Goal: Task Accomplishment & Management: Manage account settings

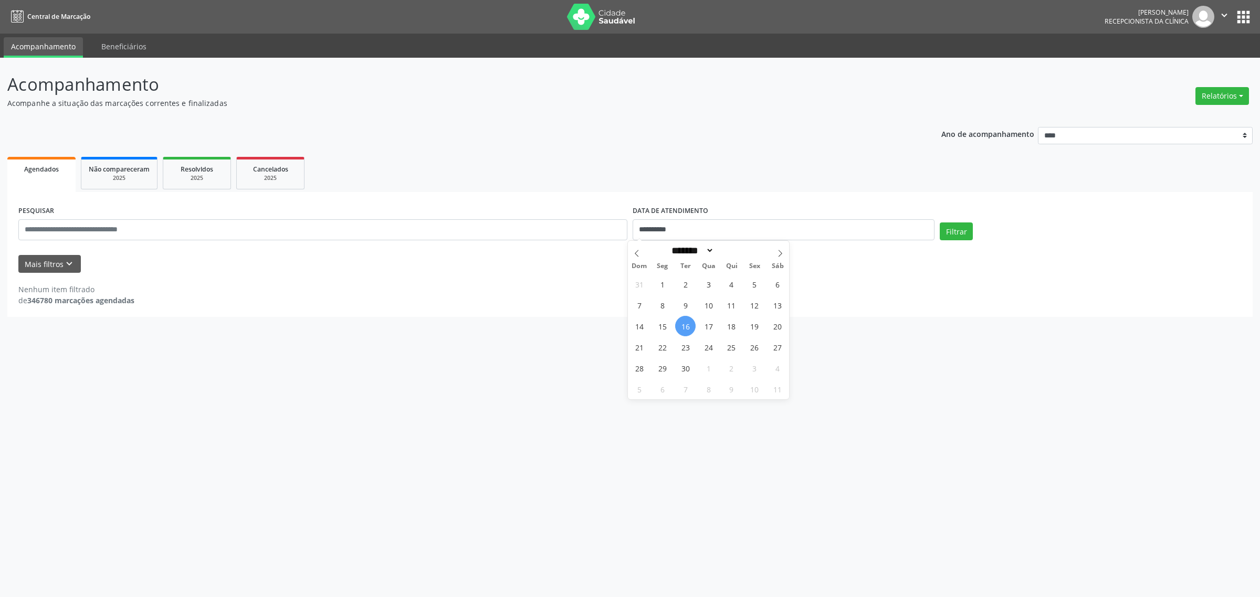
select select "*"
click at [686, 236] on input "**********" at bounding box center [784, 229] width 302 height 21
click at [665, 290] on span "1" at bounding box center [662, 284] width 20 height 20
type input "**********"
click at [665, 290] on span "1" at bounding box center [662, 284] width 20 height 20
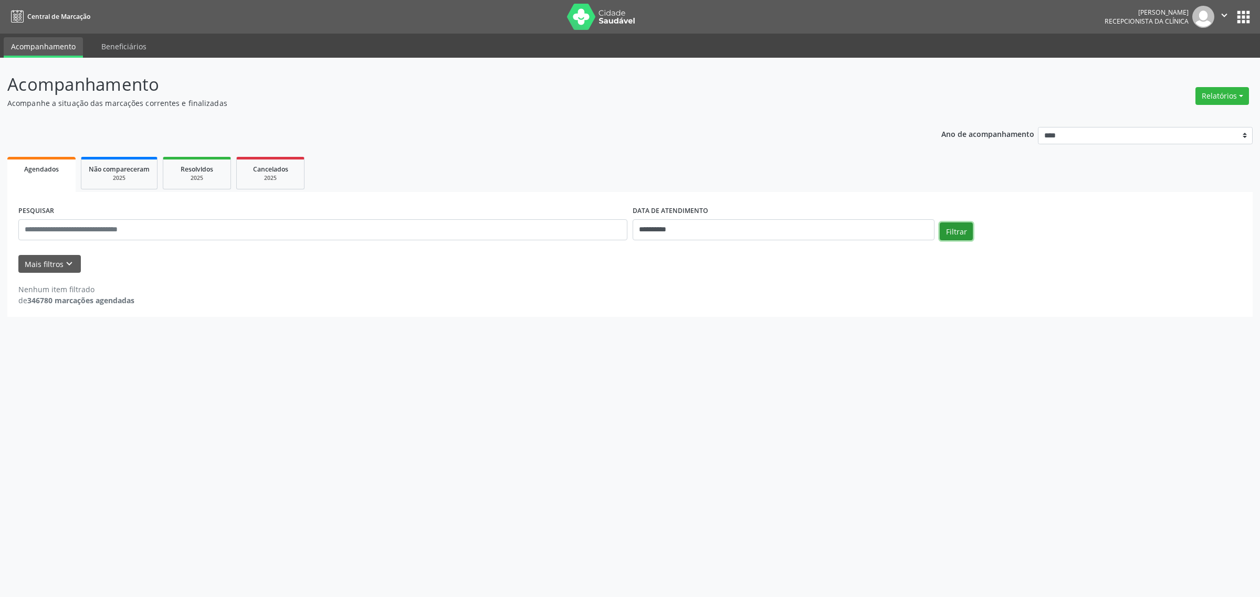
click at [964, 234] on button "Filtrar" at bounding box center [956, 232] width 33 height 18
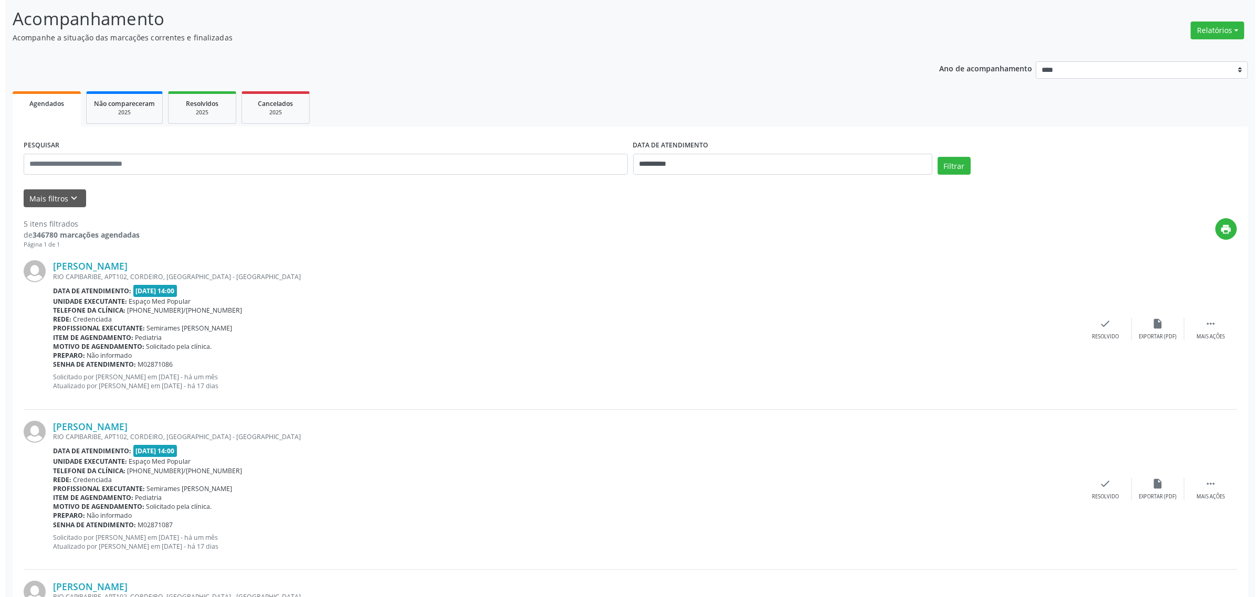
scroll to position [131, 0]
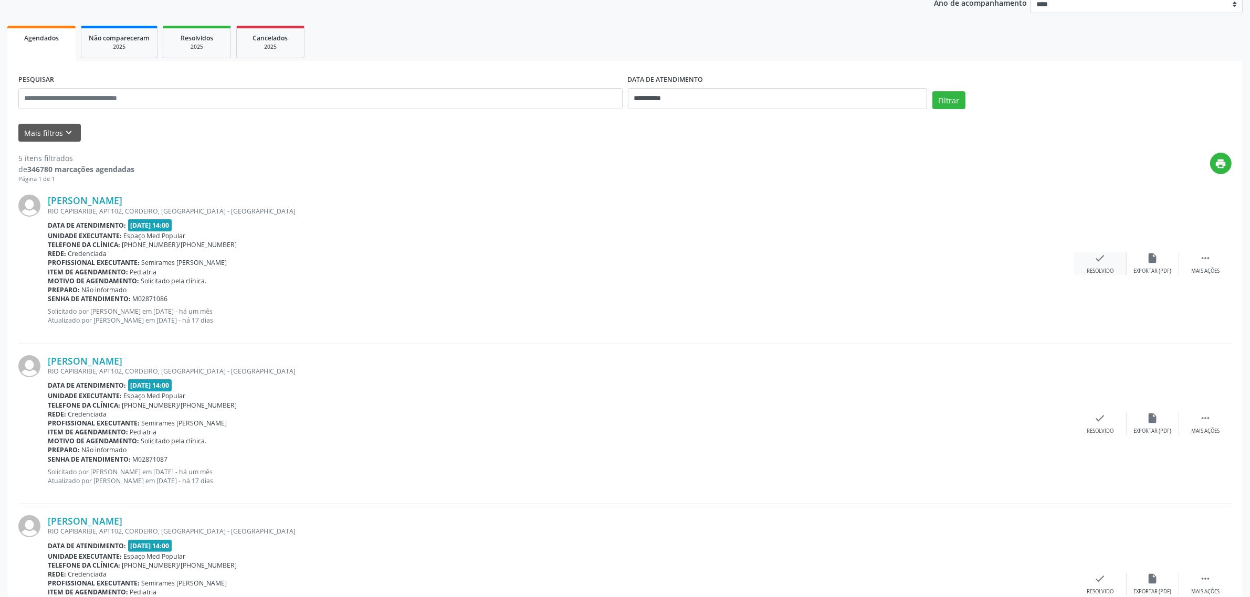
click at [1098, 273] on div "Resolvido" at bounding box center [1100, 271] width 27 height 7
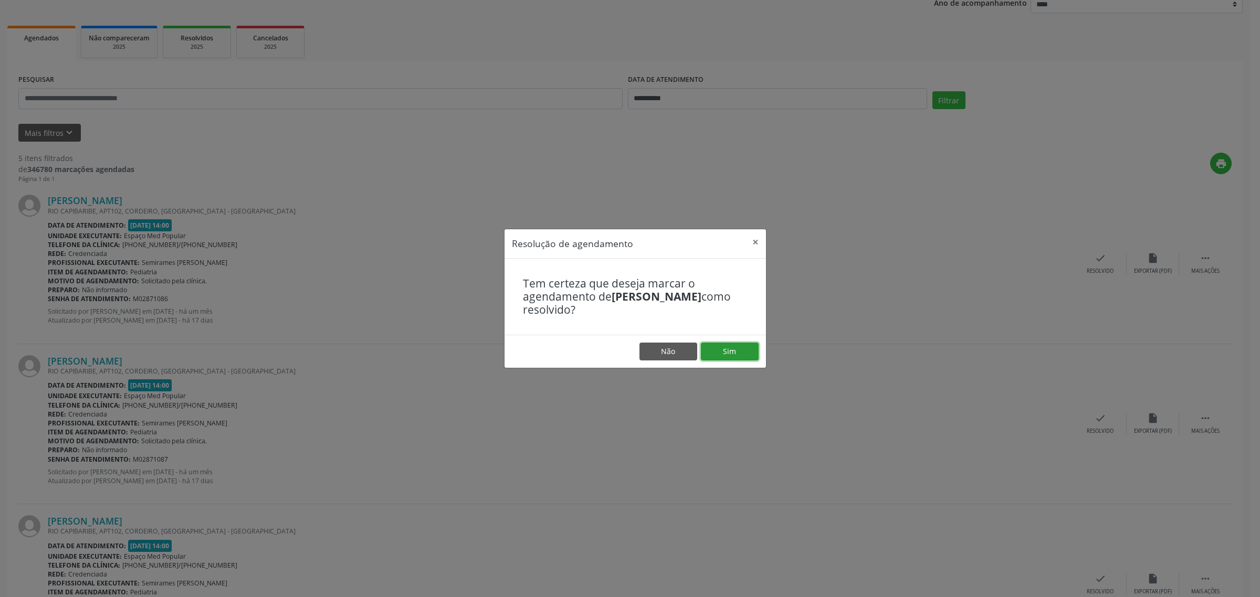
click at [739, 352] on button "Sim" at bounding box center [730, 352] width 58 height 18
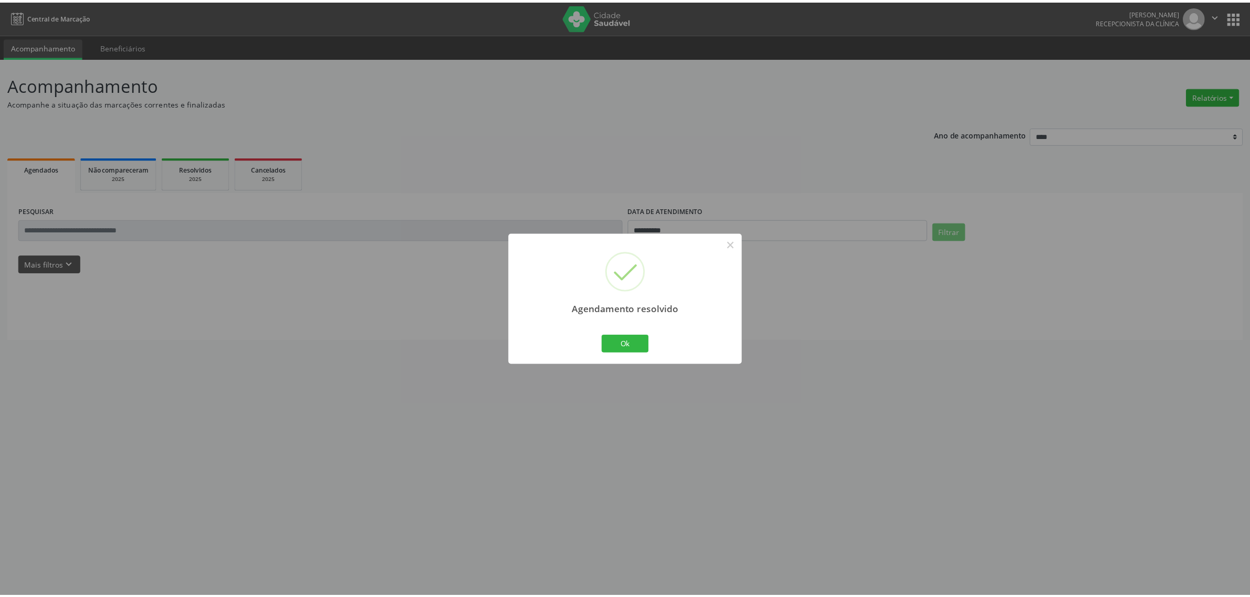
scroll to position [0, 0]
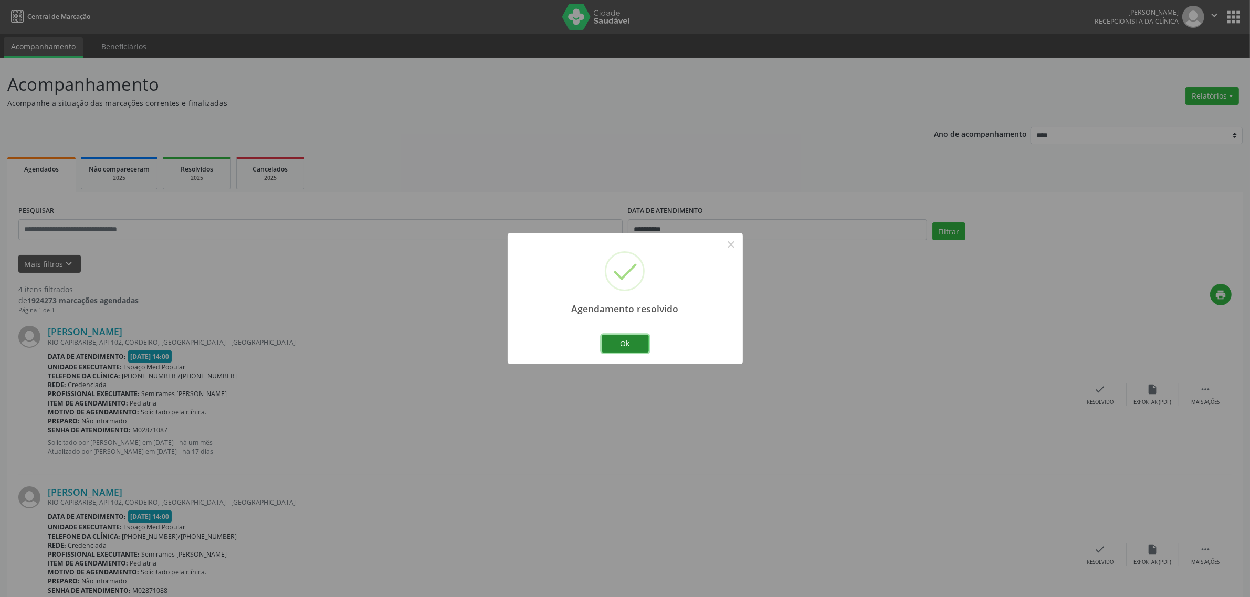
click at [636, 345] on button "Ok" at bounding box center [625, 344] width 47 height 18
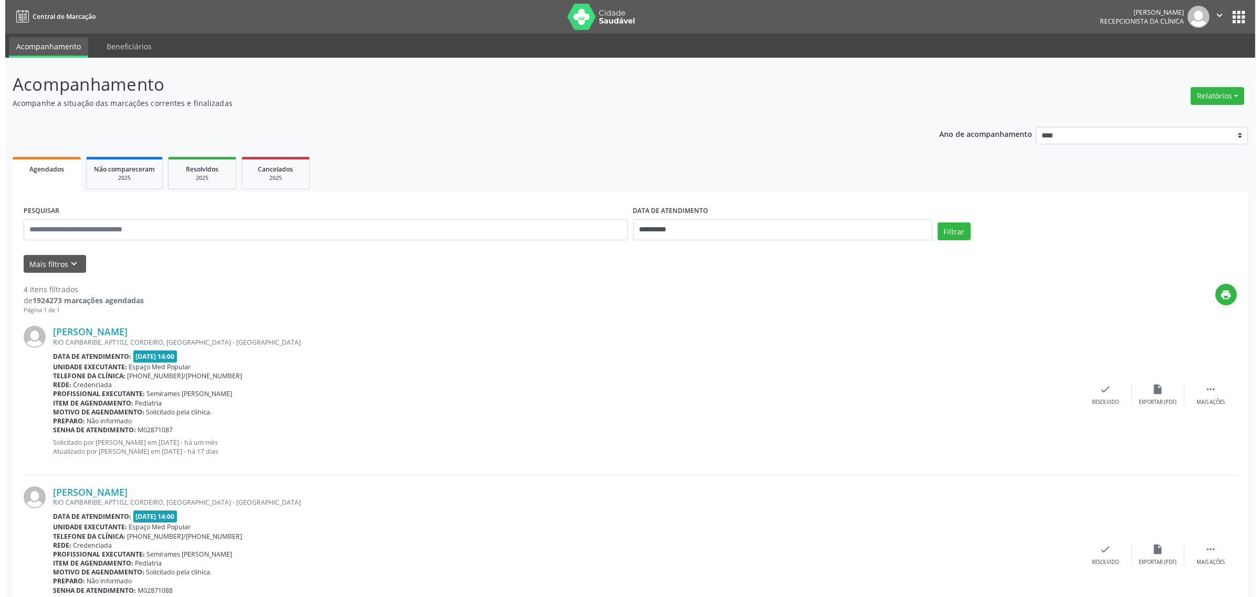
scroll to position [131, 0]
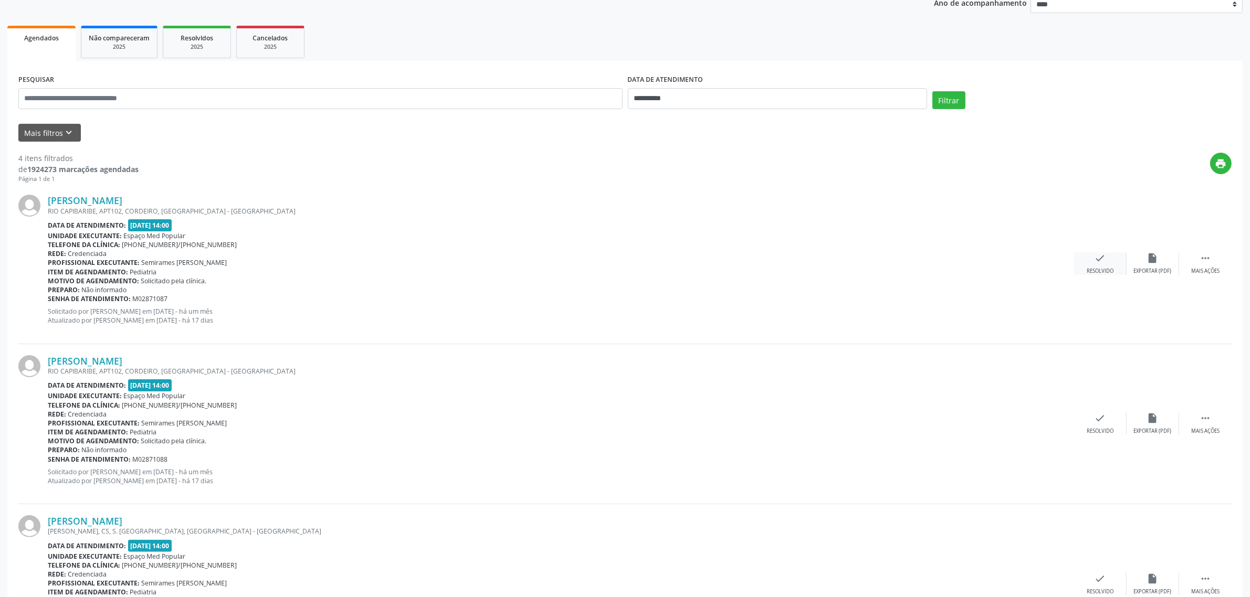
click at [1108, 262] on div "check Resolvido" at bounding box center [1100, 264] width 52 height 23
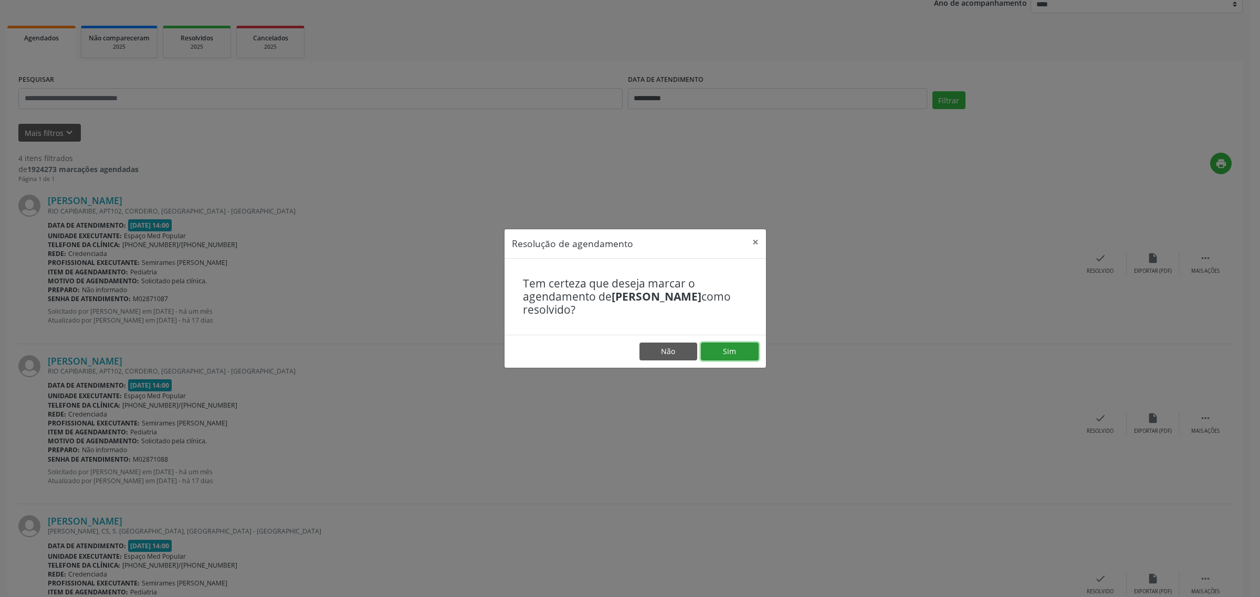
click at [736, 348] on button "Sim" at bounding box center [730, 352] width 58 height 18
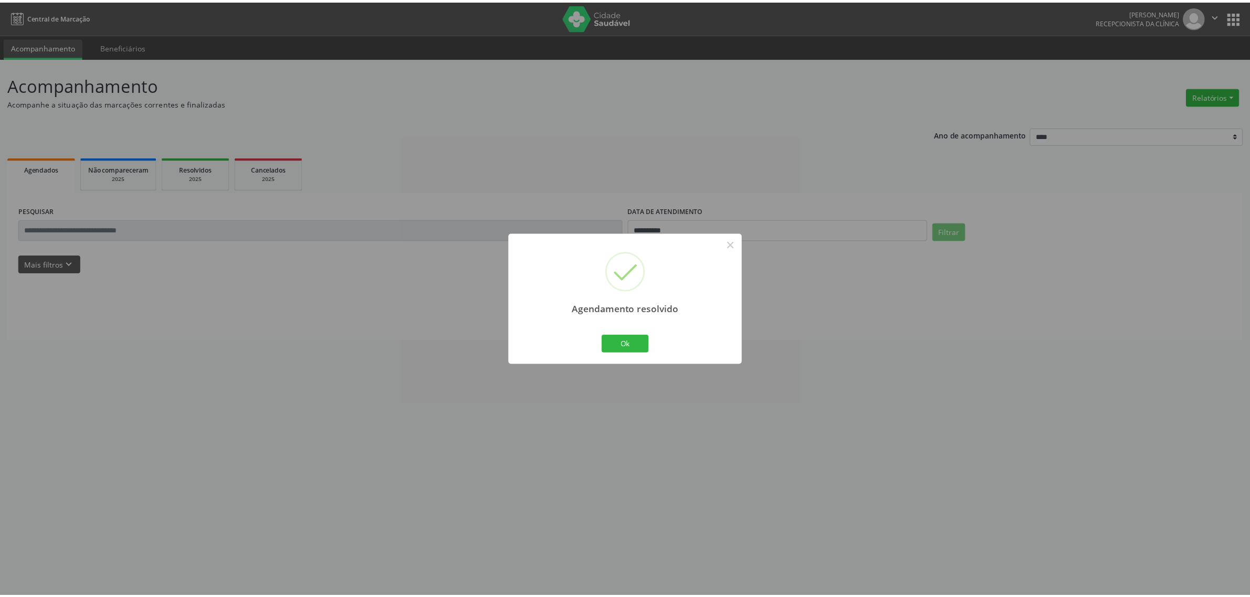
scroll to position [0, 0]
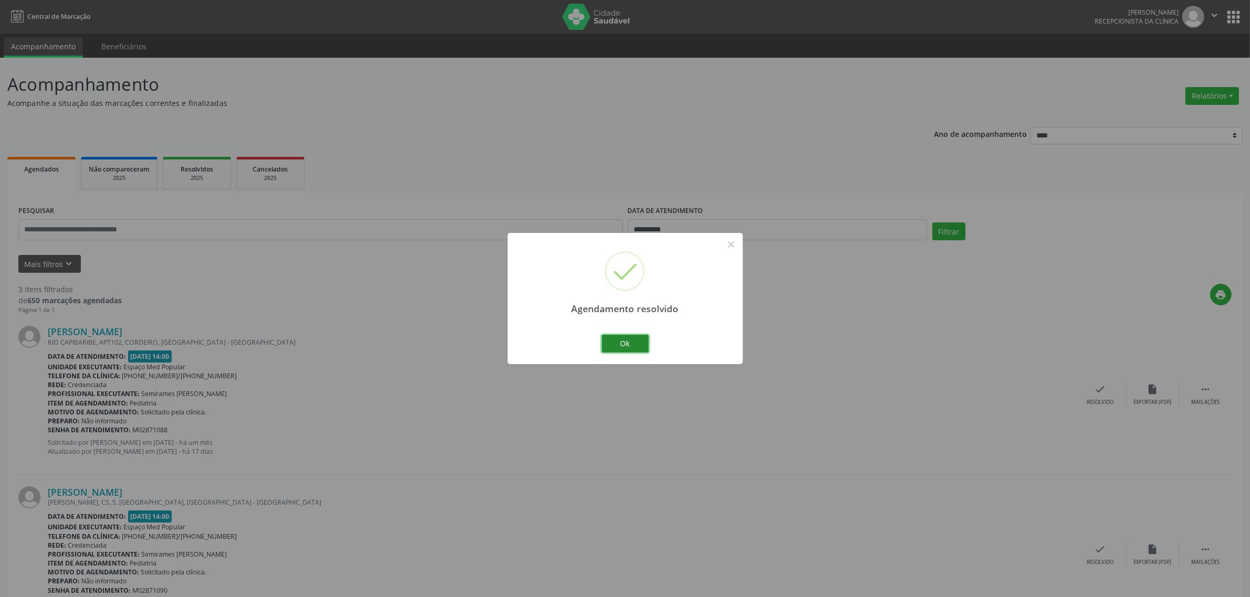
click at [622, 336] on button "Ok" at bounding box center [625, 344] width 47 height 18
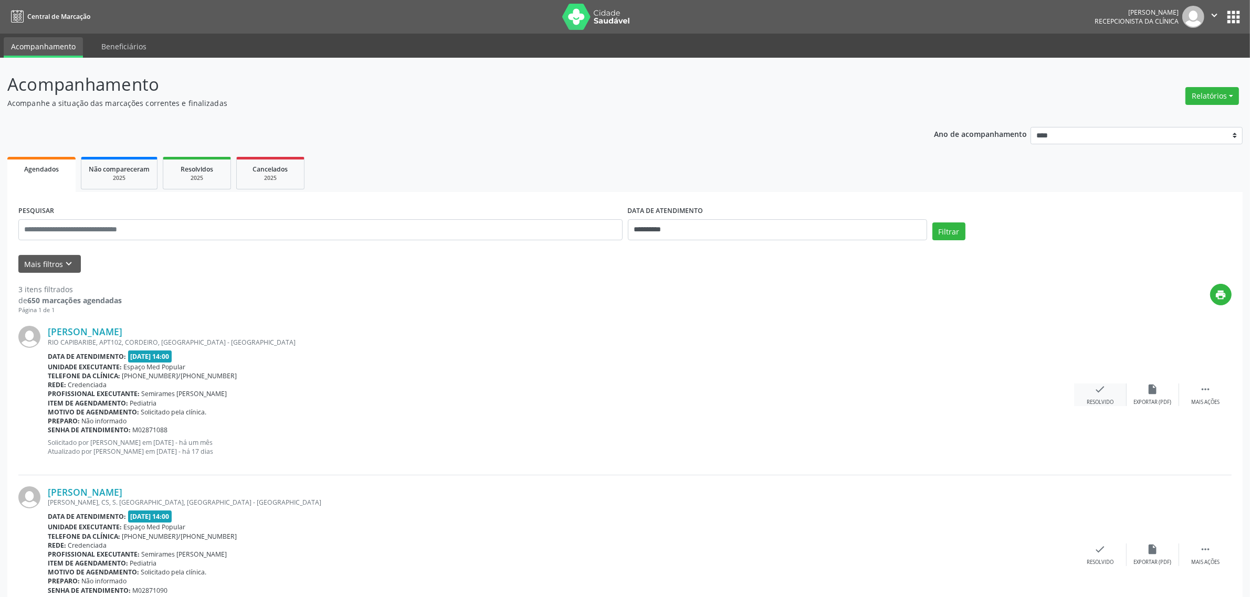
click at [1090, 388] on div "check Resolvido" at bounding box center [1100, 395] width 52 height 23
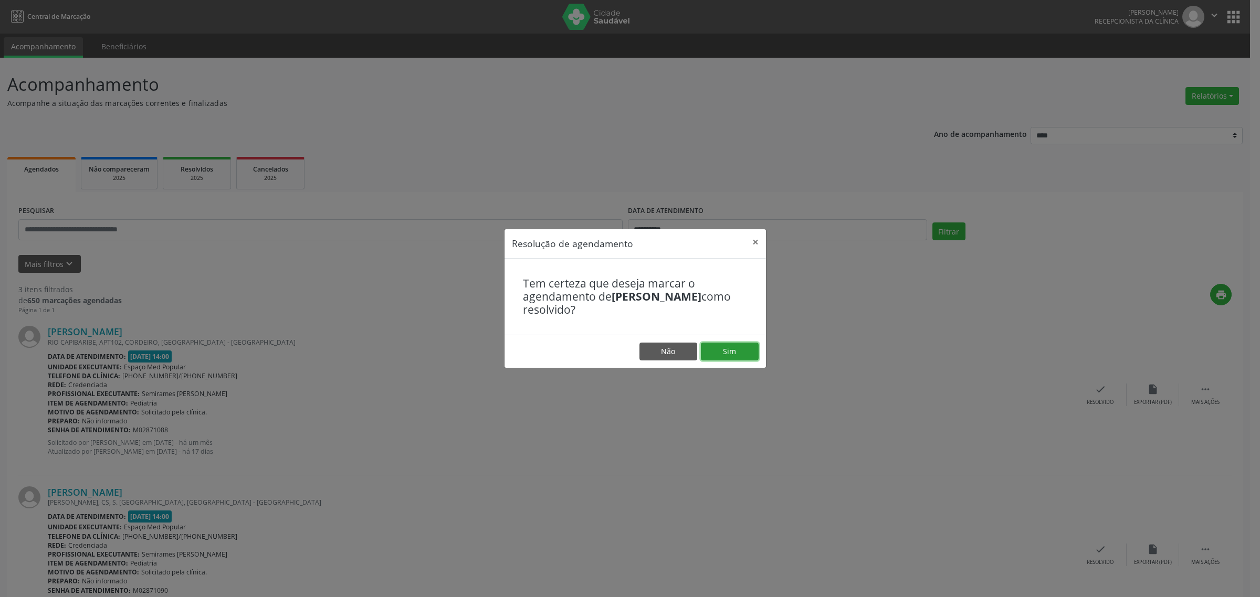
click at [738, 350] on button "Sim" at bounding box center [730, 352] width 58 height 18
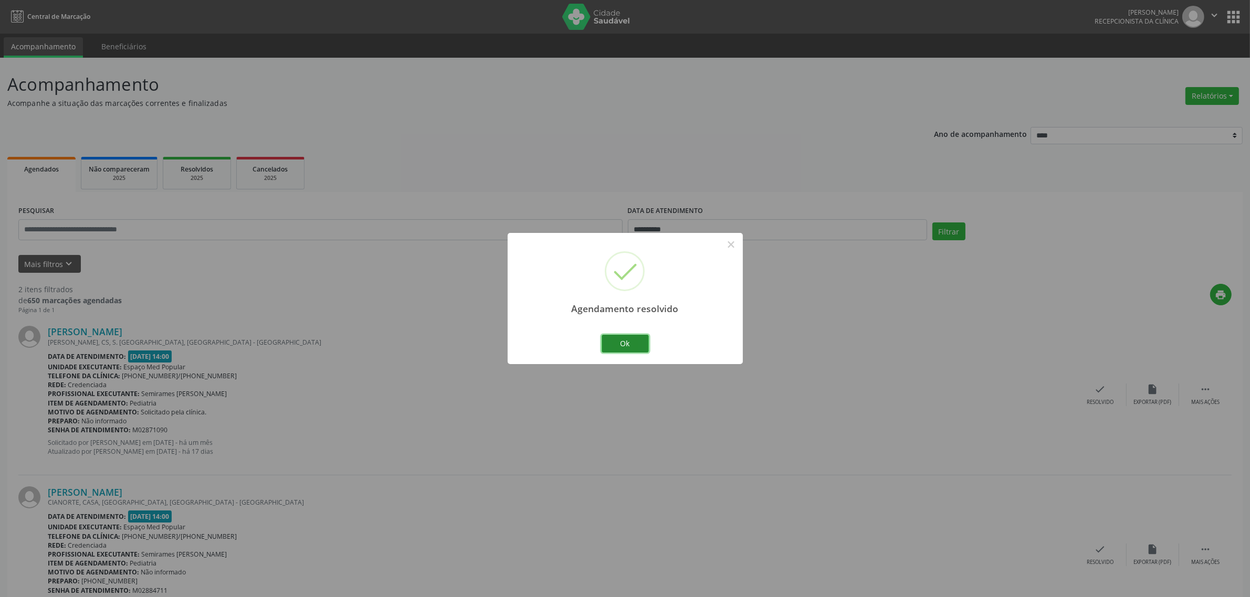
click at [637, 335] on button "Ok" at bounding box center [625, 344] width 47 height 18
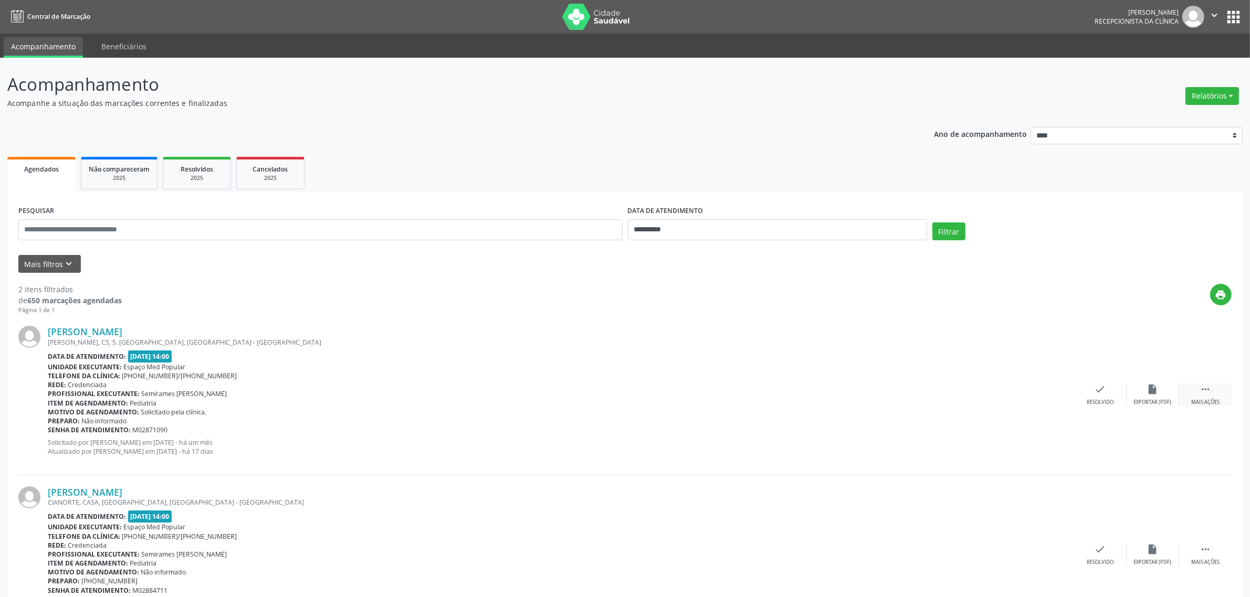
click at [1206, 395] on icon "" at bounding box center [1206, 390] width 12 height 12
click at [1148, 397] on div "alarm_off Não compareceu" at bounding box center [1153, 395] width 52 height 23
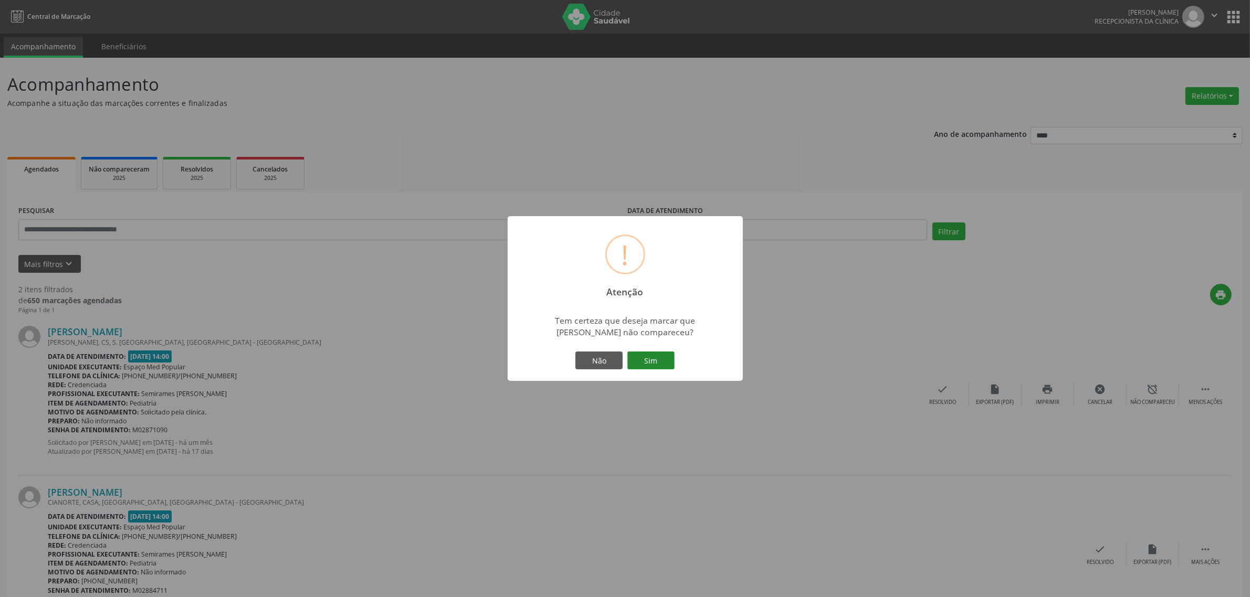
click at [654, 361] on button "Sim" at bounding box center [650, 361] width 47 height 18
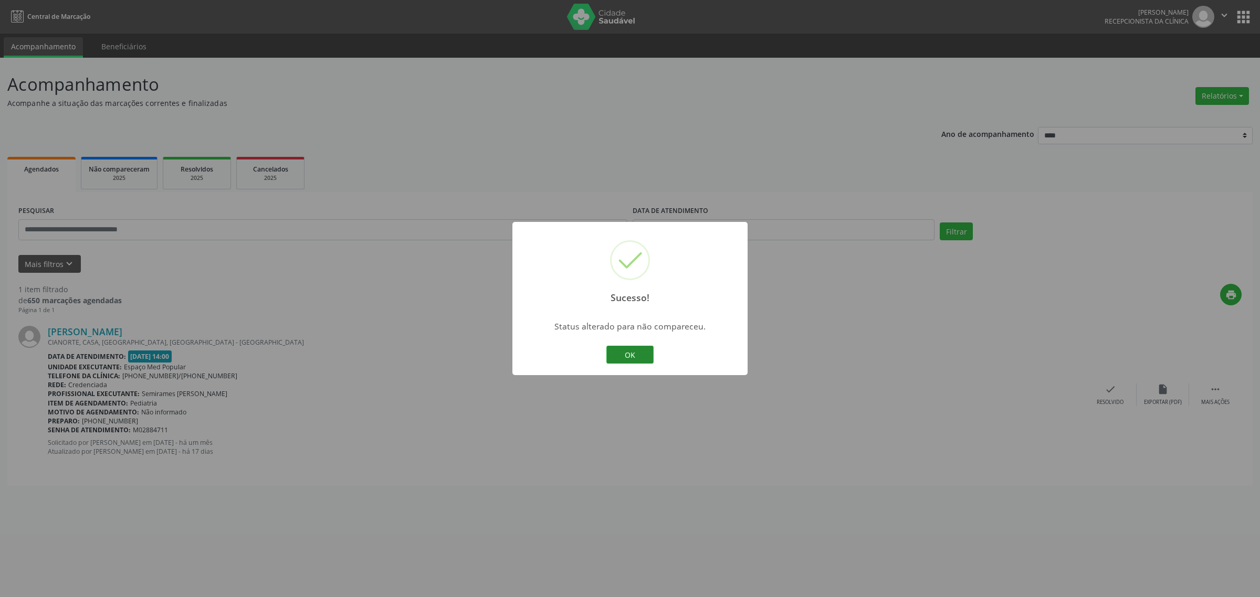
click at [622, 348] on button "OK" at bounding box center [629, 355] width 47 height 18
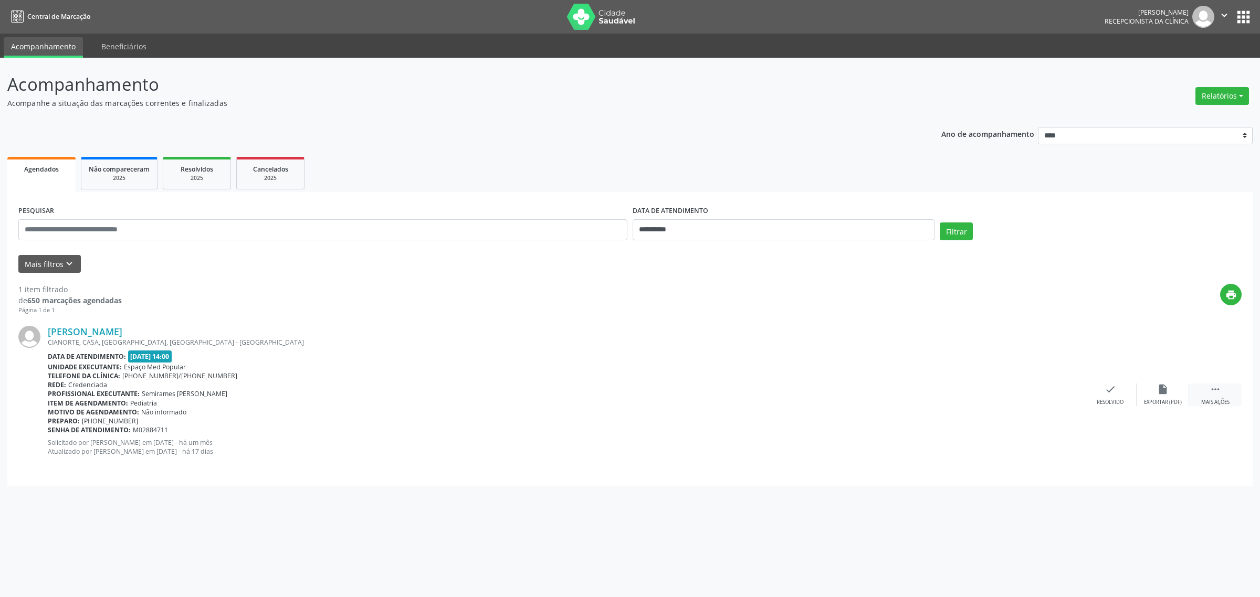
click at [1212, 394] on icon "" at bounding box center [1216, 390] width 12 height 12
click at [1186, 399] on div "alarm_off Não compareceu" at bounding box center [1163, 395] width 52 height 23
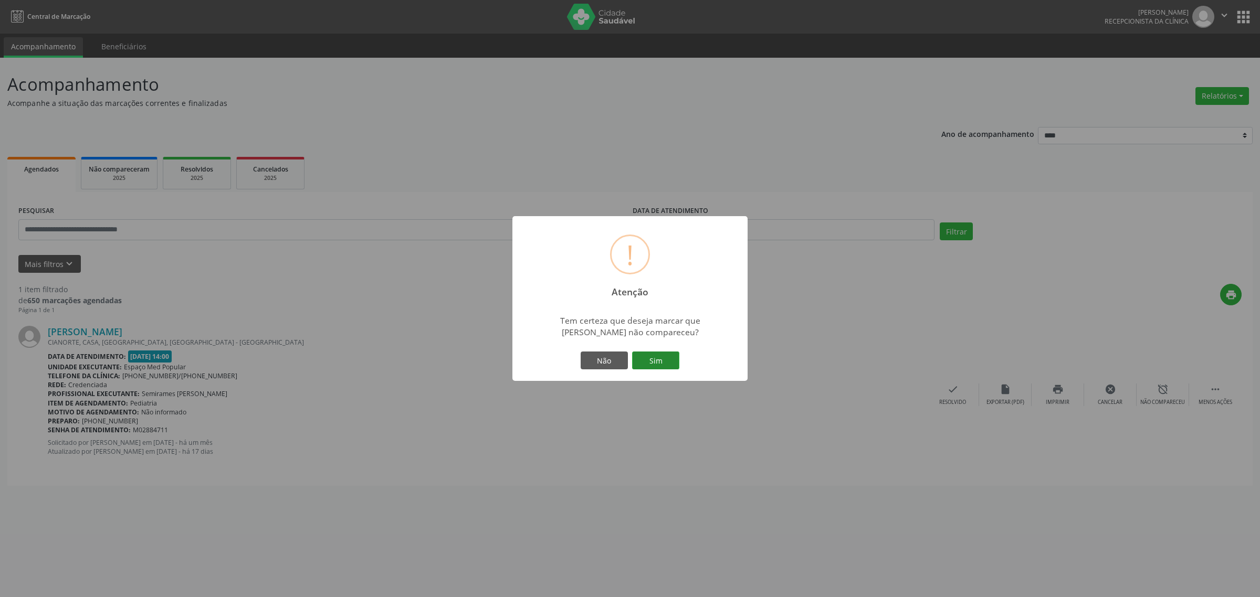
click at [664, 365] on button "Sim" at bounding box center [655, 361] width 47 height 18
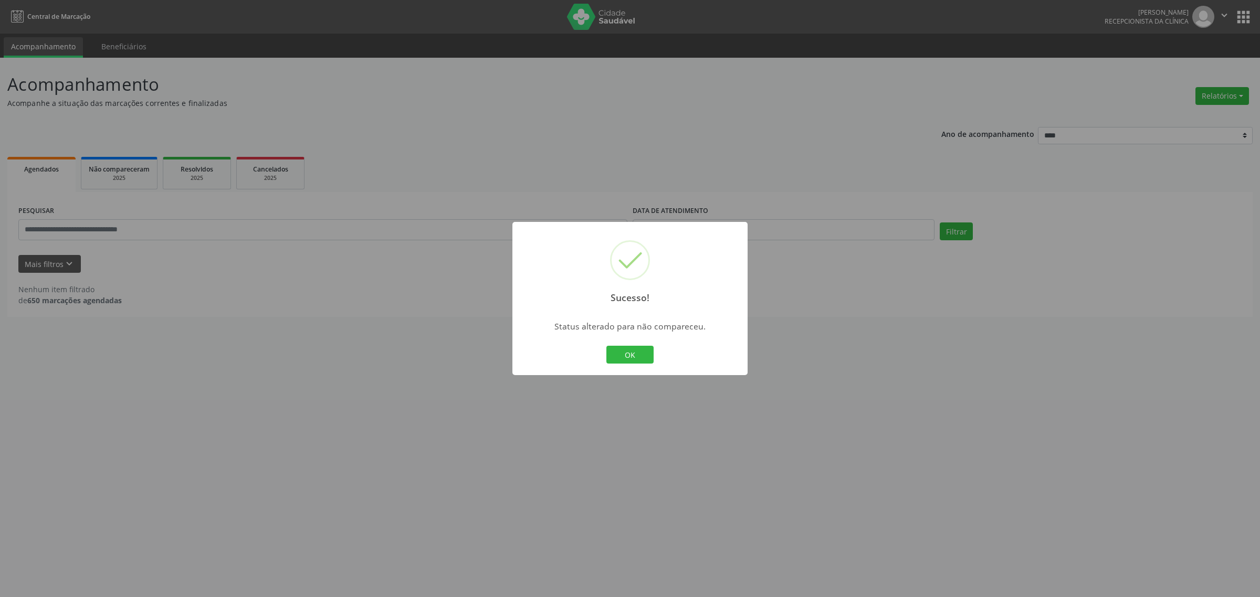
click at [606, 346] on button "OK" at bounding box center [629, 355] width 47 height 18
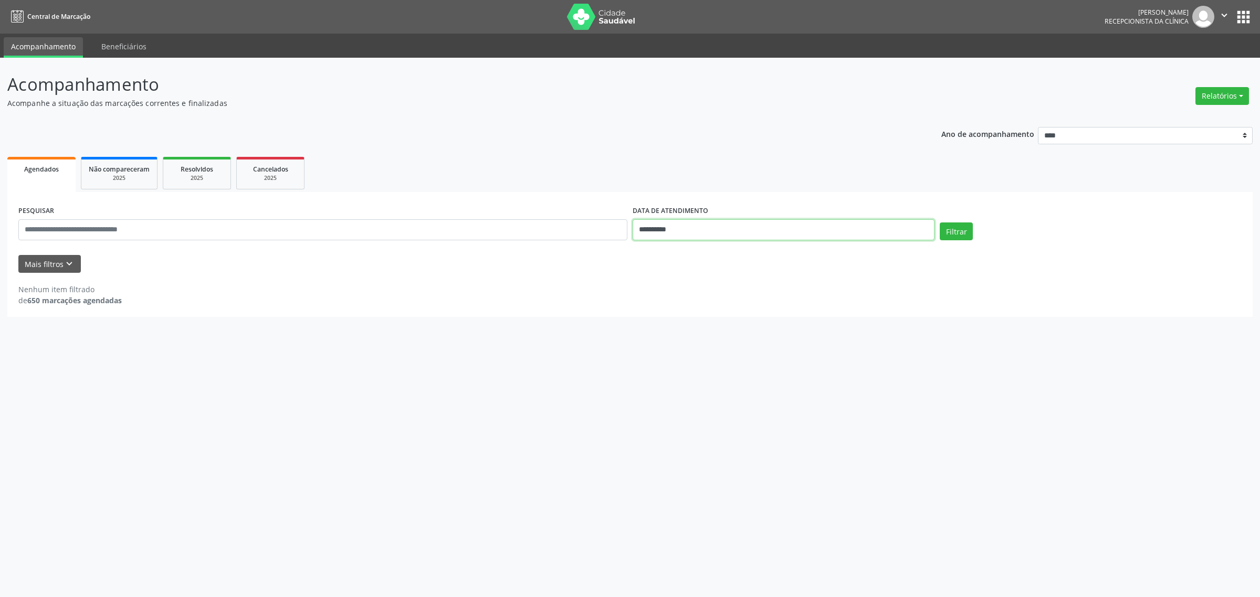
click at [710, 229] on input "**********" at bounding box center [784, 229] width 302 height 21
click at [730, 282] on span "4" at bounding box center [731, 284] width 20 height 20
type input "**********"
click at [730, 282] on span "4" at bounding box center [731, 284] width 20 height 20
click at [955, 237] on button "Filtrar" at bounding box center [956, 232] width 33 height 18
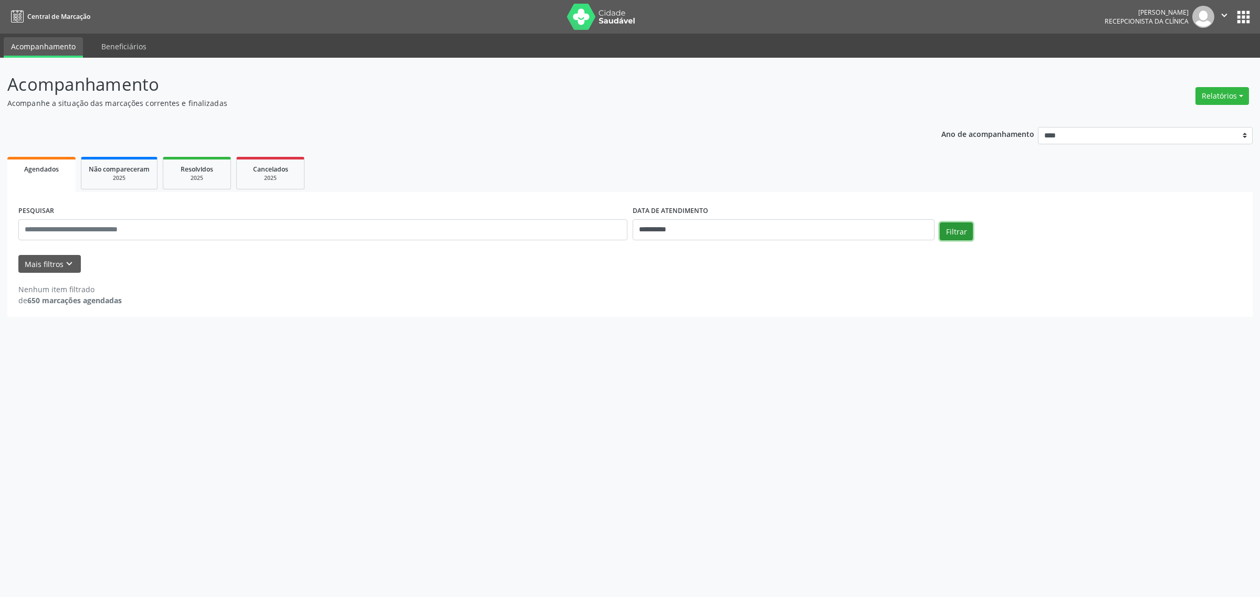
click at [969, 231] on button "Filtrar" at bounding box center [956, 232] width 33 height 18
click at [780, 232] on input "**********" at bounding box center [784, 229] width 302 height 21
click at [760, 280] on span "5" at bounding box center [754, 284] width 20 height 20
type input "**********"
click at [760, 280] on span "5" at bounding box center [754, 284] width 20 height 20
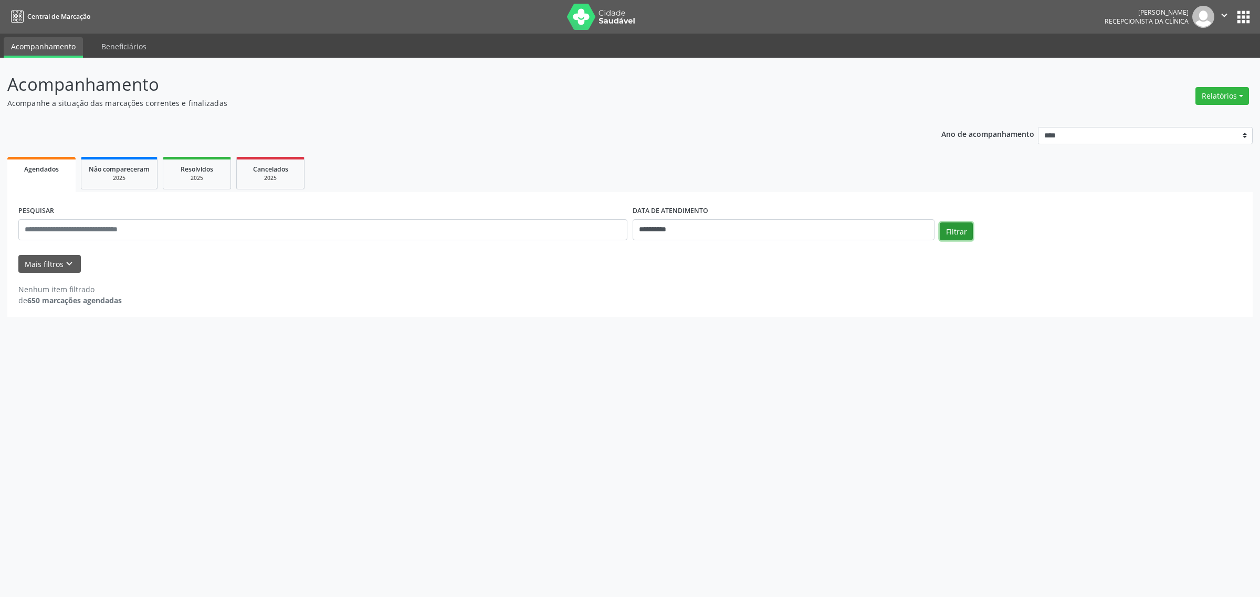
click at [961, 235] on button "Filtrar" at bounding box center [956, 232] width 33 height 18
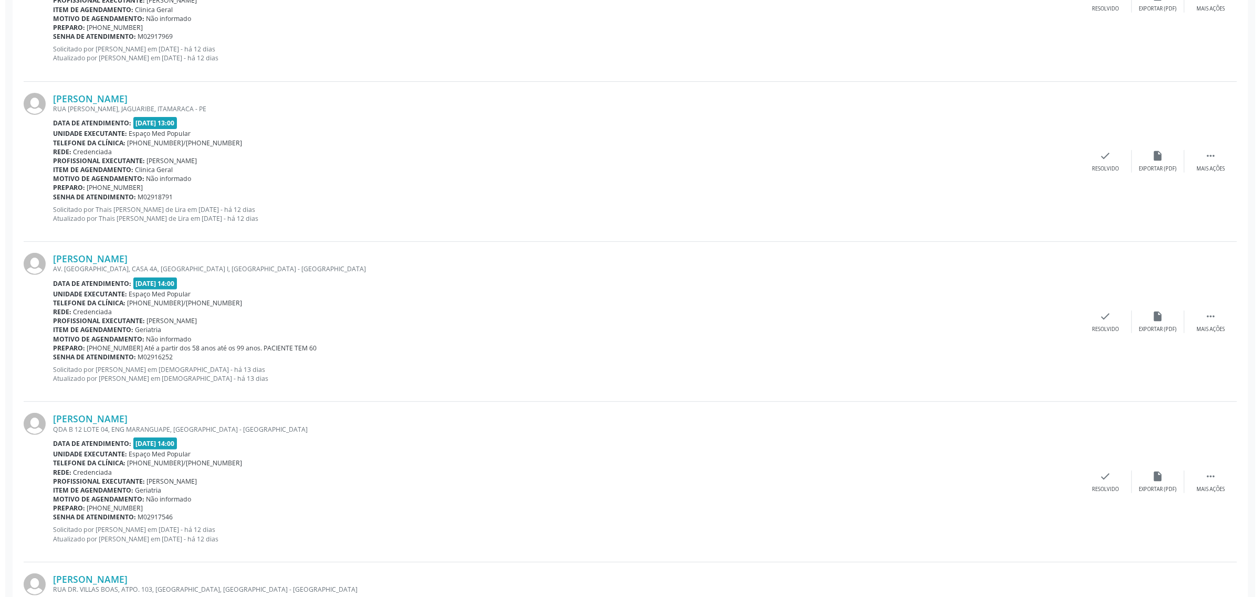
scroll to position [459, 0]
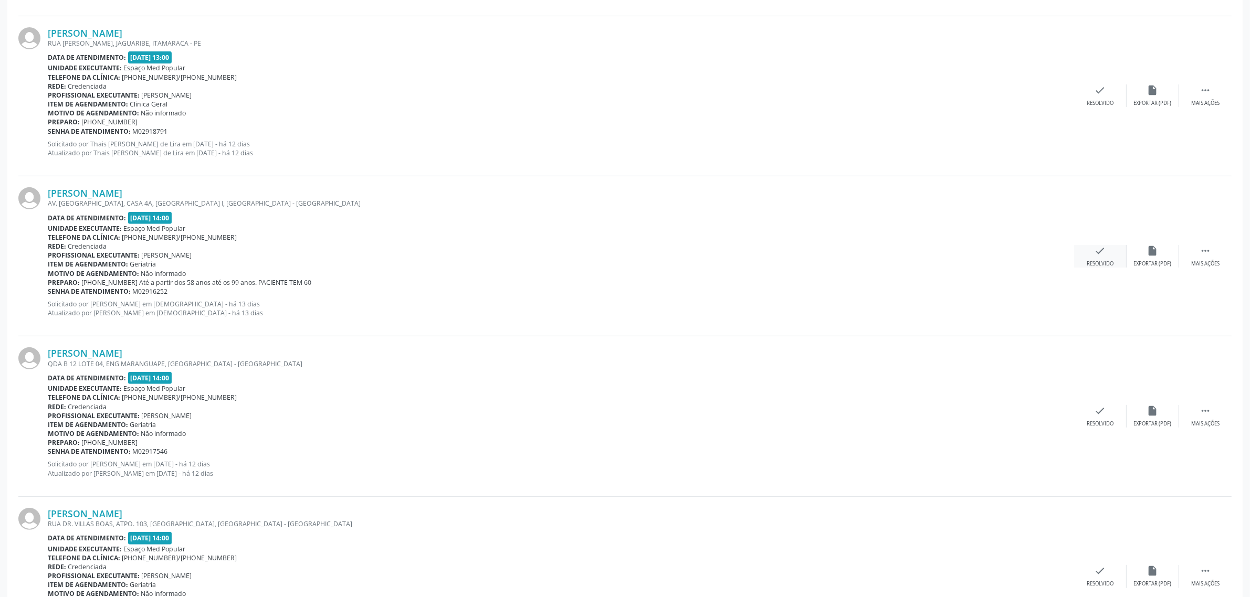
click at [1113, 253] on div "check Resolvido" at bounding box center [1100, 256] width 52 height 23
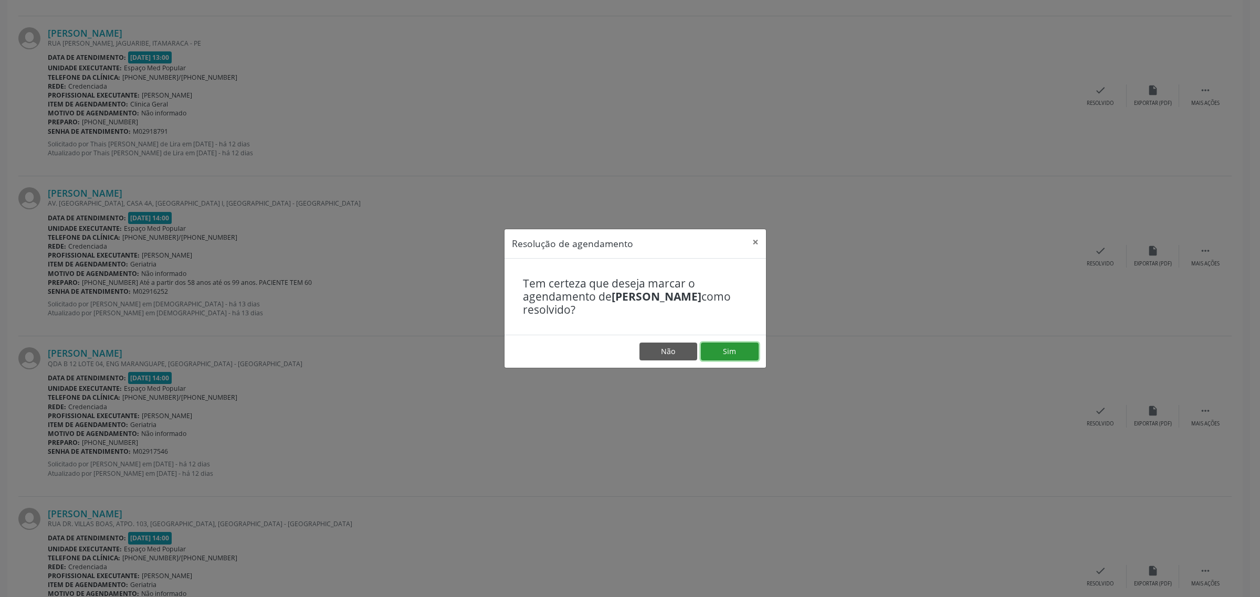
click at [722, 351] on button "Sim" at bounding box center [730, 352] width 58 height 18
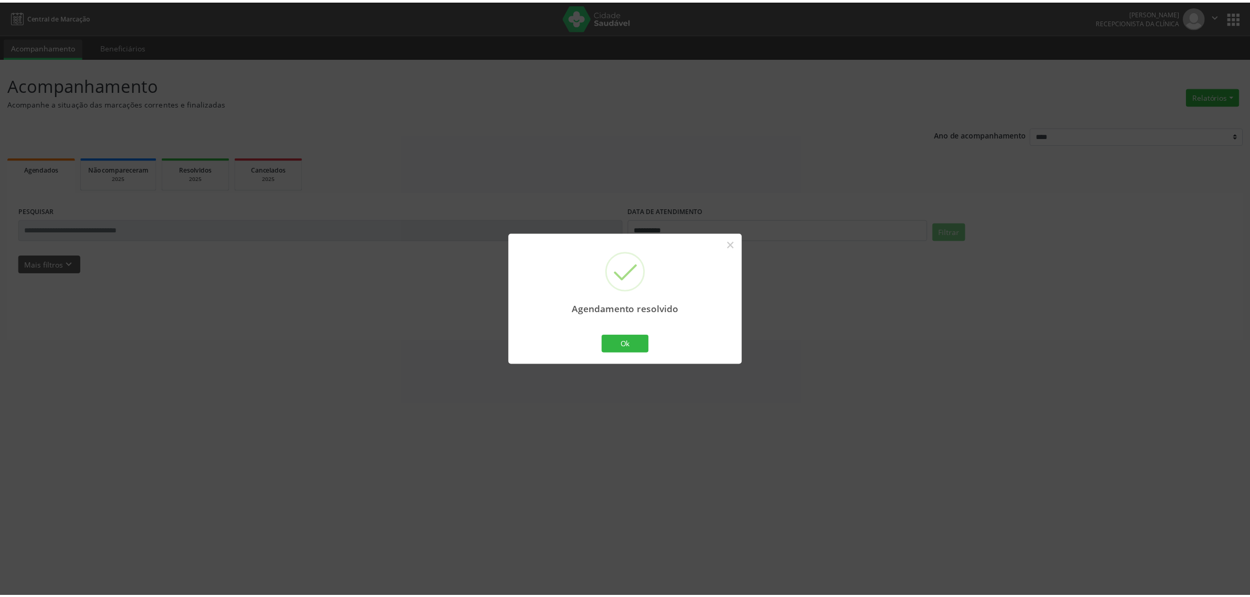
scroll to position [0, 0]
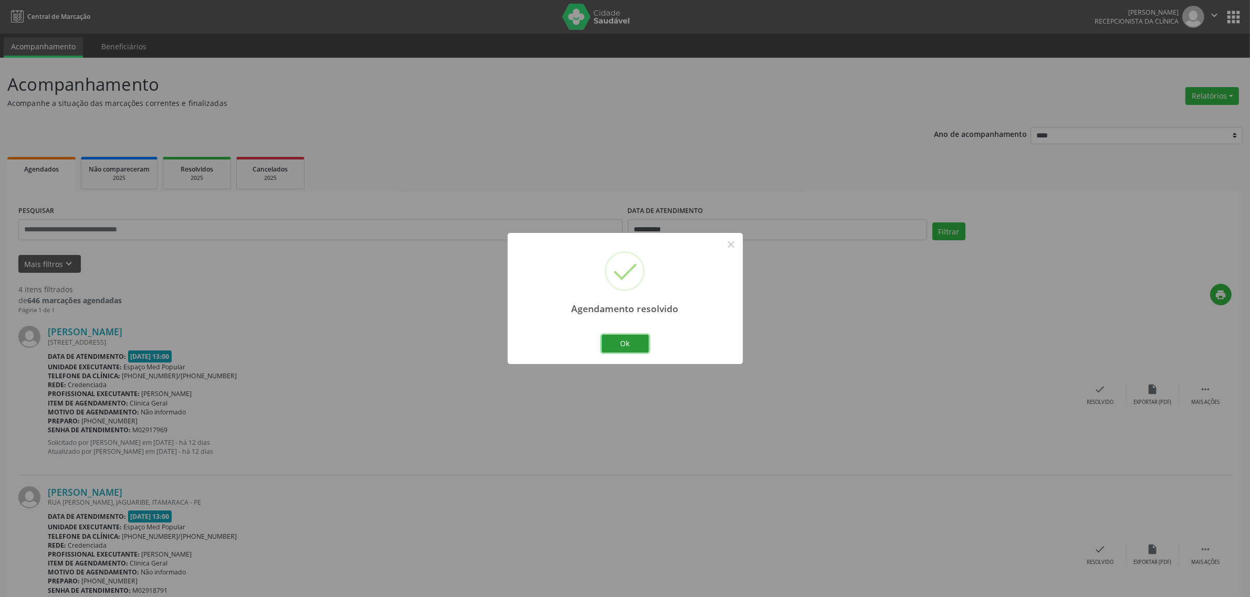
click at [625, 345] on button "Ok" at bounding box center [625, 344] width 47 height 18
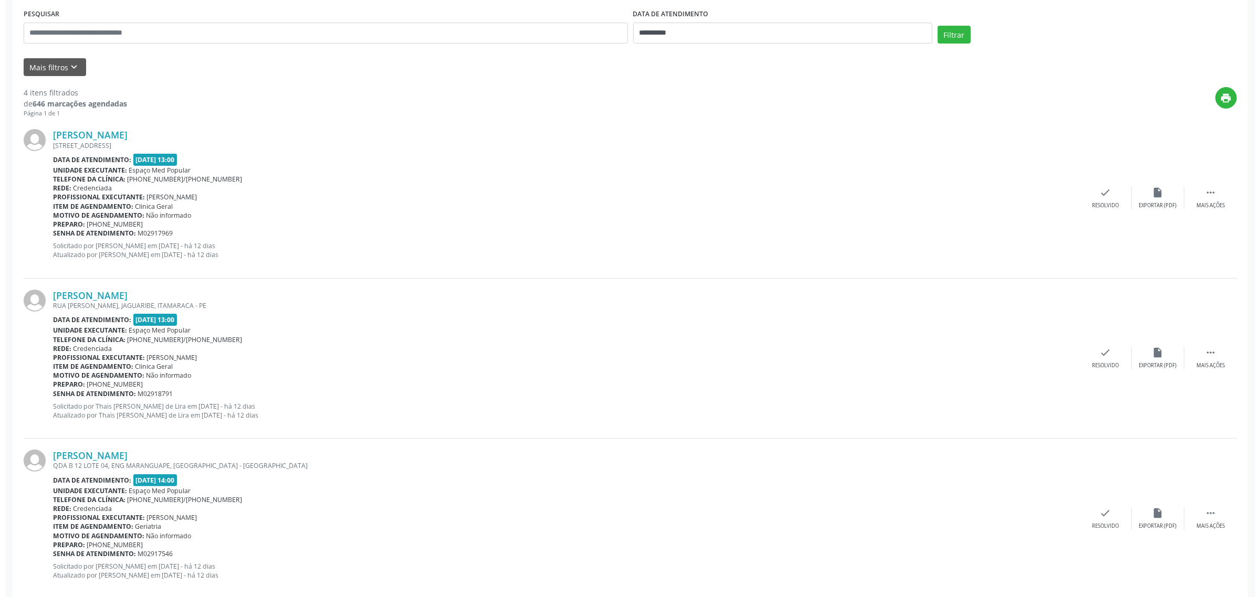
scroll to position [376, 0]
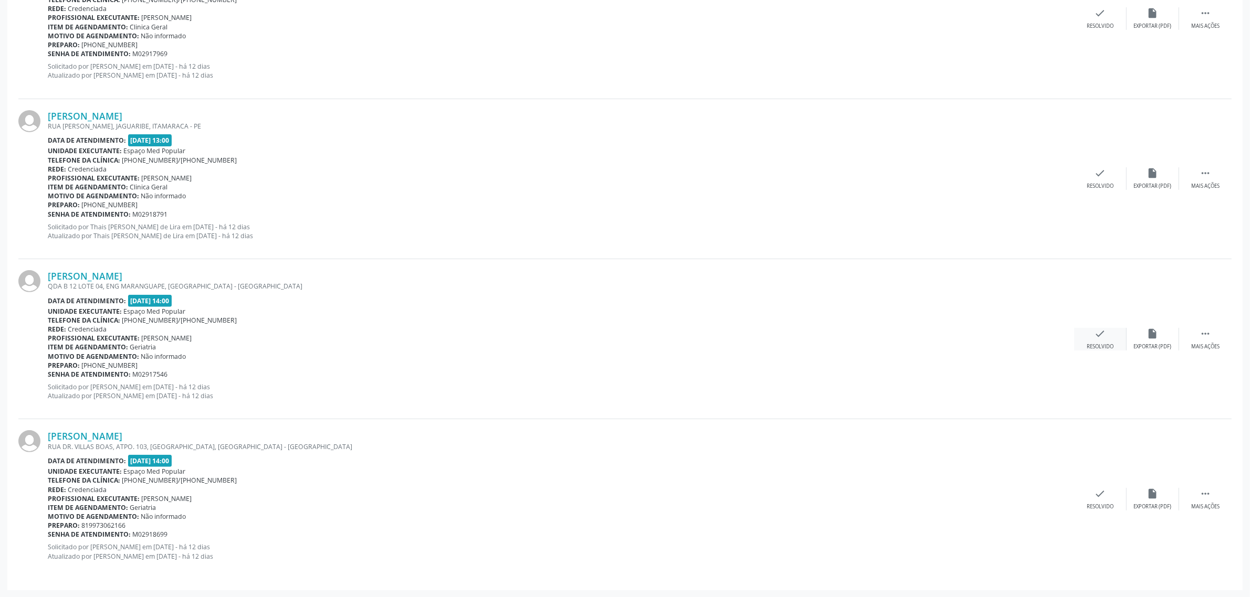
click at [1087, 340] on div "check Resolvido" at bounding box center [1100, 339] width 52 height 23
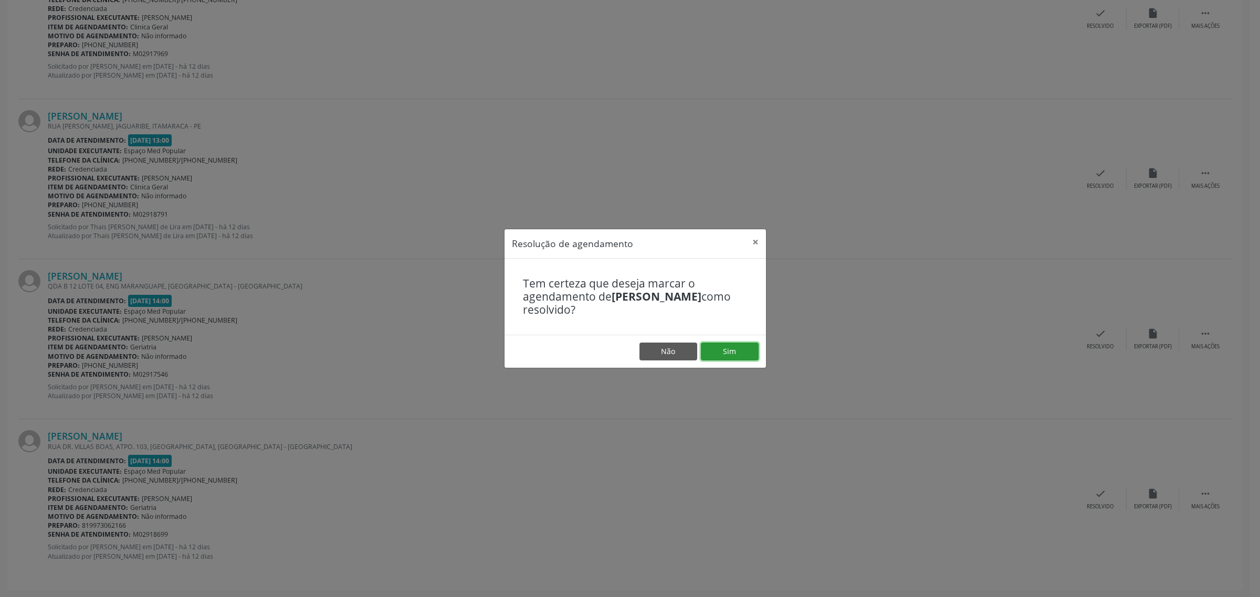
click at [715, 347] on button "Sim" at bounding box center [730, 352] width 58 height 18
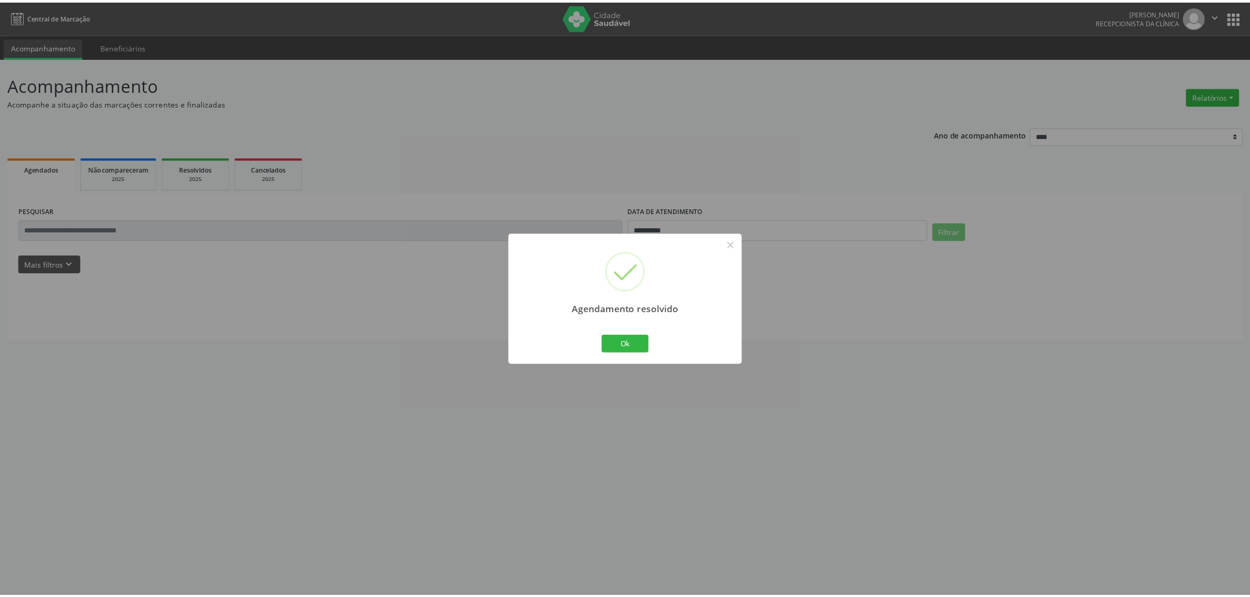
scroll to position [0, 0]
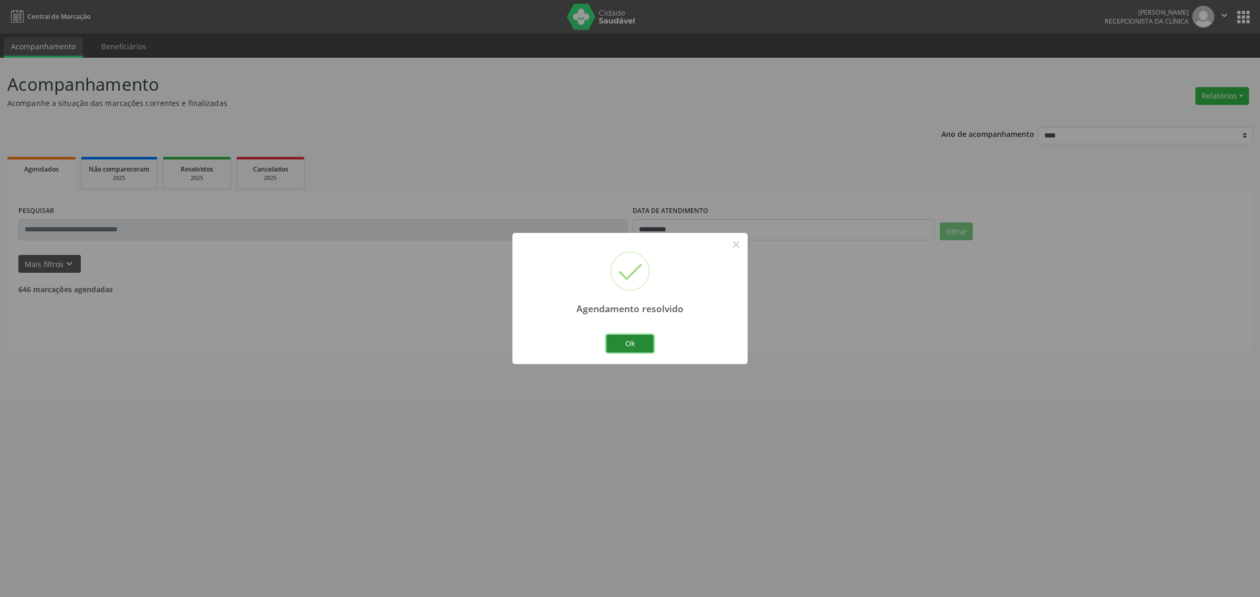
click at [623, 345] on button "Ok" at bounding box center [629, 344] width 47 height 18
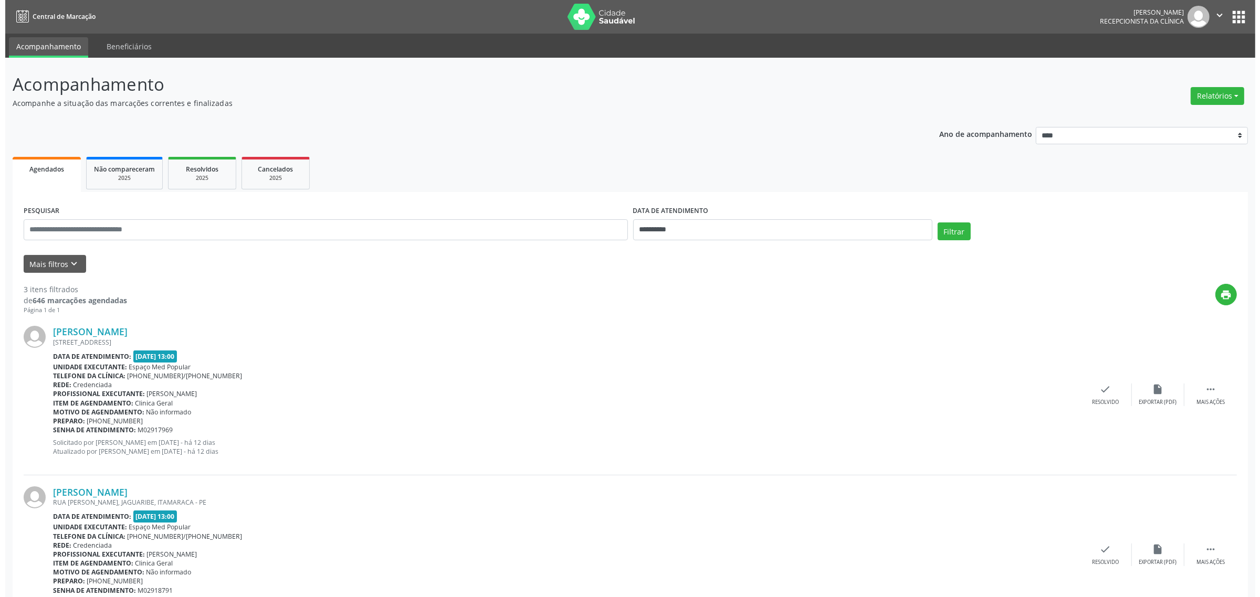
scroll to position [216, 0]
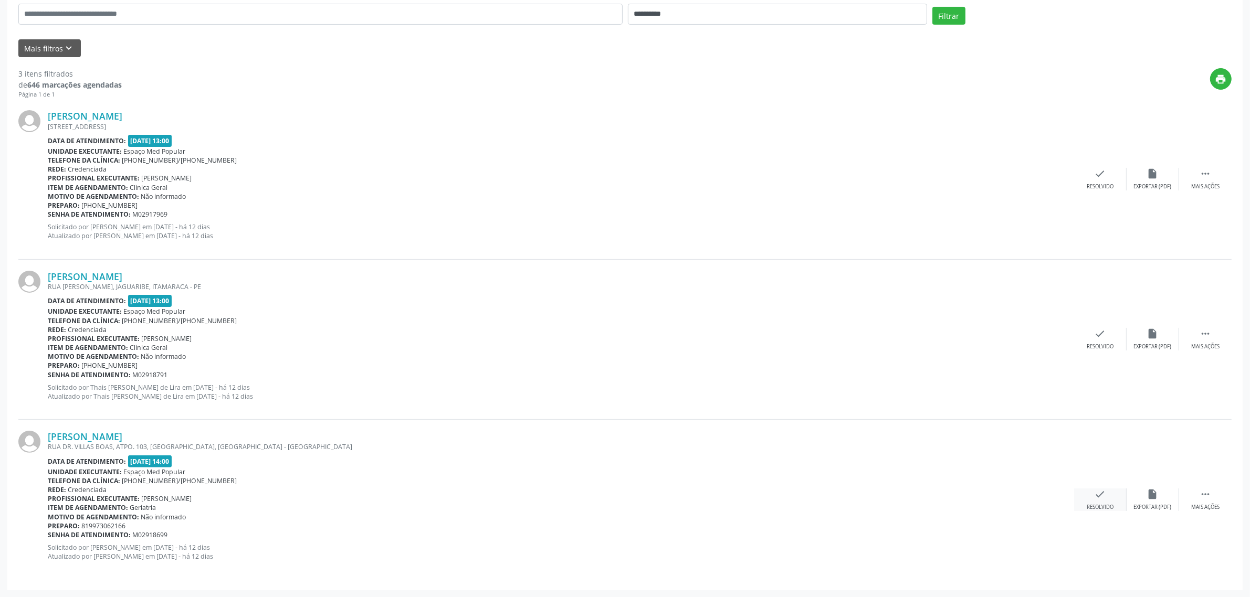
click at [1101, 497] on icon "check" at bounding box center [1101, 495] width 12 height 12
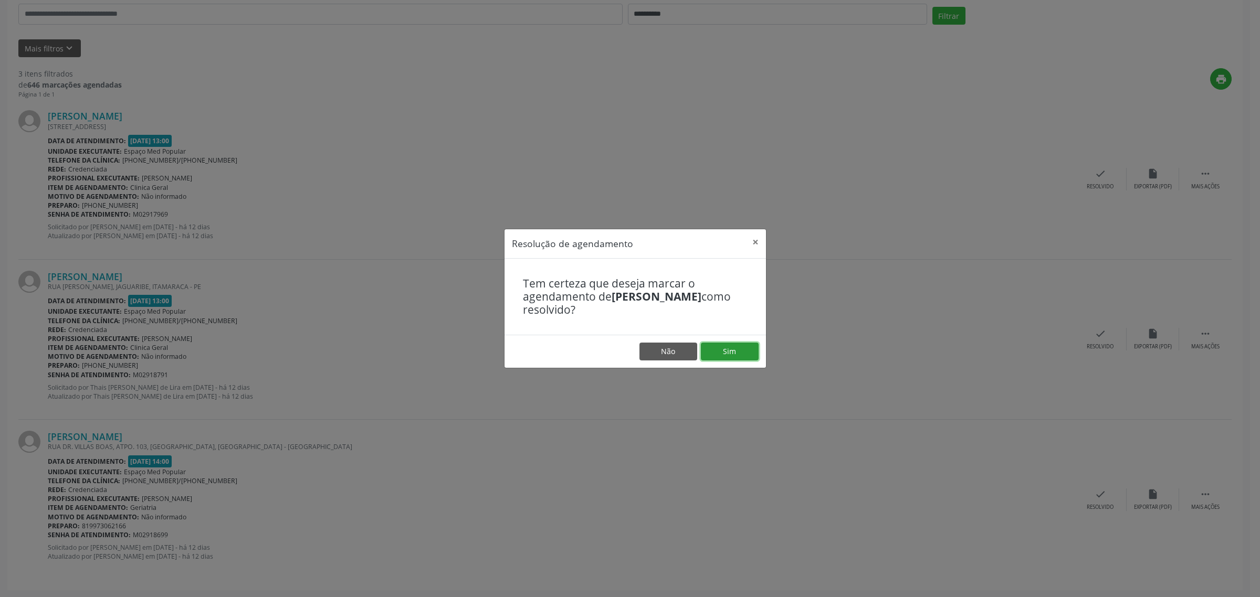
click at [743, 352] on button "Sim" at bounding box center [730, 352] width 58 height 18
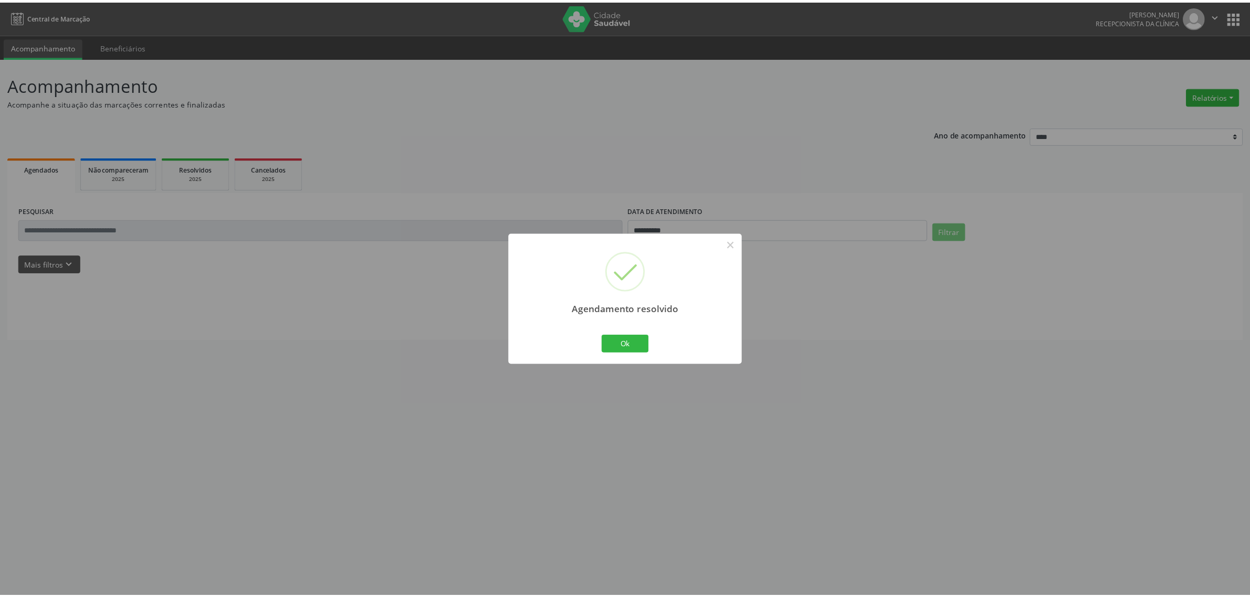
scroll to position [0, 0]
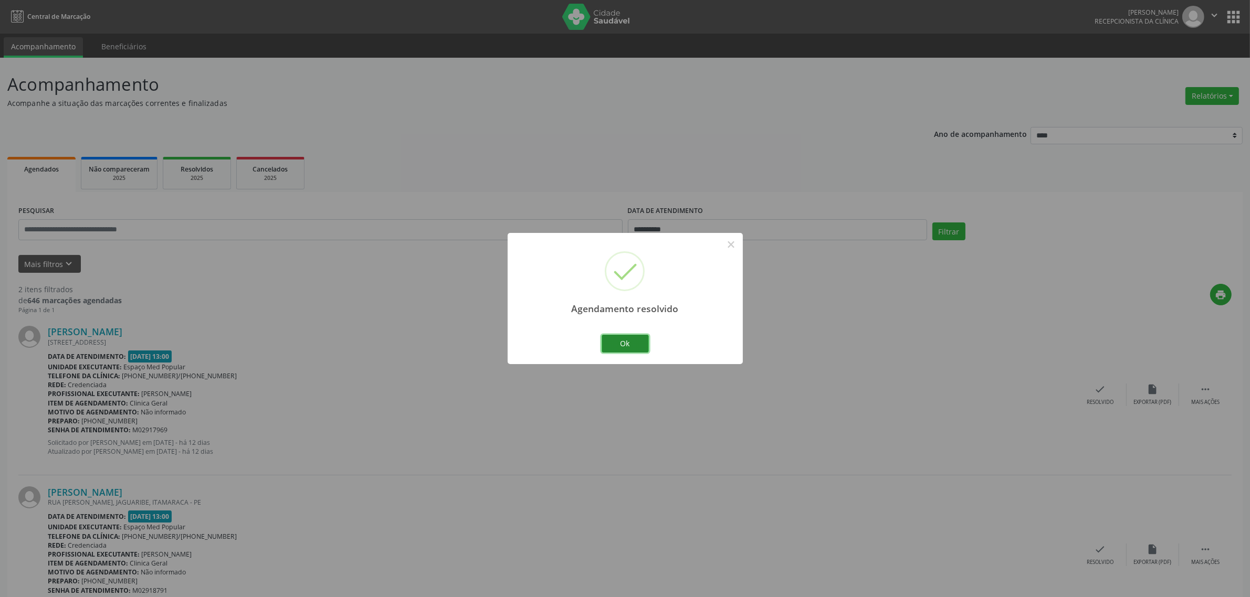
click at [617, 339] on button "Ok" at bounding box center [625, 344] width 47 height 18
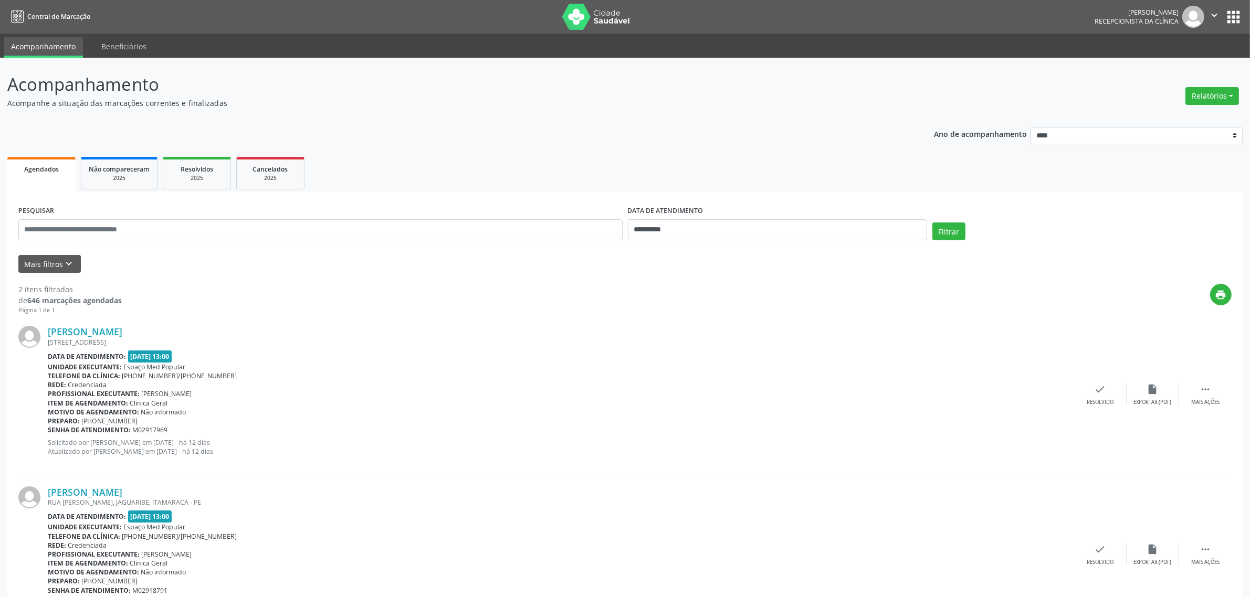
scroll to position [56, 0]
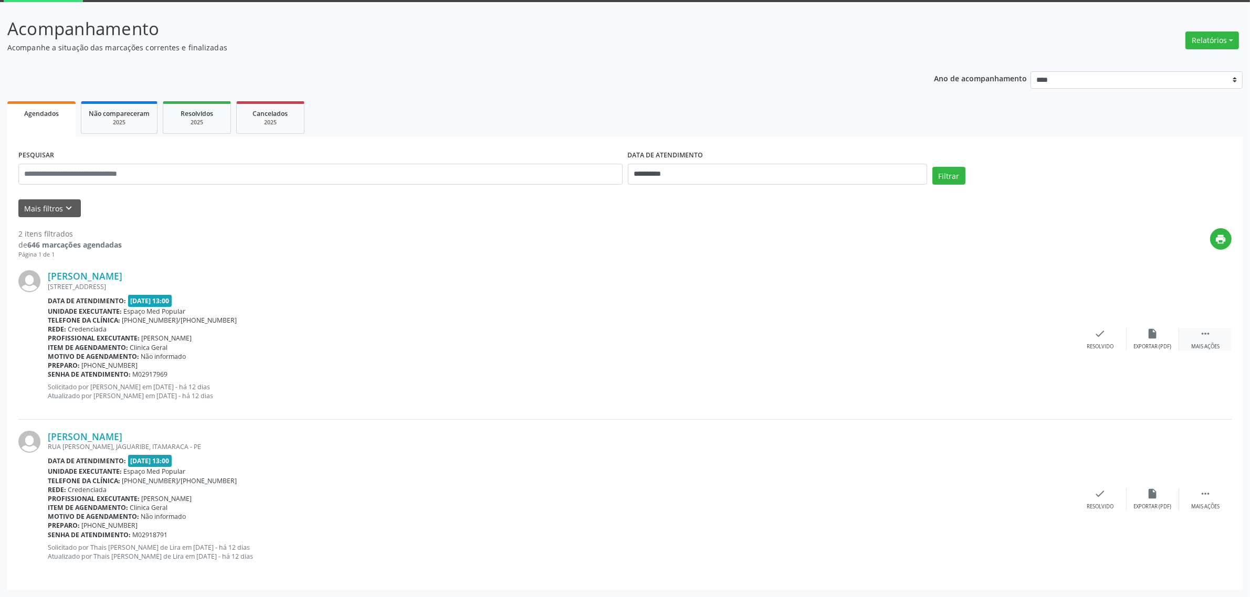
click at [1221, 334] on div " Mais ações" at bounding box center [1205, 339] width 52 height 23
click at [1147, 348] on div "Não compareceu" at bounding box center [1152, 346] width 45 height 7
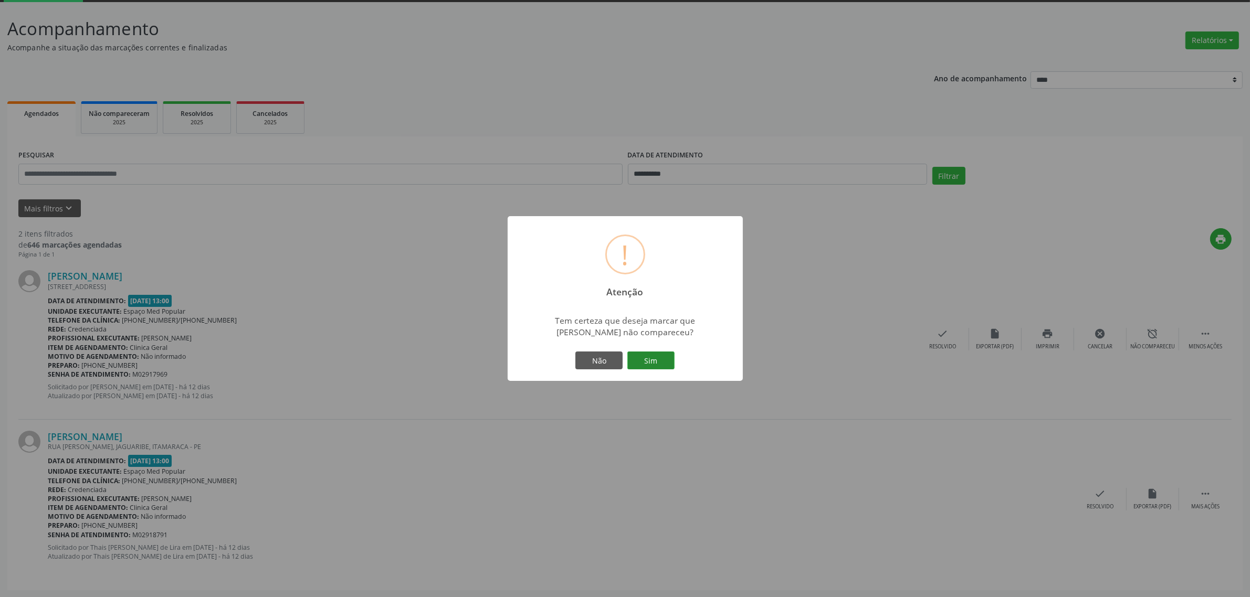
click at [665, 363] on button "Sim" at bounding box center [650, 361] width 47 height 18
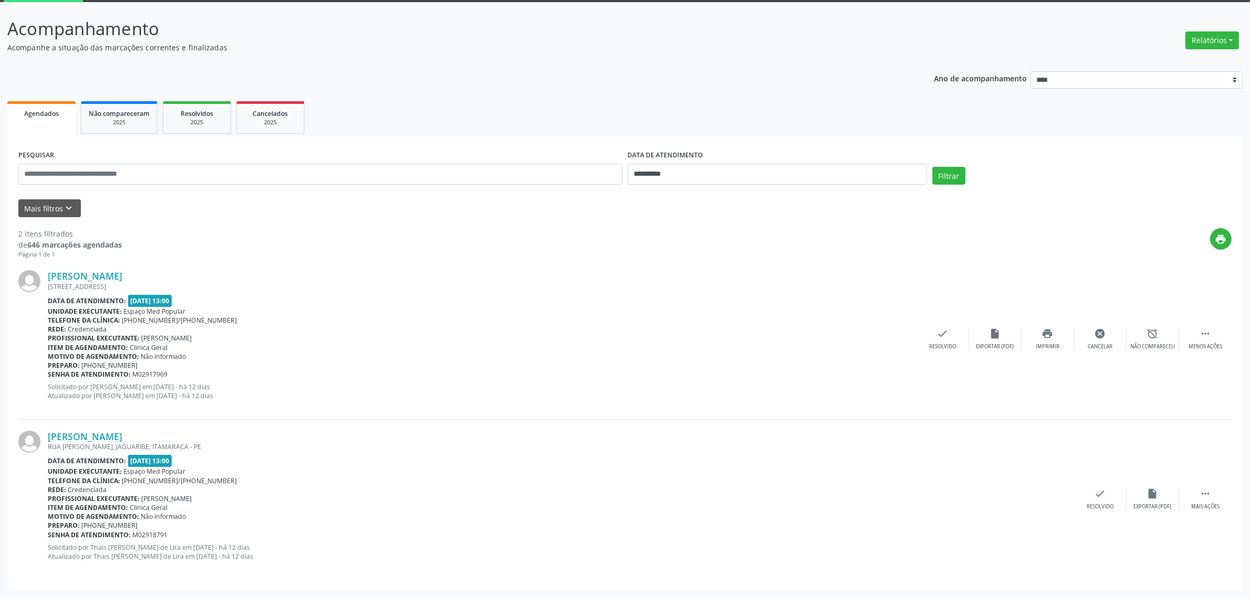
scroll to position [0, 0]
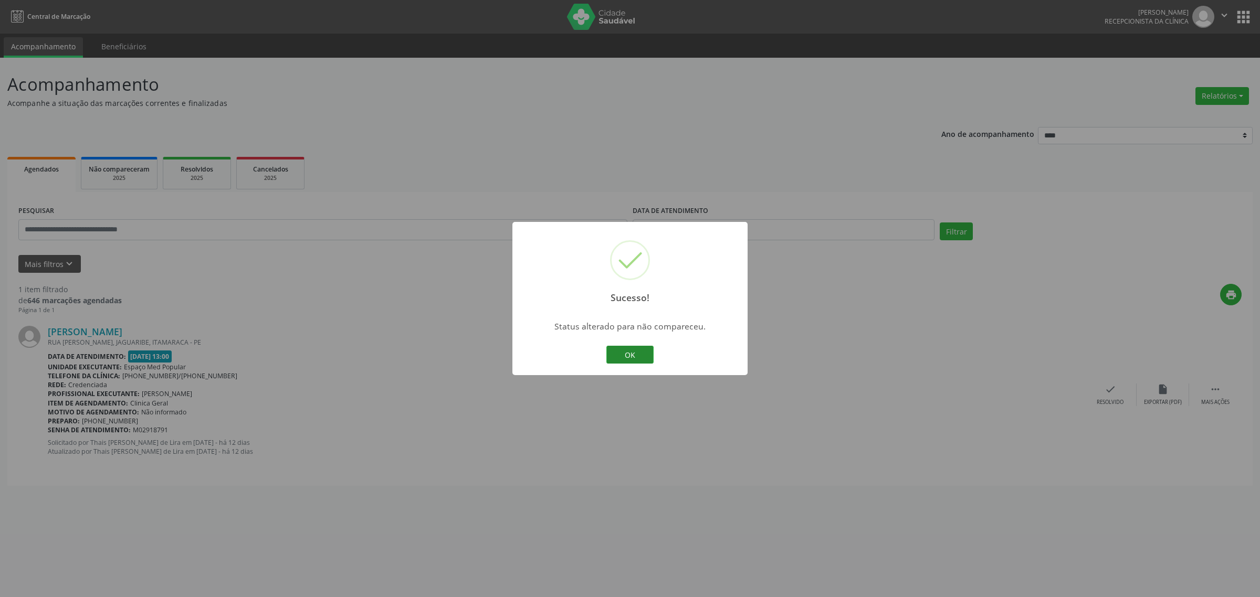
click at [631, 356] on button "OK" at bounding box center [629, 355] width 47 height 18
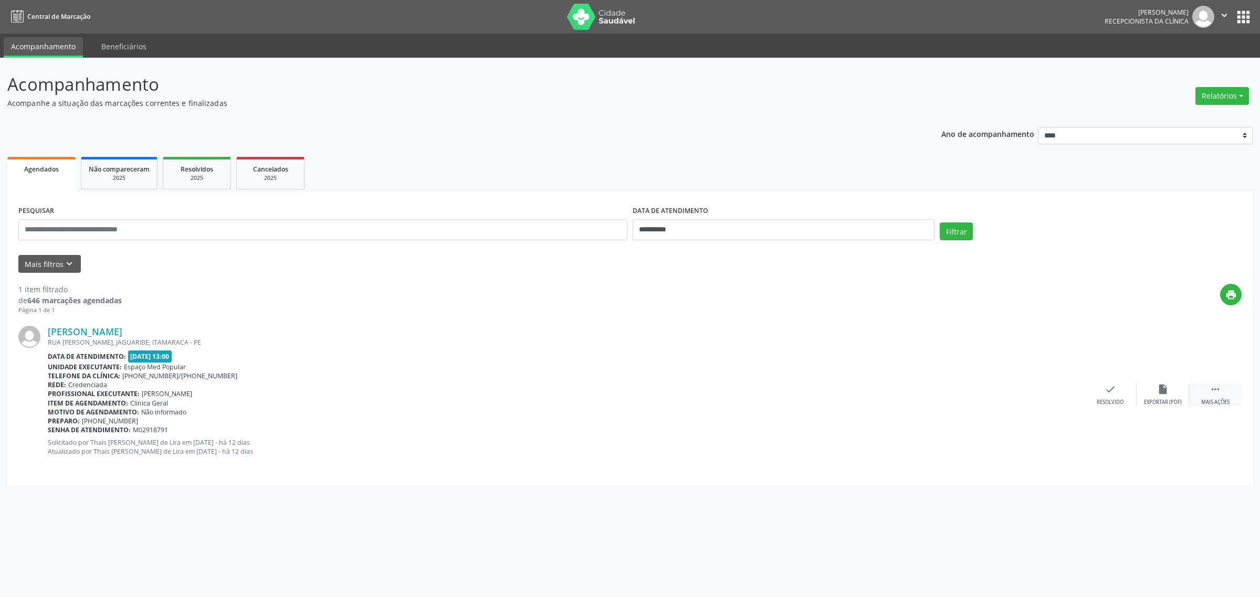
click at [1219, 392] on icon "" at bounding box center [1216, 390] width 12 height 12
click at [1164, 403] on div "Não compareceu" at bounding box center [1162, 402] width 45 height 7
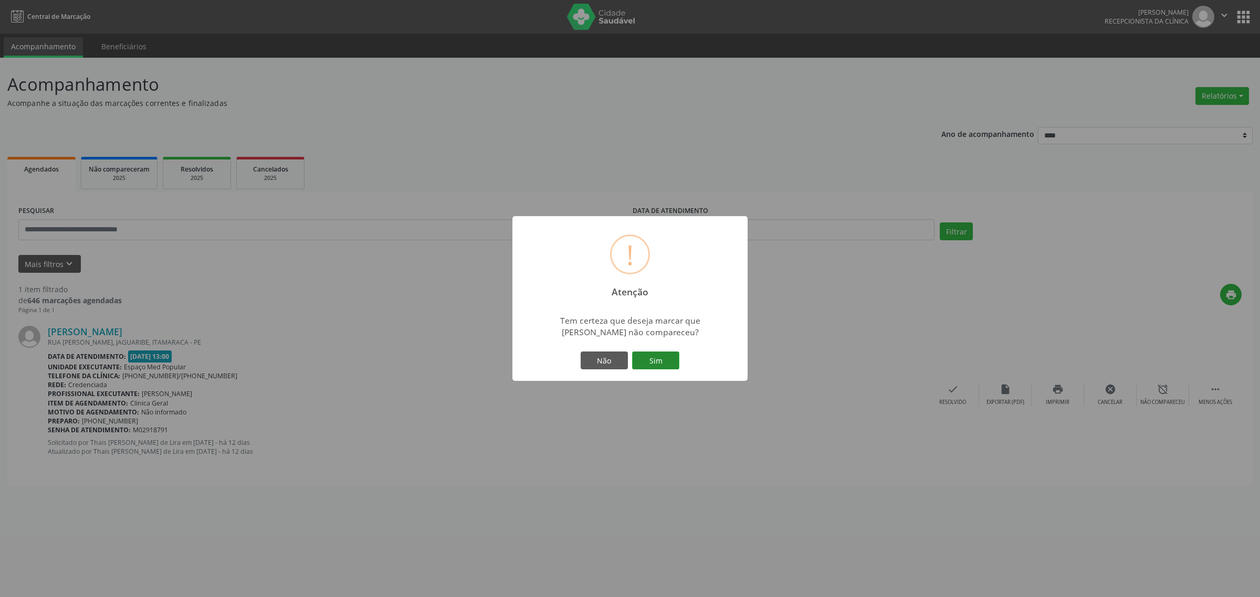
click at [657, 354] on button "Sim" at bounding box center [655, 361] width 47 height 18
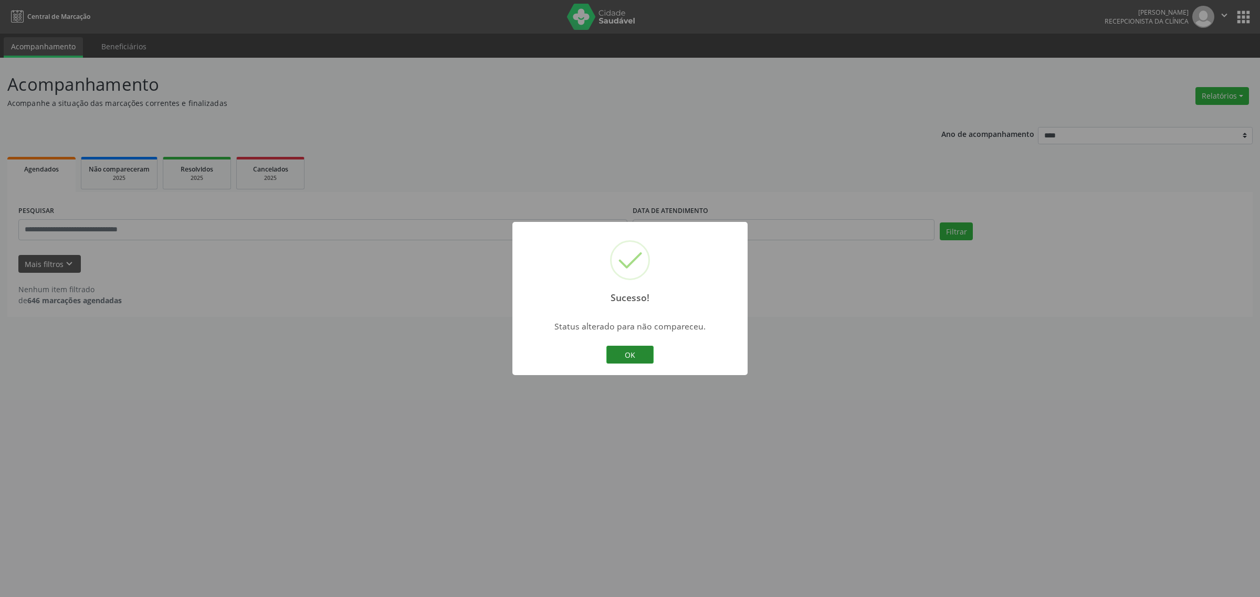
click at [628, 355] on button "OK" at bounding box center [629, 355] width 47 height 18
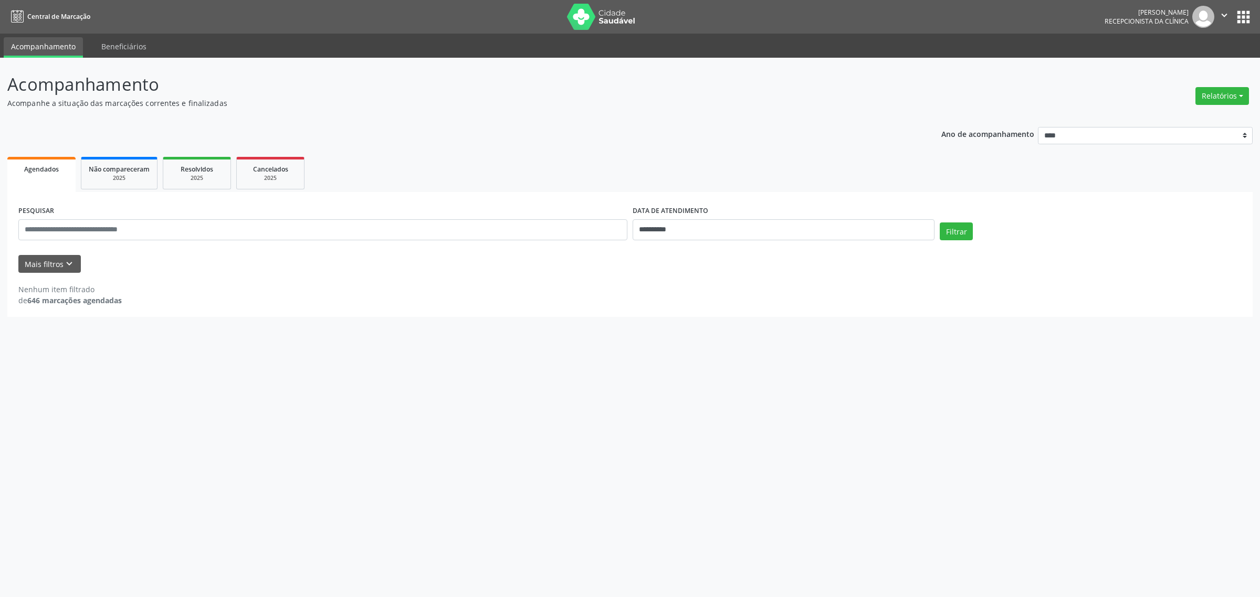
click at [717, 242] on div "**********" at bounding box center [783, 225] width 307 height 45
click at [718, 234] on input "**********" at bounding box center [784, 229] width 302 height 21
click at [660, 309] on span "8" at bounding box center [662, 305] width 20 height 20
type input "**********"
click at [660, 309] on span "8" at bounding box center [662, 305] width 20 height 20
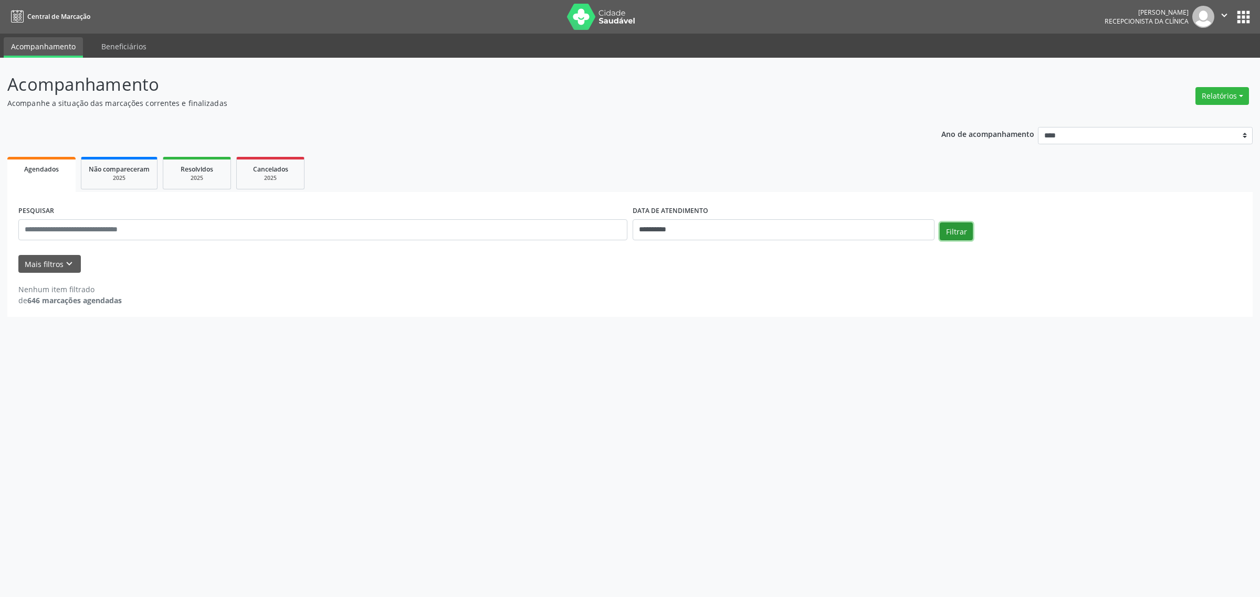
click at [961, 235] on button "Filtrar" at bounding box center [956, 232] width 33 height 18
click at [957, 232] on button "Filtrar" at bounding box center [956, 232] width 33 height 18
click at [841, 232] on input "**********" at bounding box center [784, 229] width 302 height 21
click at [660, 303] on span "8" at bounding box center [662, 305] width 20 height 20
type input "**********"
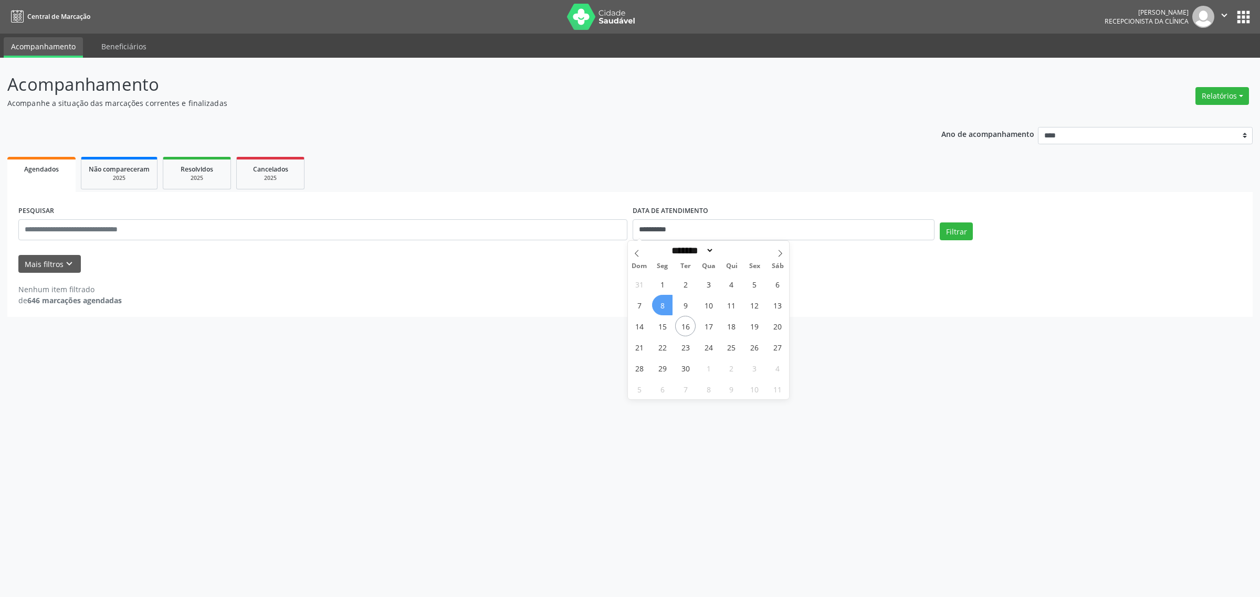
click at [665, 307] on span "8" at bounding box center [662, 305] width 20 height 20
click at [952, 234] on button "Filtrar" at bounding box center [956, 232] width 33 height 18
click at [739, 225] on input "**********" at bounding box center [784, 229] width 302 height 21
click at [705, 308] on span "10" at bounding box center [708, 305] width 20 height 20
type input "**********"
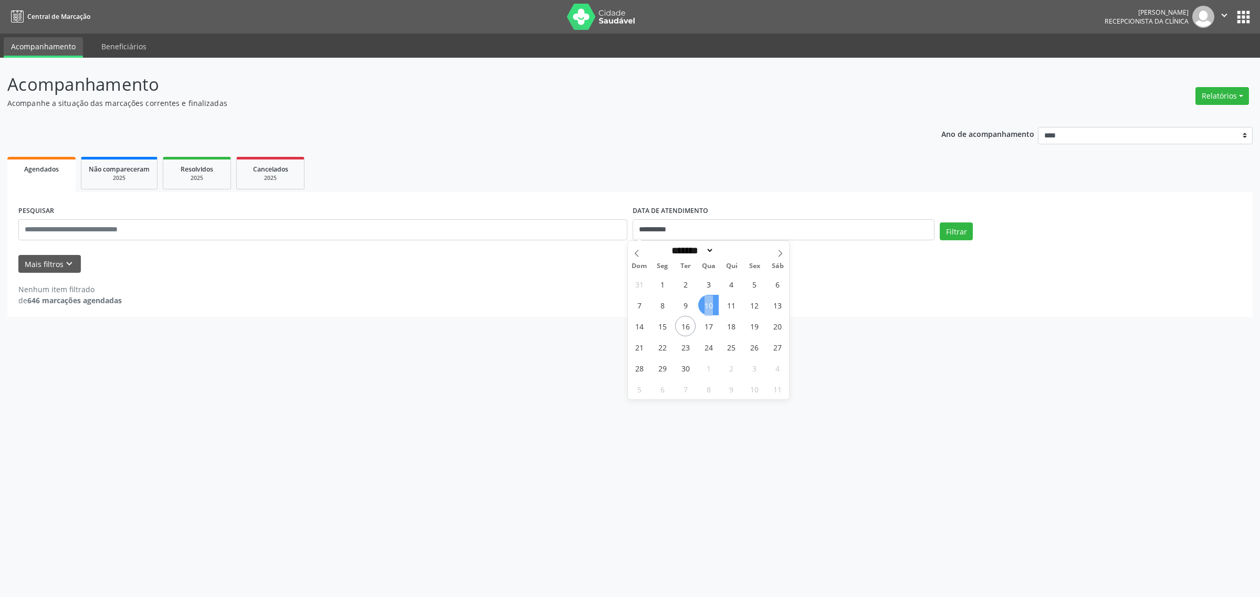
click at [705, 308] on span "10" at bounding box center [708, 305] width 20 height 20
click at [959, 234] on button "Filtrar" at bounding box center [956, 232] width 33 height 18
click at [193, 169] on span "Resolvidos" at bounding box center [197, 169] width 33 height 9
select select "*"
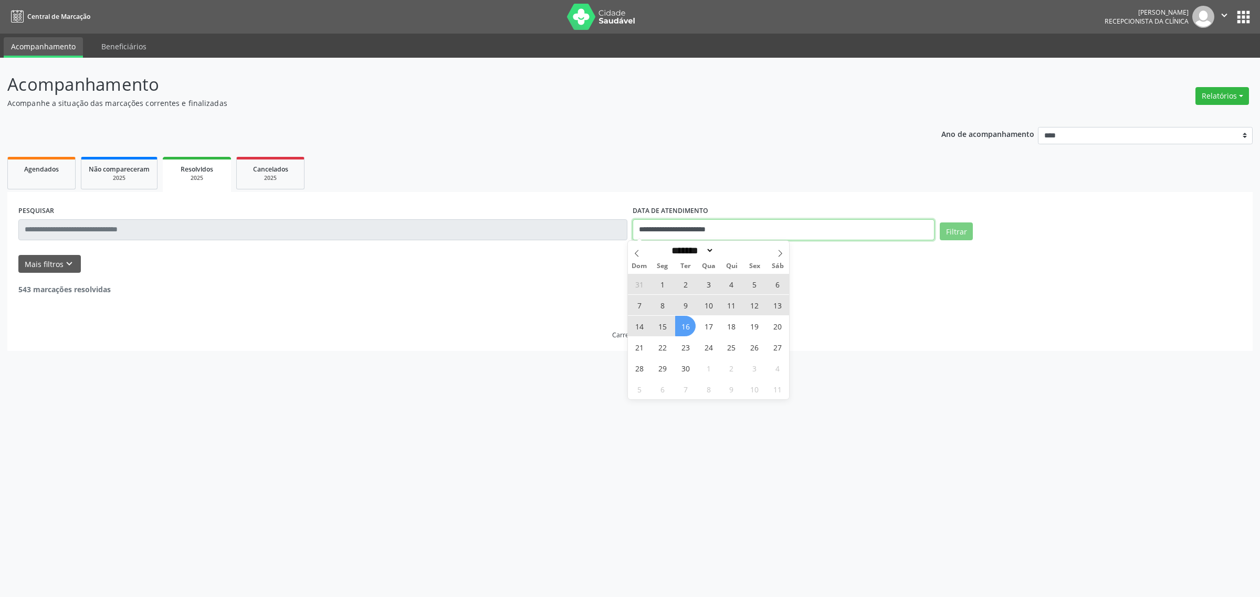
click at [728, 232] on input "**********" at bounding box center [784, 229] width 302 height 21
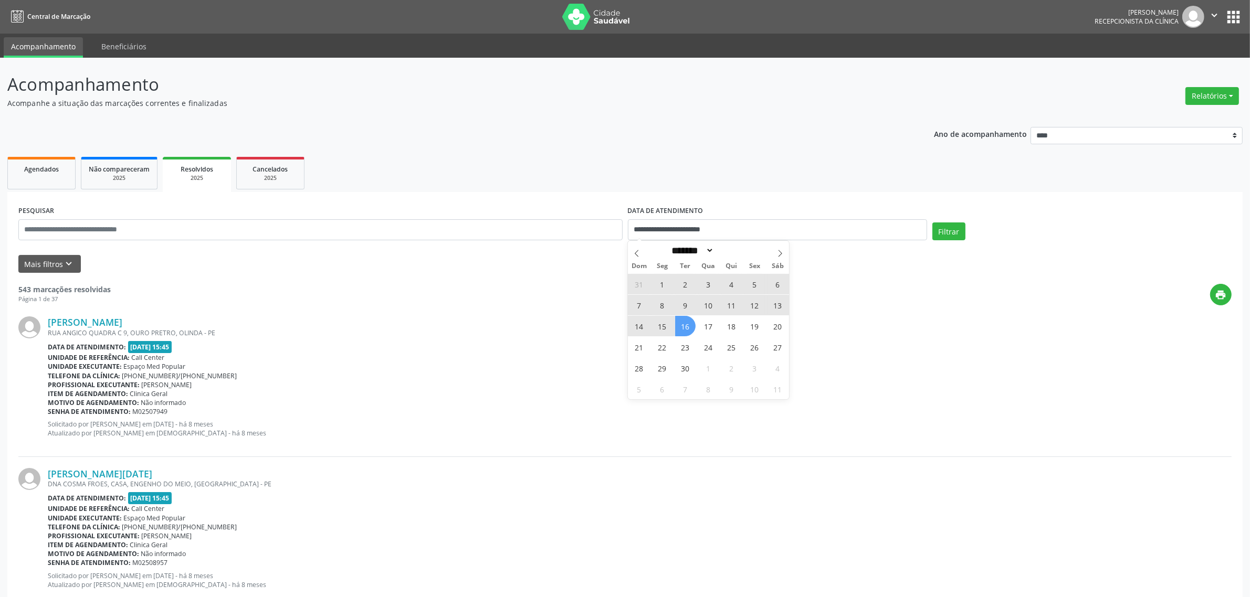
click at [712, 306] on span "10" at bounding box center [708, 305] width 20 height 20
type input "**********"
click at [712, 306] on span "10" at bounding box center [708, 305] width 20 height 20
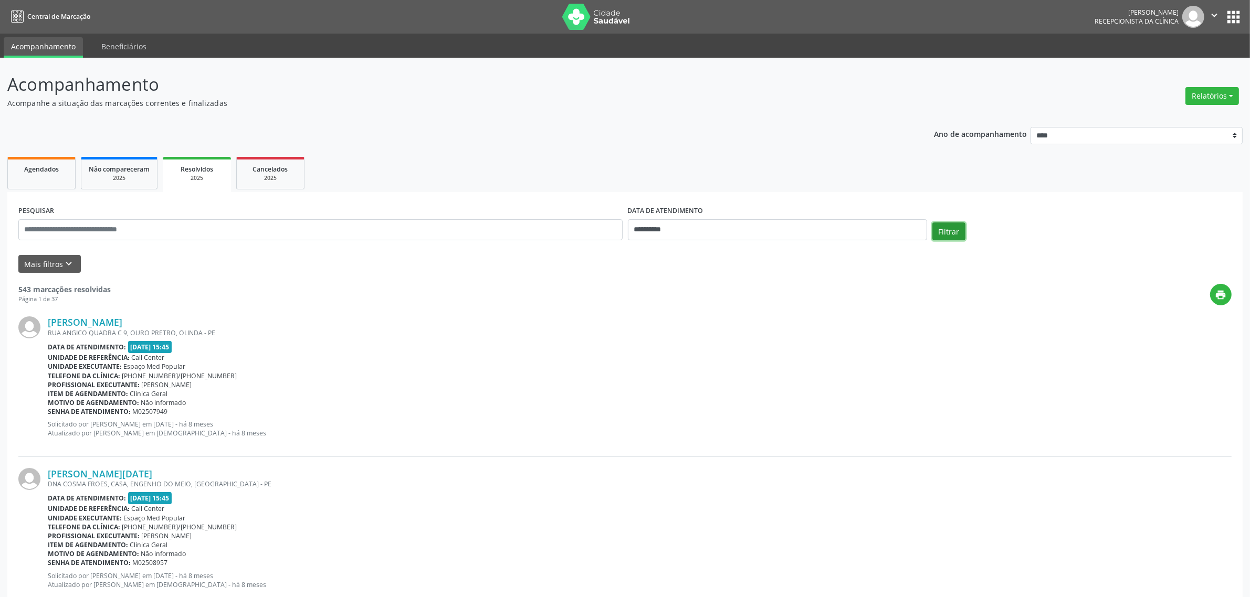
click at [955, 234] on button "Filtrar" at bounding box center [948, 232] width 33 height 18
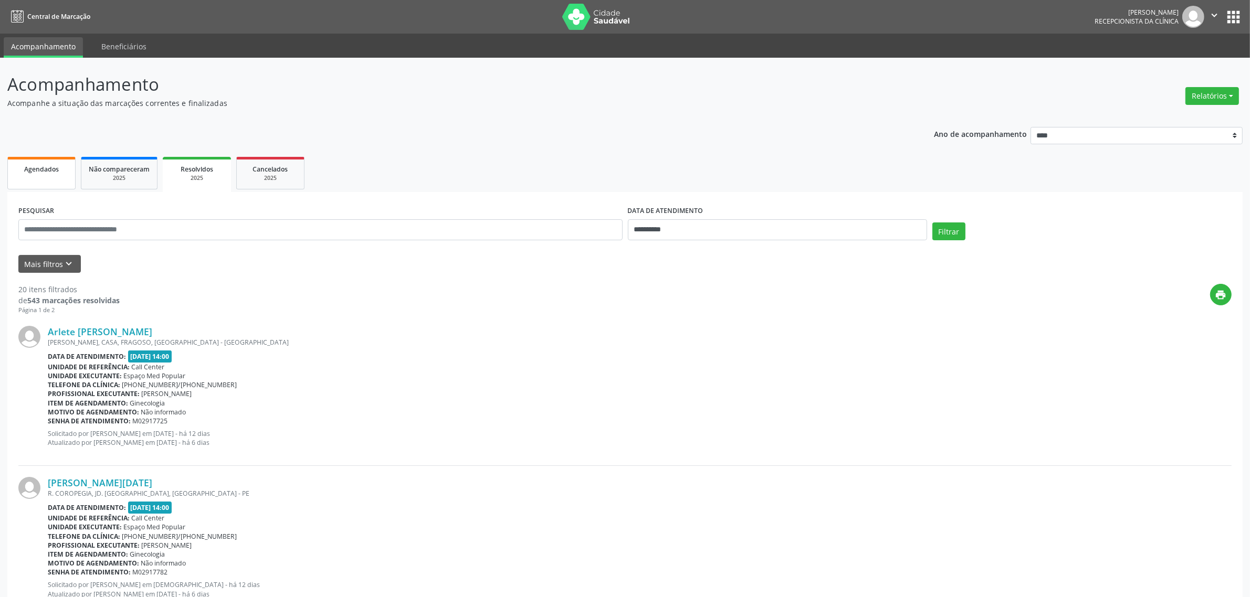
click at [56, 176] on link "Agendados" at bounding box center [41, 173] width 68 height 33
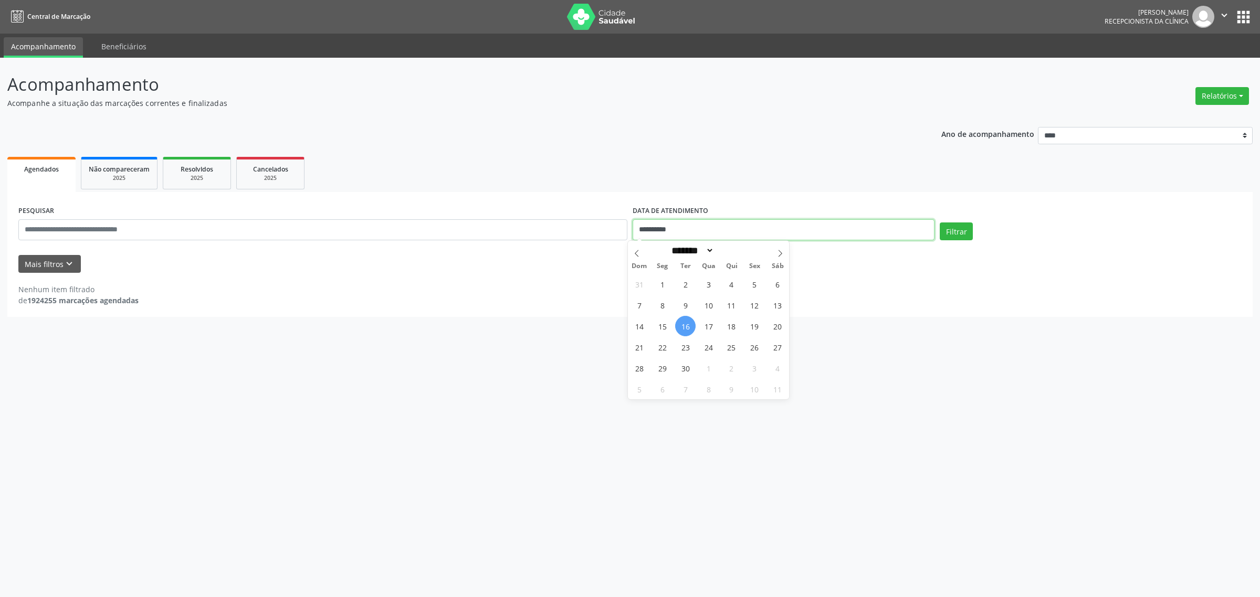
click at [783, 226] on input "**********" at bounding box center [784, 229] width 302 height 21
click at [733, 327] on span "18" at bounding box center [731, 326] width 20 height 20
type input "**********"
click at [733, 327] on span "18" at bounding box center [731, 326] width 20 height 20
click at [959, 229] on button "Filtrar" at bounding box center [956, 232] width 33 height 18
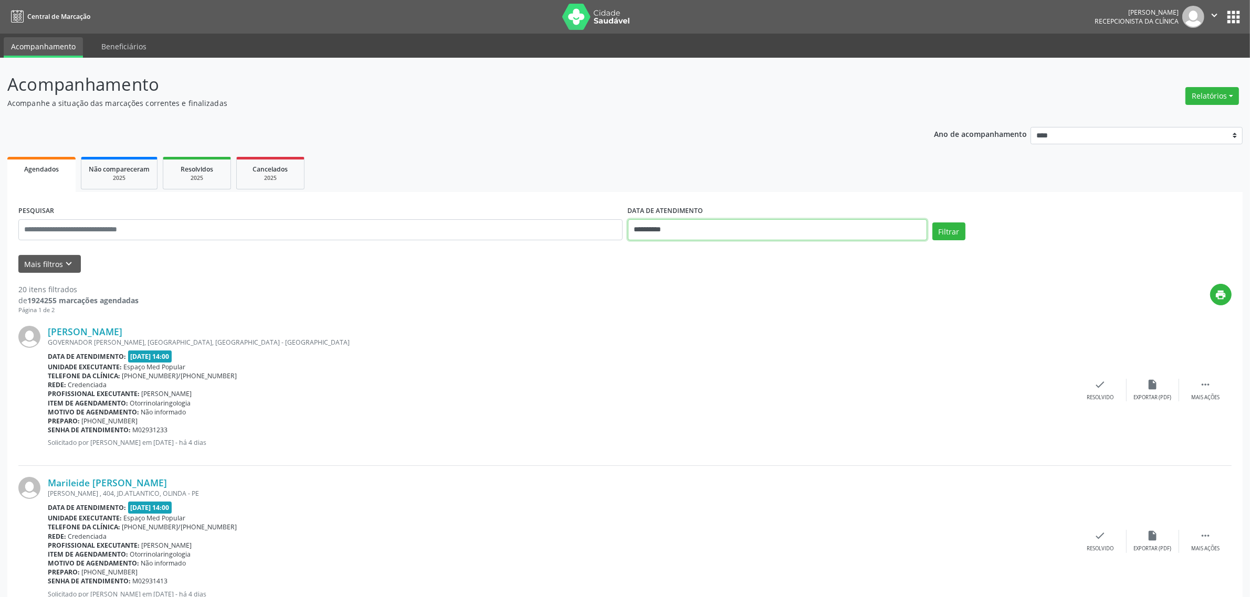
click at [676, 224] on input "**********" at bounding box center [777, 229] width 299 height 21
click at [733, 306] on span "11" at bounding box center [731, 305] width 20 height 20
type input "**********"
click at [733, 306] on span "11" at bounding box center [731, 305] width 20 height 20
click at [950, 237] on button "Filtrar" at bounding box center [948, 232] width 33 height 18
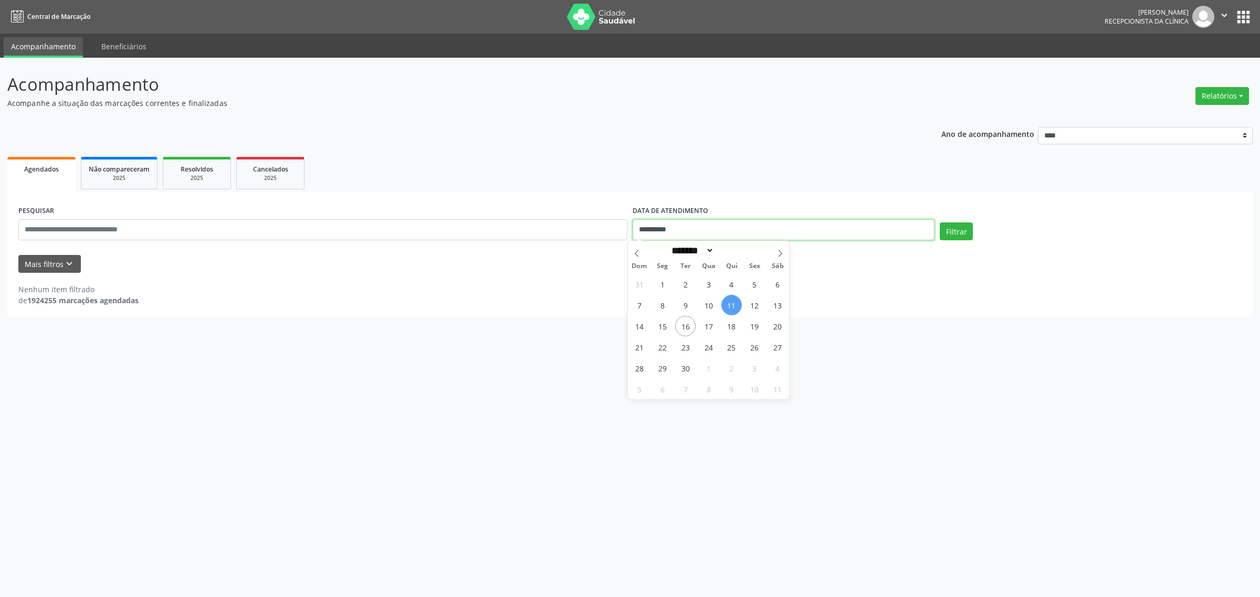
click at [823, 227] on input "**********" at bounding box center [784, 229] width 302 height 21
click at [760, 308] on span "12" at bounding box center [754, 305] width 20 height 20
type input "**********"
click at [760, 308] on span "12" at bounding box center [754, 305] width 20 height 20
click at [959, 239] on button "Filtrar" at bounding box center [956, 232] width 33 height 18
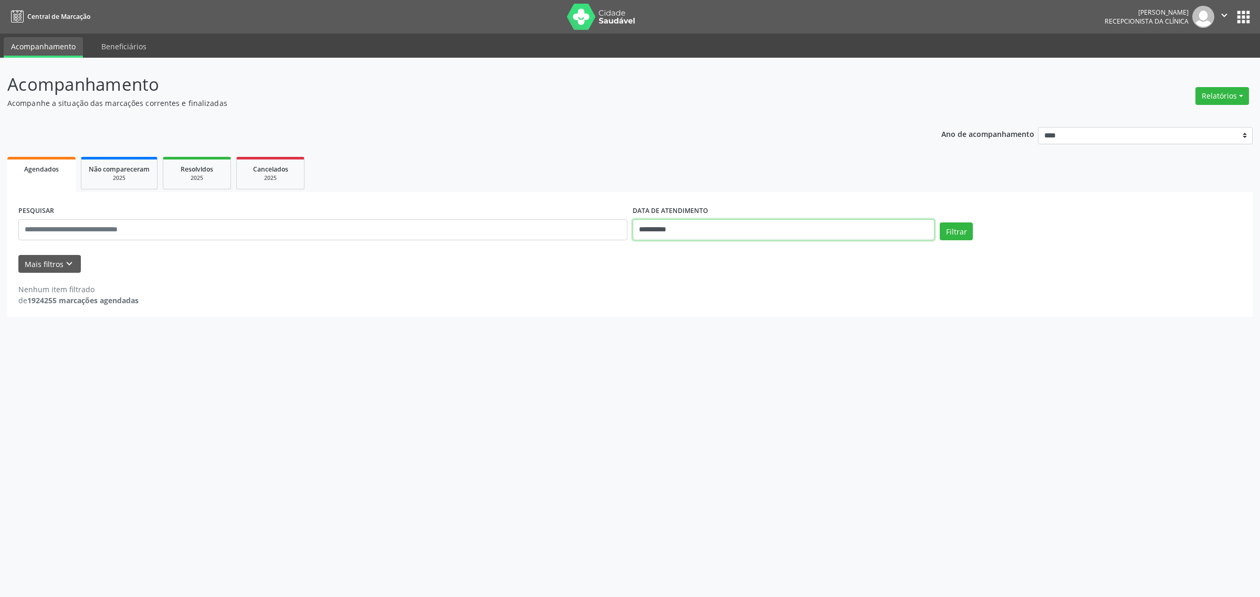
click at [760, 226] on input "**********" at bounding box center [784, 229] width 302 height 21
click at [664, 326] on span "15" at bounding box center [662, 326] width 20 height 20
type input "**********"
click at [664, 326] on span "15" at bounding box center [662, 326] width 20 height 20
click at [955, 233] on button "Filtrar" at bounding box center [956, 232] width 33 height 18
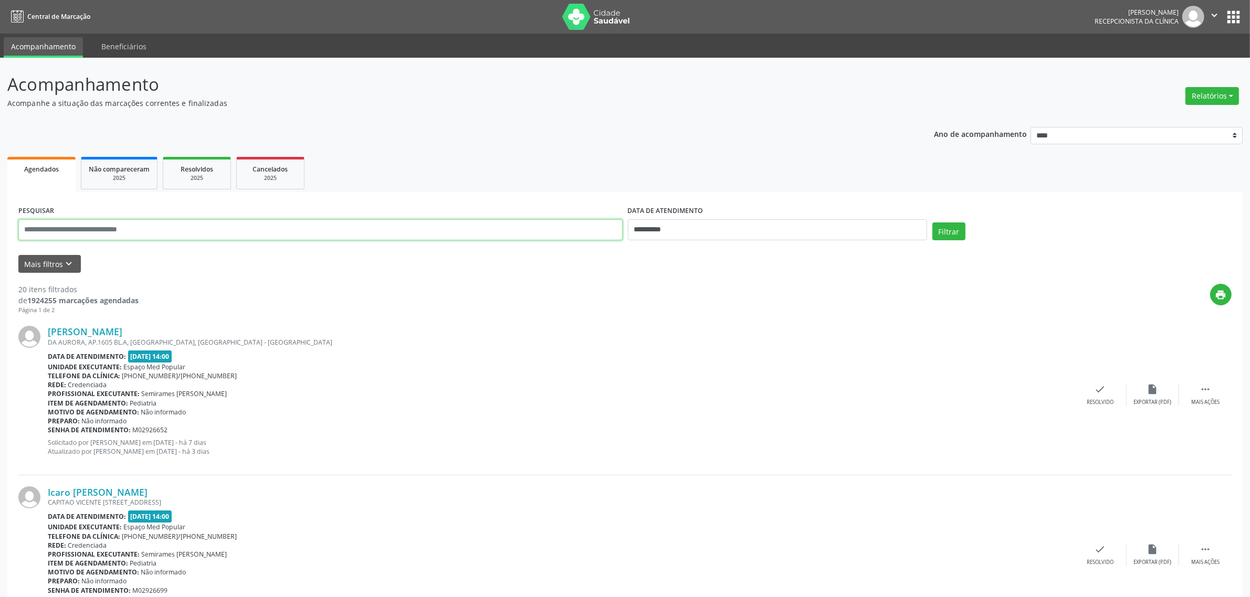
click at [224, 228] on input "text" at bounding box center [320, 229] width 604 height 21
click at [932, 223] on button "Filtrar" at bounding box center [948, 232] width 33 height 18
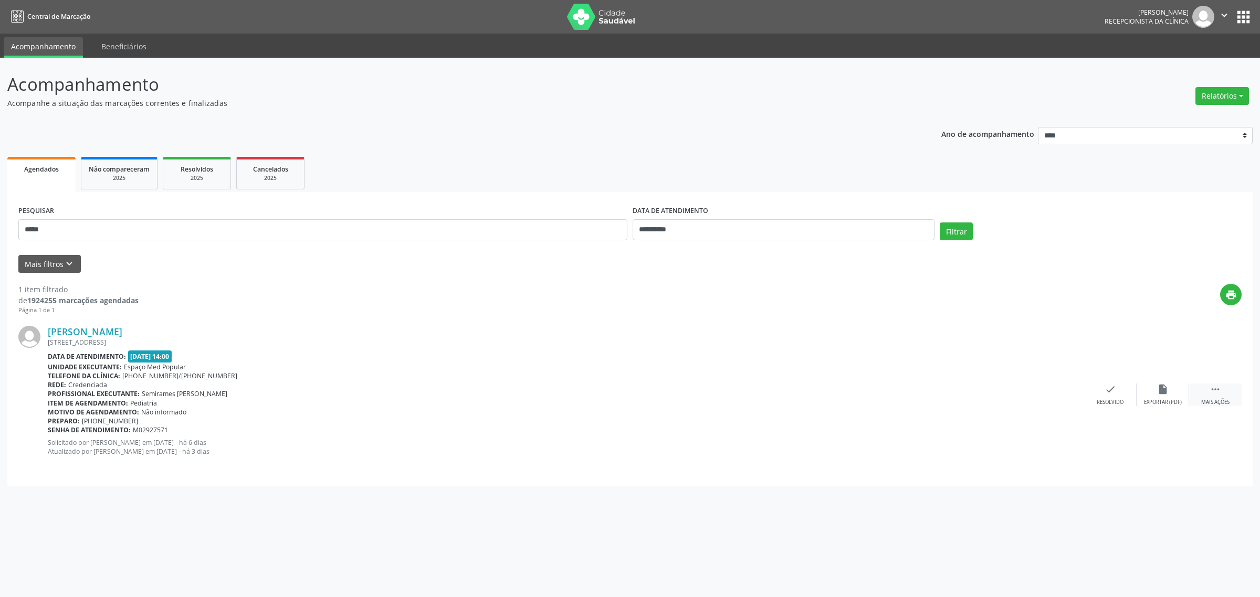
click at [1214, 397] on div " Mais ações" at bounding box center [1215, 395] width 52 height 23
click at [1156, 402] on div "Não compareceu" at bounding box center [1162, 402] width 45 height 7
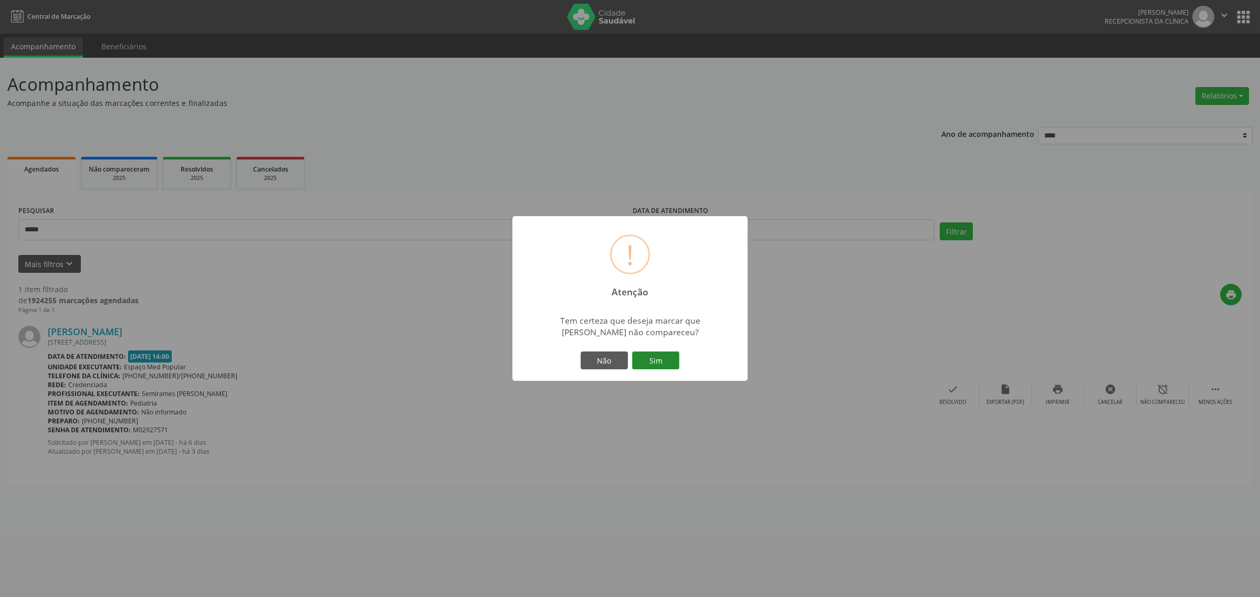
click at [650, 357] on button "Sim" at bounding box center [655, 361] width 47 height 18
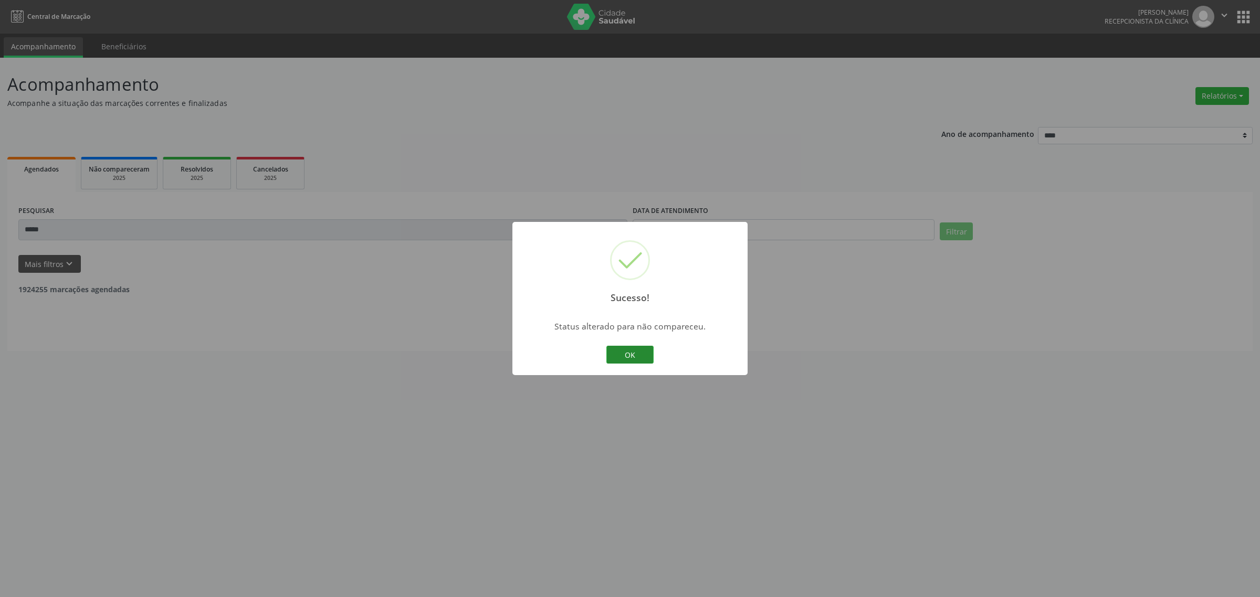
click at [647, 357] on button "OK" at bounding box center [629, 355] width 47 height 18
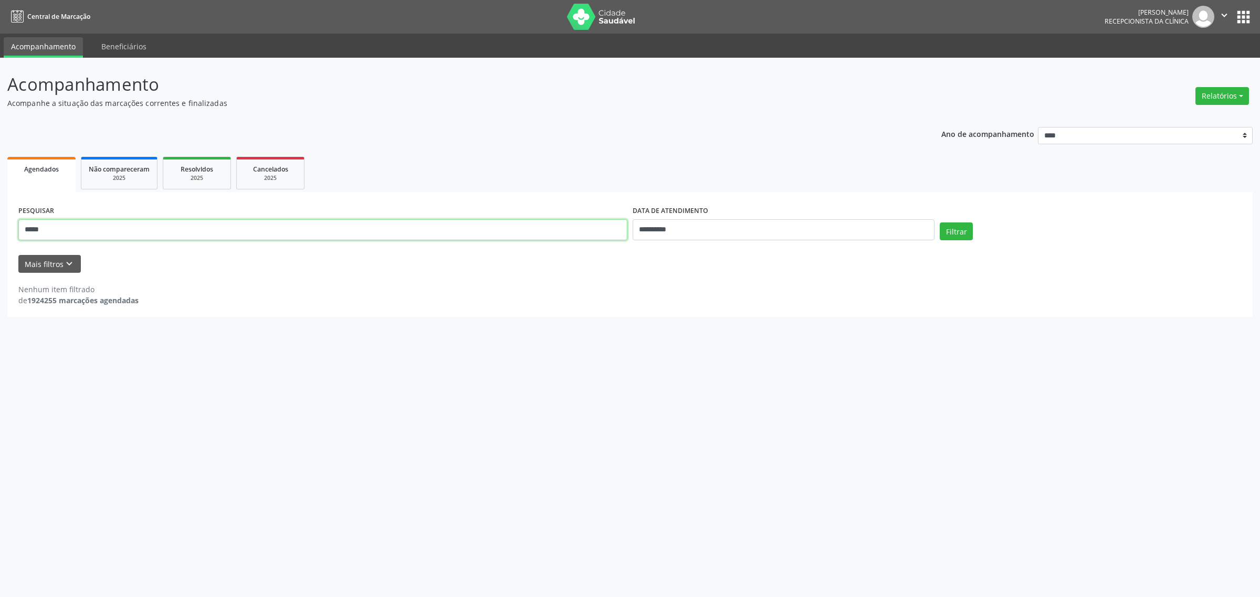
drag, startPoint x: 87, startPoint y: 234, endPoint x: 0, endPoint y: 237, distance: 87.2
click at [0, 237] on div "**********" at bounding box center [630, 328] width 1260 height 540
click at [940, 223] on button "Filtrar" at bounding box center [956, 232] width 33 height 18
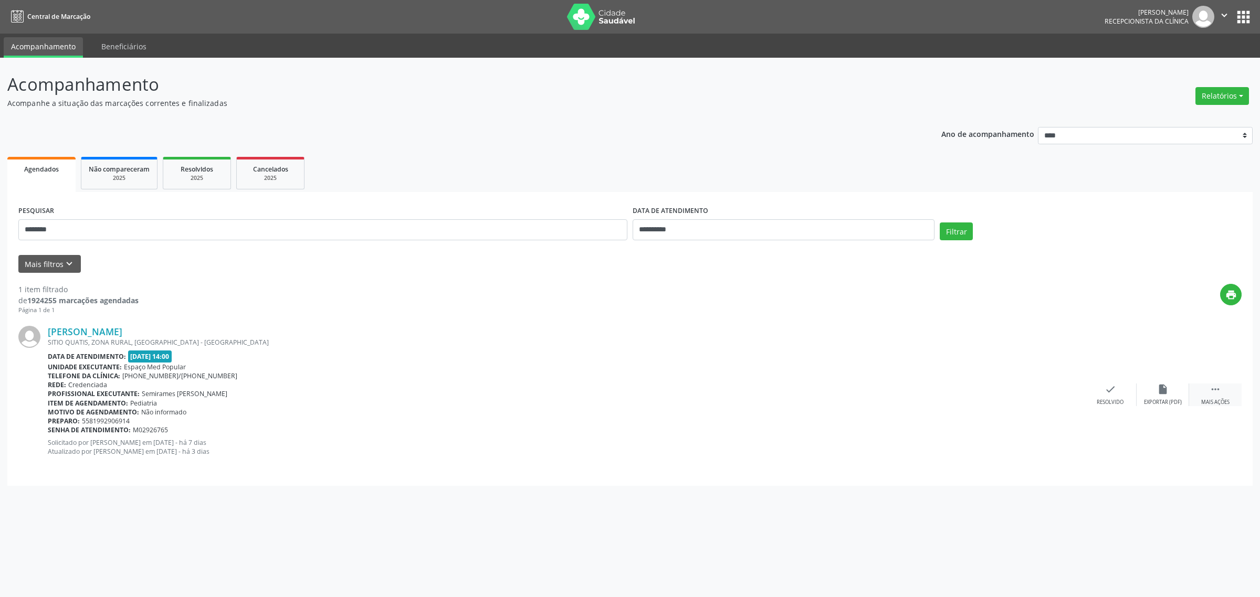
click at [1222, 397] on div " Mais ações" at bounding box center [1215, 395] width 52 height 23
click at [1163, 396] on div "alarm_off Não compareceu" at bounding box center [1163, 395] width 52 height 23
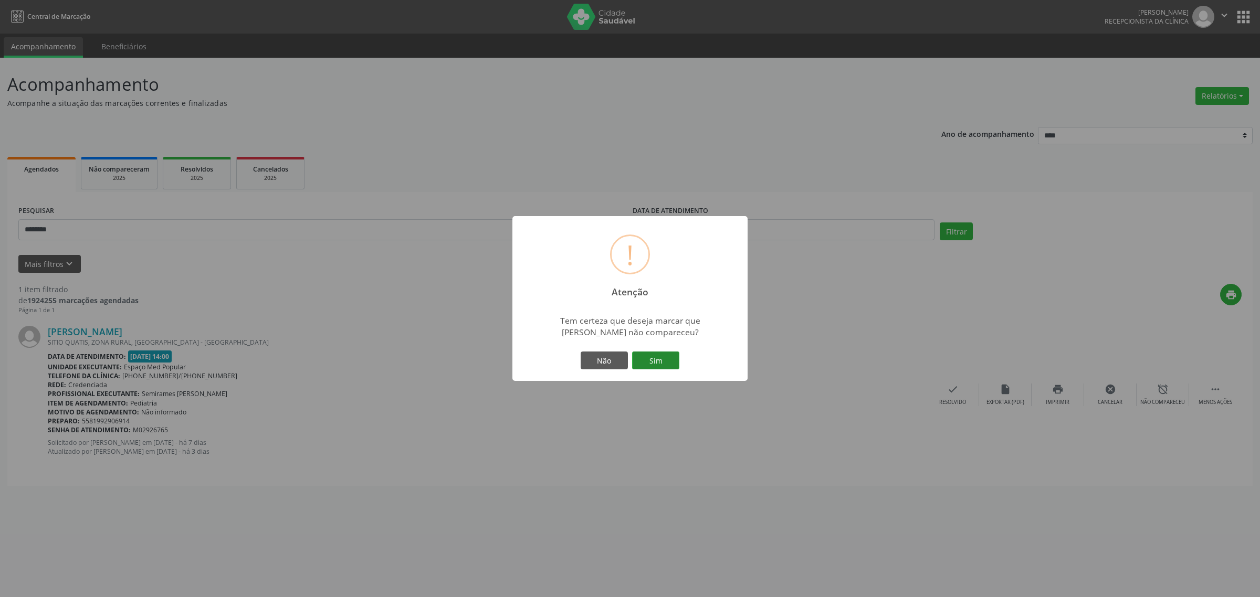
click at [657, 360] on button "Sim" at bounding box center [655, 361] width 47 height 18
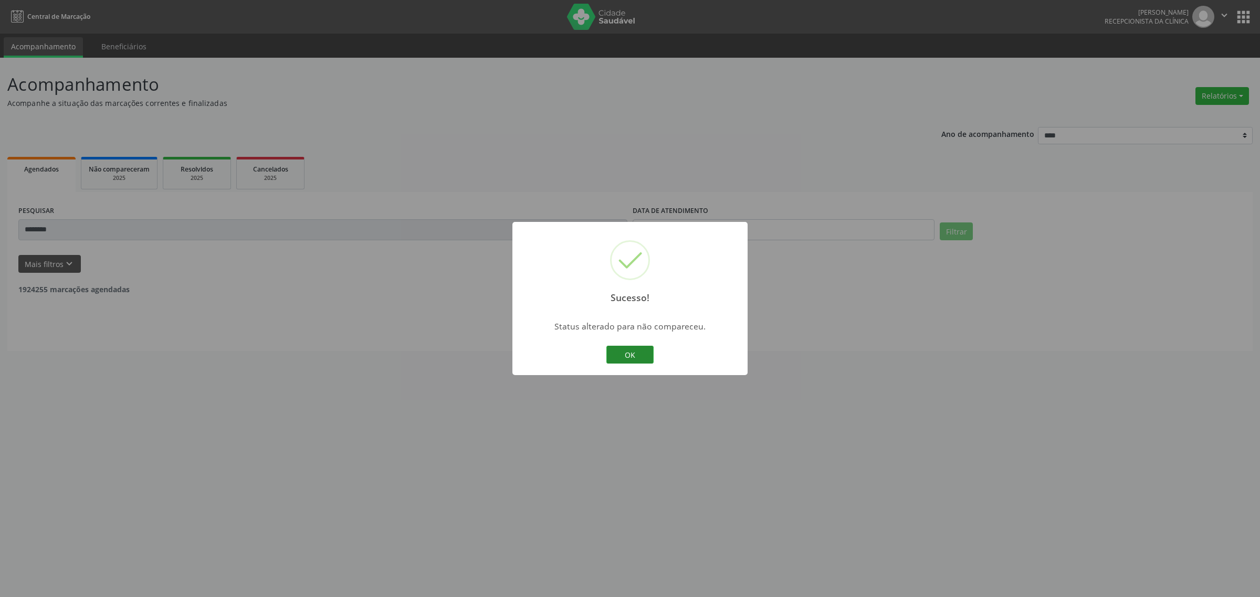
click at [648, 352] on button "OK" at bounding box center [629, 355] width 47 height 18
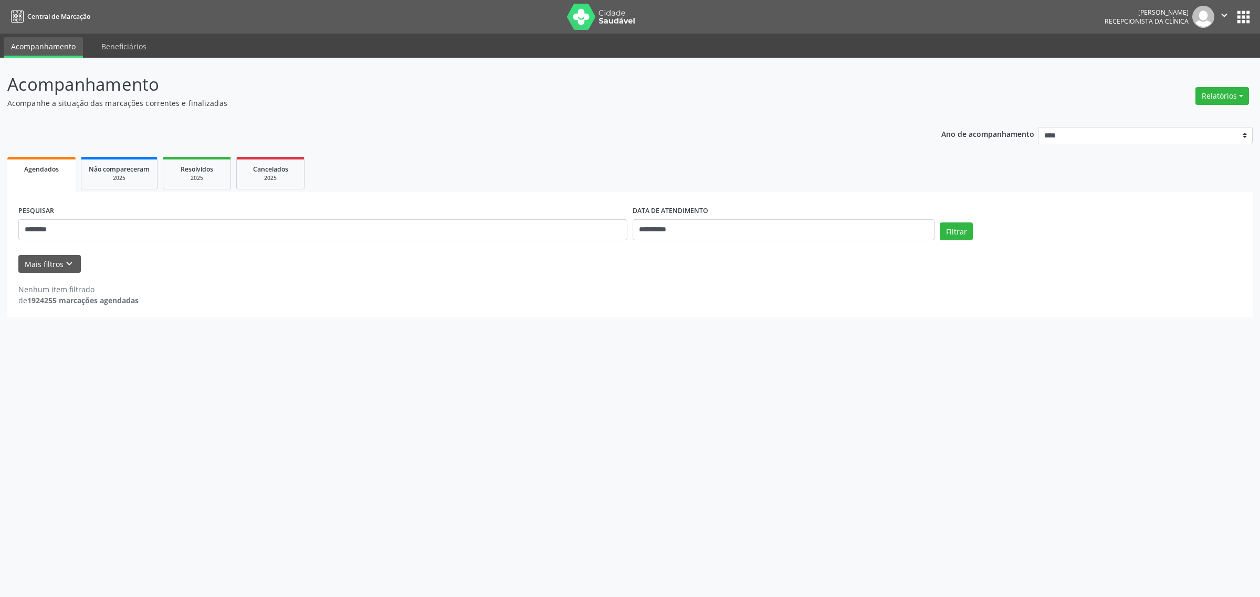
click at [739, 298] on div "Nenhum item filtrado de 1924255 marcações agendadas" at bounding box center [629, 295] width 1223 height 22
drag, startPoint x: 72, startPoint y: 230, endPoint x: 0, endPoint y: 236, distance: 72.2
click at [0, 236] on div "**********" at bounding box center [630, 328] width 1260 height 540
type input "*********"
click at [940, 223] on button "Filtrar" at bounding box center [956, 232] width 33 height 18
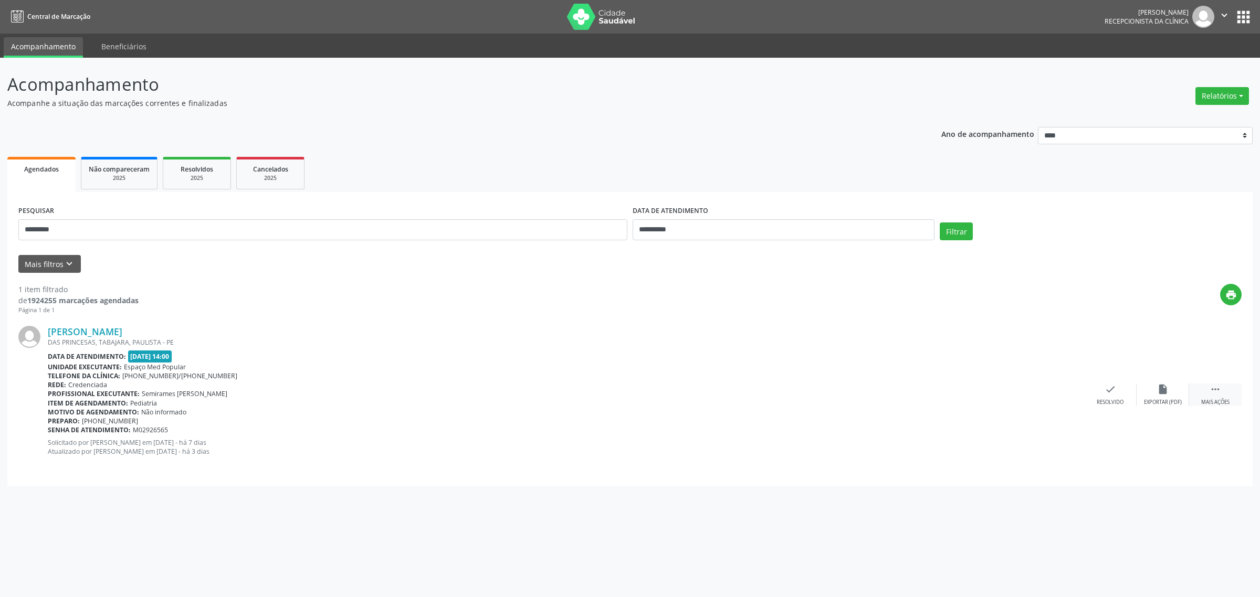
click at [1221, 395] on div " Mais ações" at bounding box center [1215, 395] width 52 height 23
click at [1165, 391] on icon "alarm_off" at bounding box center [1163, 390] width 12 height 12
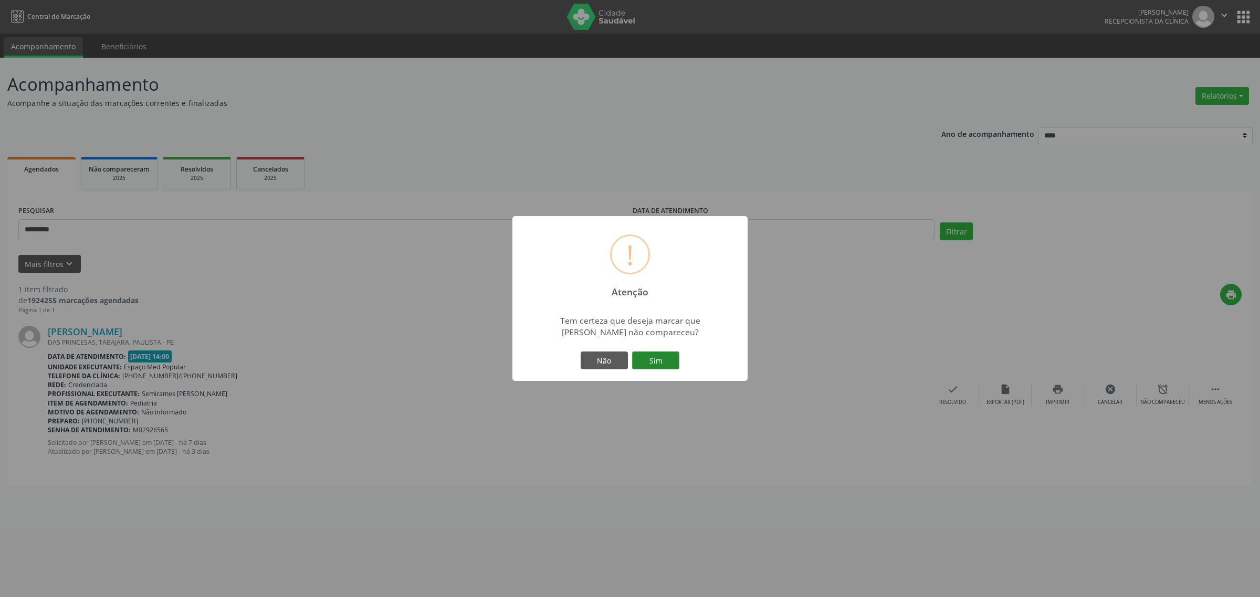
click at [651, 366] on button "Sim" at bounding box center [655, 361] width 47 height 18
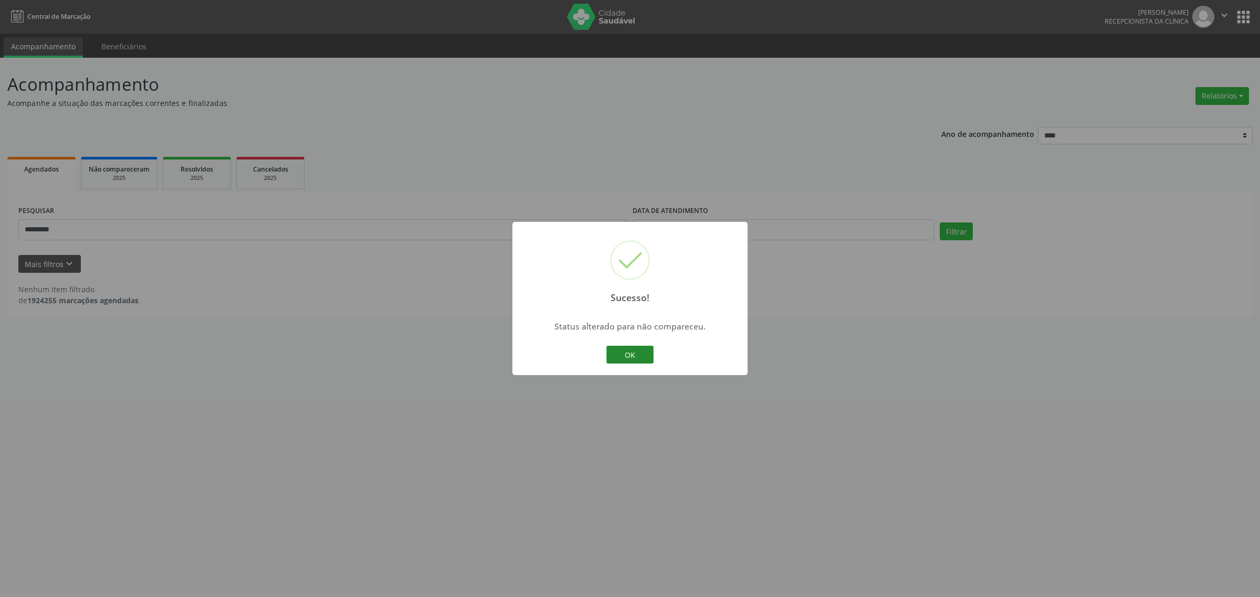
click at [617, 348] on button "OK" at bounding box center [629, 355] width 47 height 18
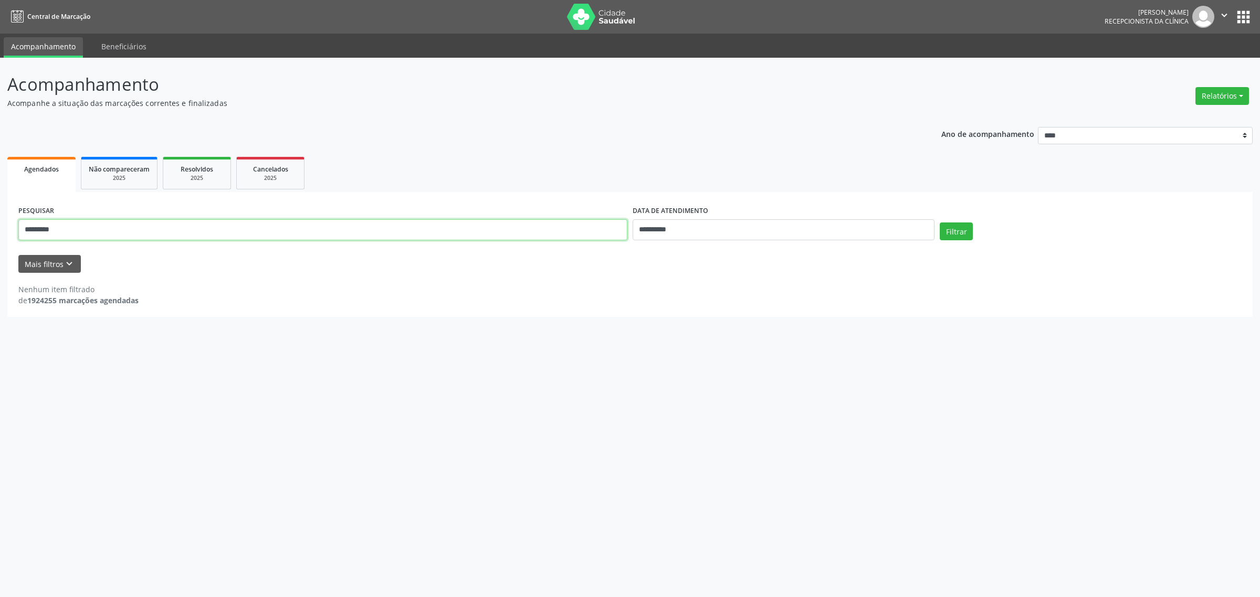
drag, startPoint x: 67, startPoint y: 227, endPoint x: 3, endPoint y: 232, distance: 63.7
click at [3, 232] on div "**********" at bounding box center [630, 328] width 1260 height 540
click at [964, 229] on button "Filtrar" at bounding box center [956, 232] width 33 height 18
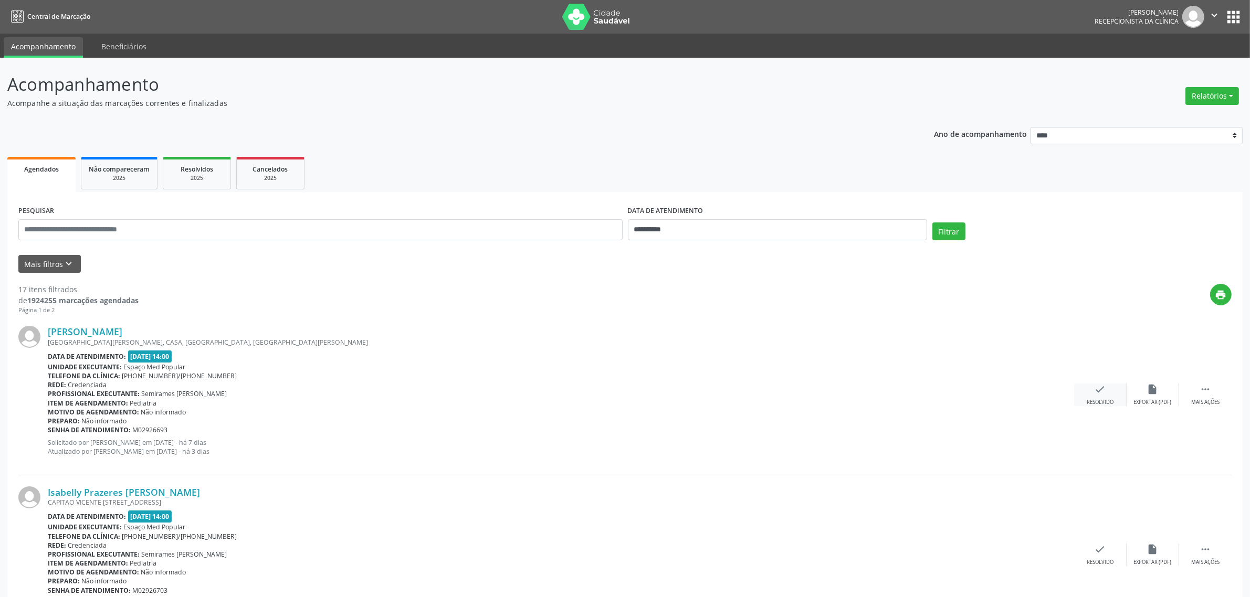
click at [1100, 395] on div "check Resolvido" at bounding box center [1100, 395] width 52 height 23
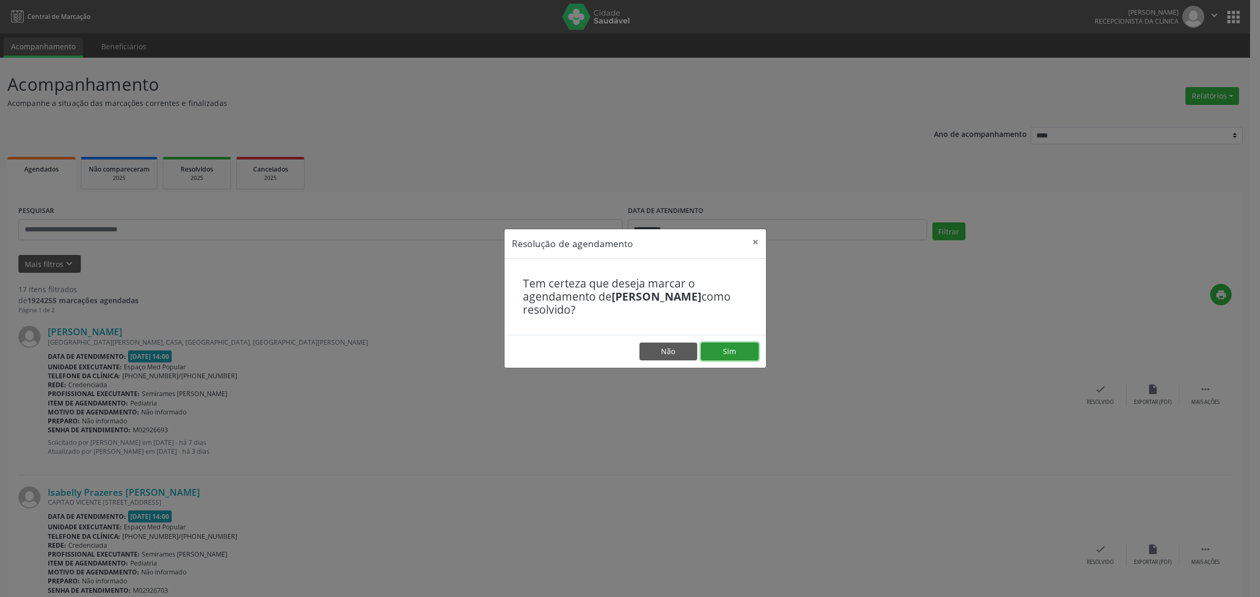
click at [741, 353] on button "Sim" at bounding box center [730, 352] width 58 height 18
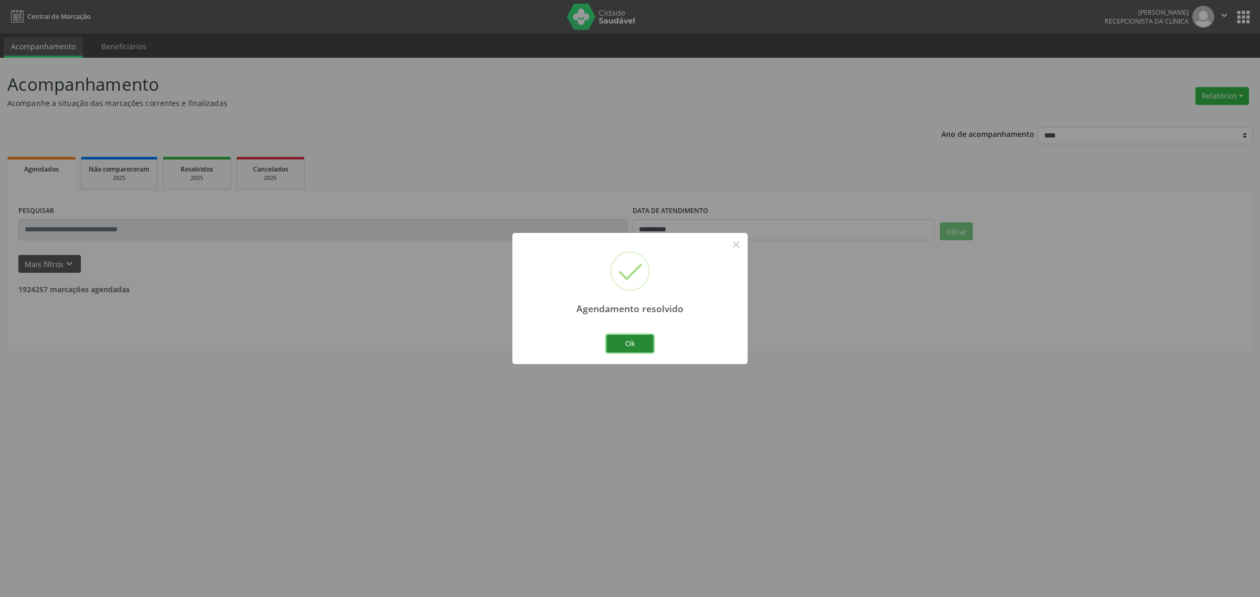
click at [628, 344] on button "Ok" at bounding box center [629, 344] width 47 height 18
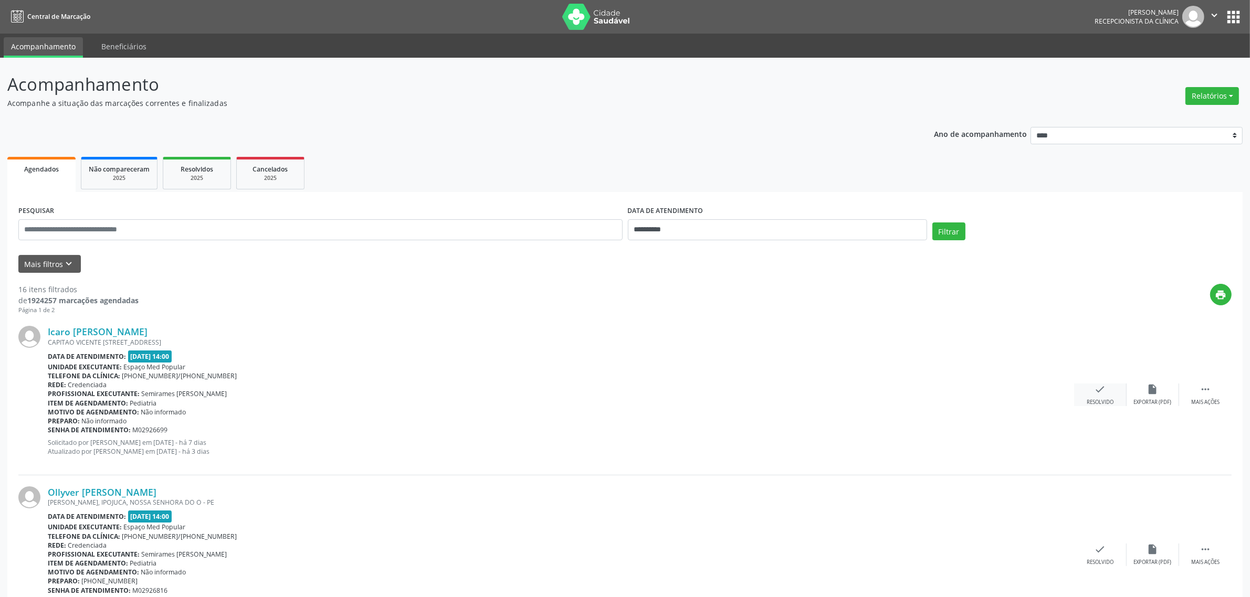
click at [1103, 392] on icon "check" at bounding box center [1101, 390] width 12 height 12
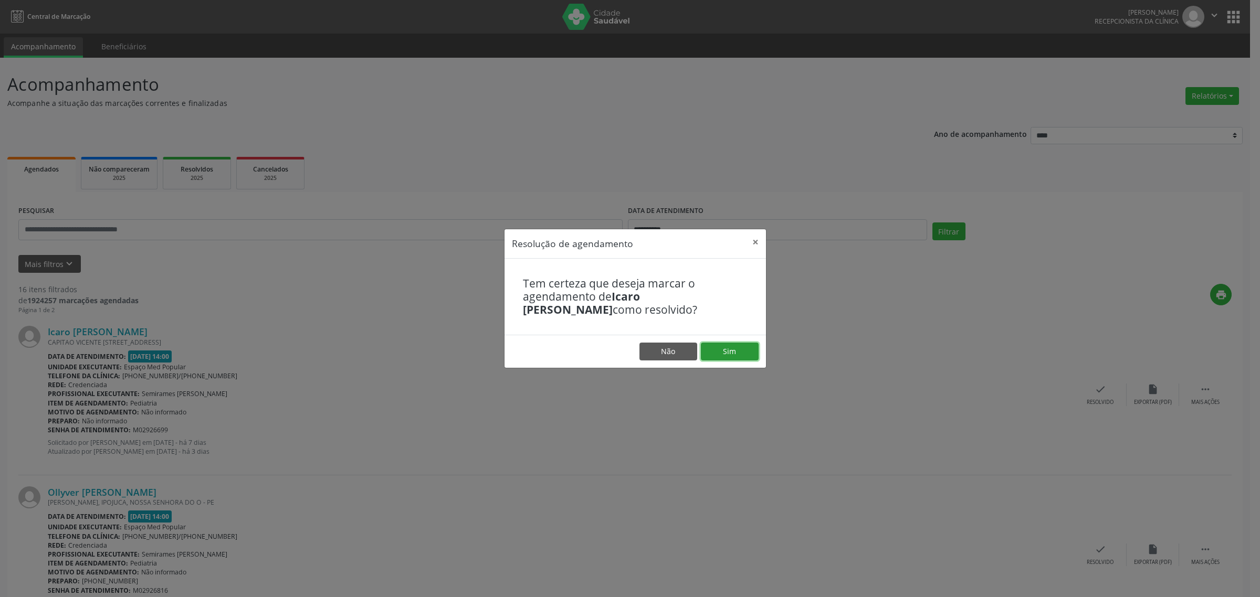
click at [742, 352] on button "Sim" at bounding box center [730, 352] width 58 height 18
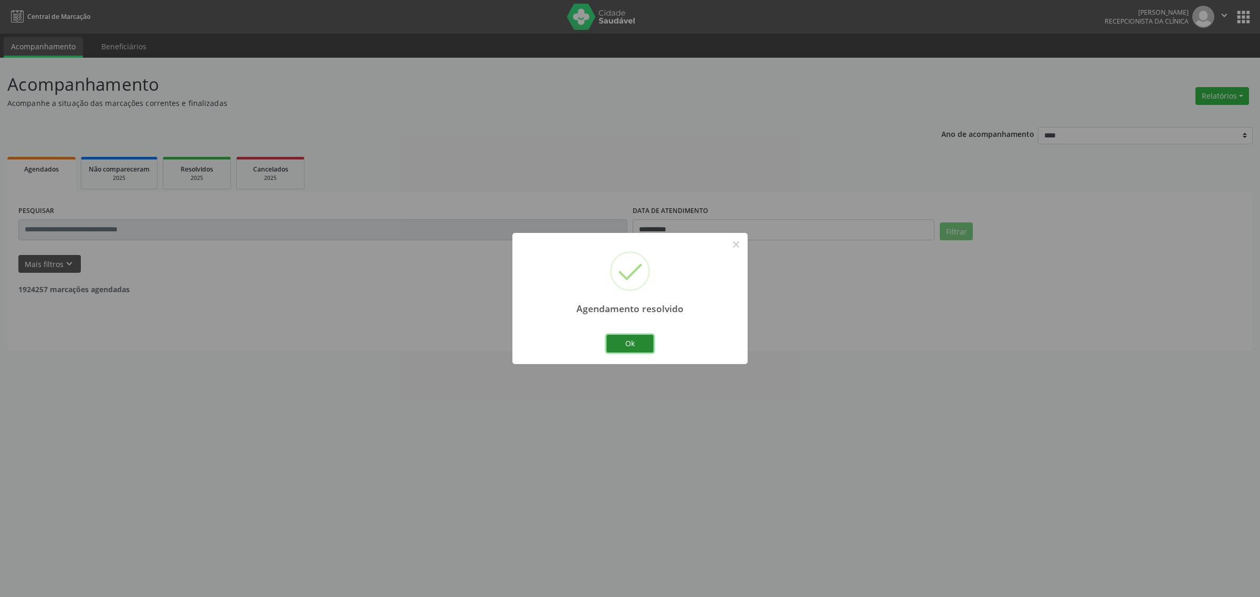
click at [639, 344] on button "Ok" at bounding box center [629, 344] width 47 height 18
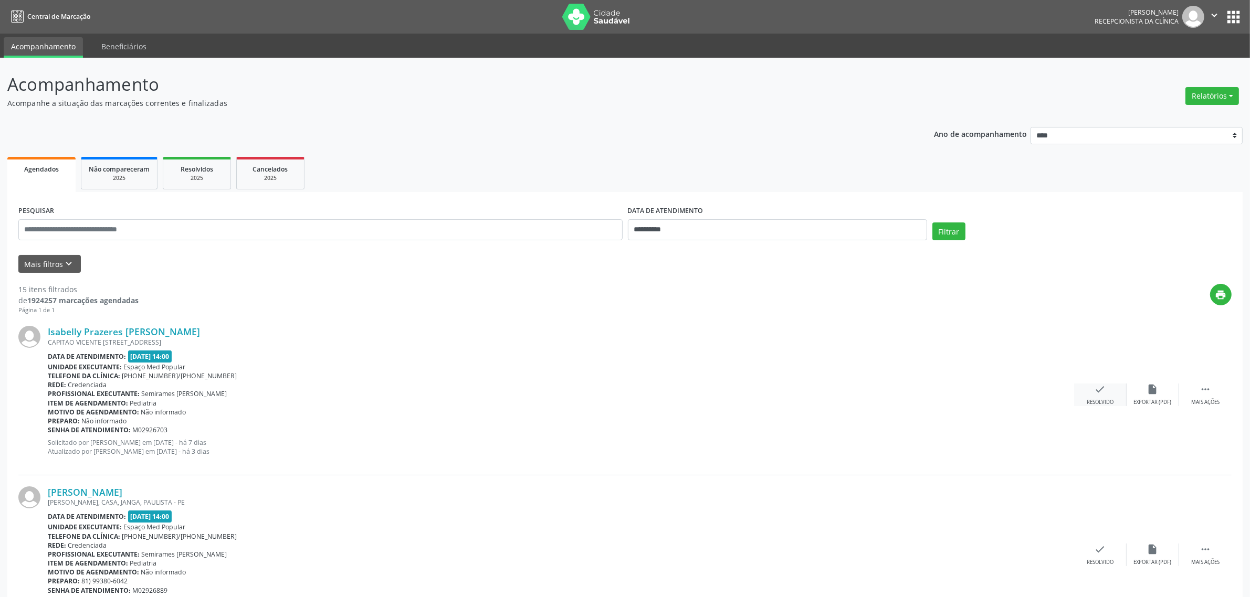
click at [1102, 393] on icon "check" at bounding box center [1101, 390] width 12 height 12
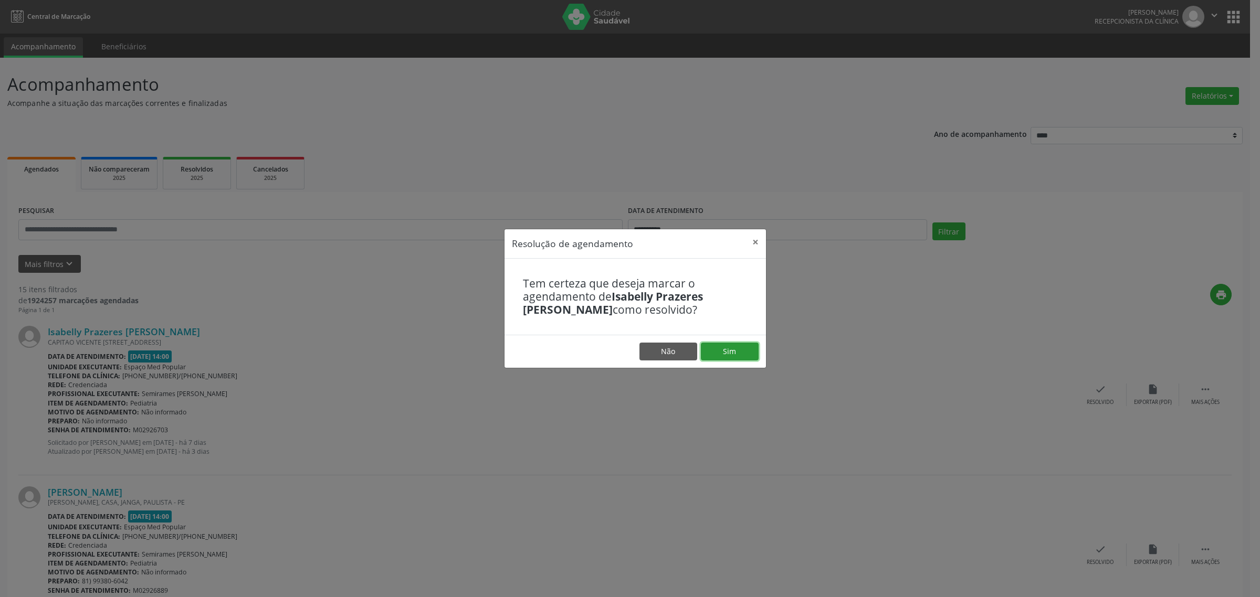
click at [733, 355] on button "Sim" at bounding box center [730, 352] width 58 height 18
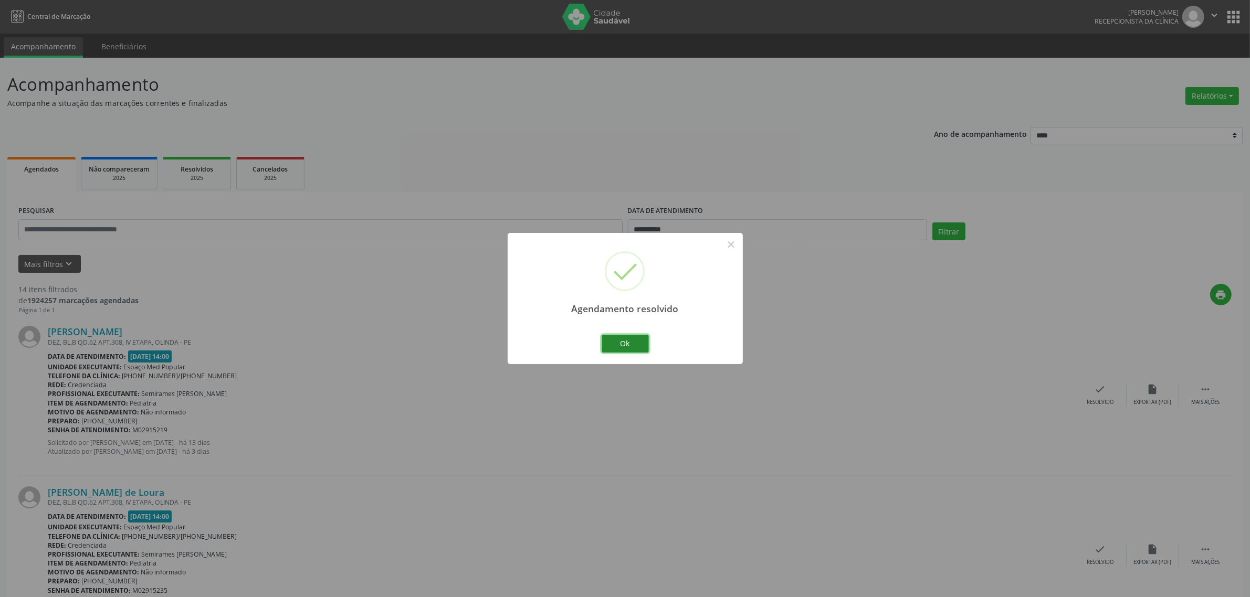
click at [628, 339] on button "Ok" at bounding box center [625, 344] width 47 height 18
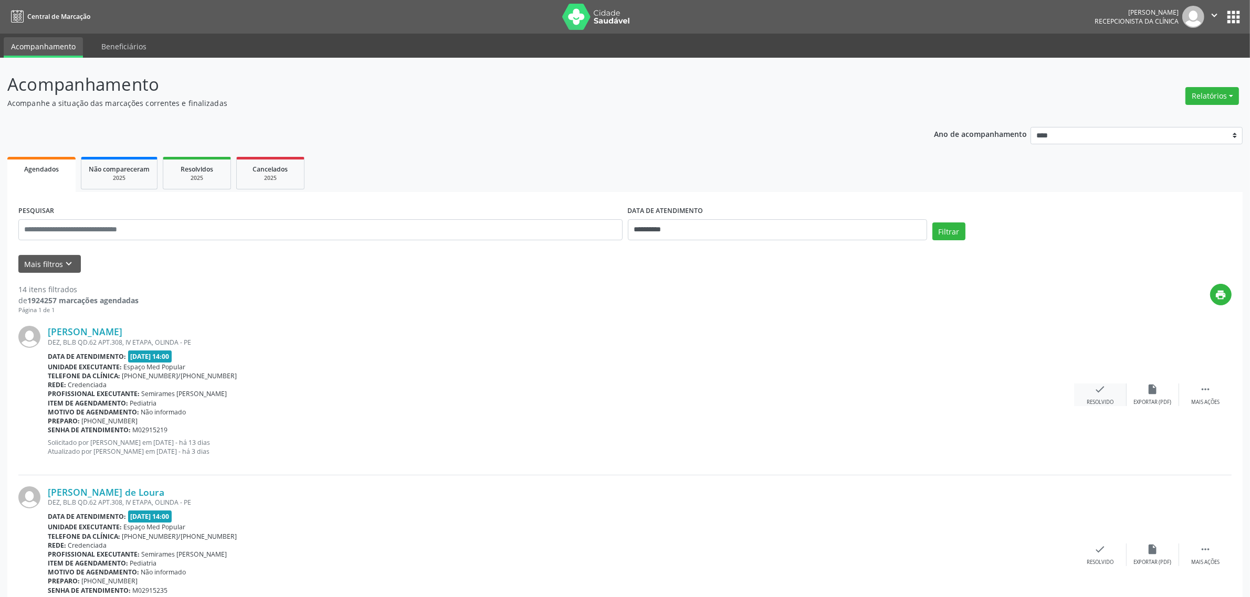
click at [1094, 395] on div "check Resolvido" at bounding box center [1100, 395] width 52 height 23
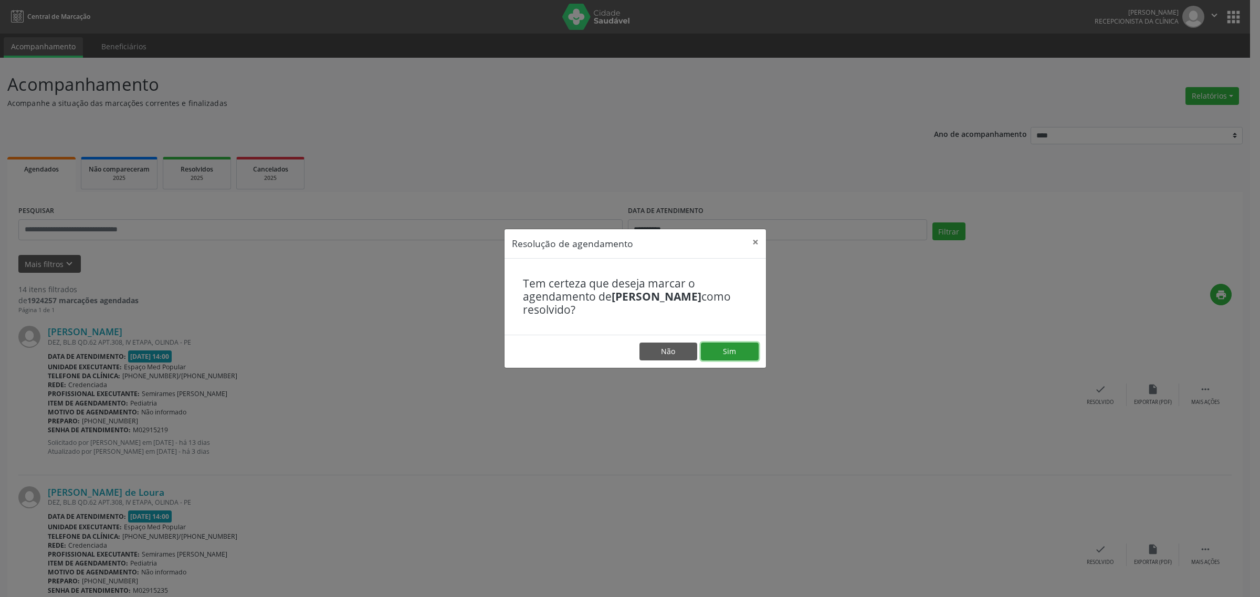
click at [734, 346] on button "Sim" at bounding box center [730, 352] width 58 height 18
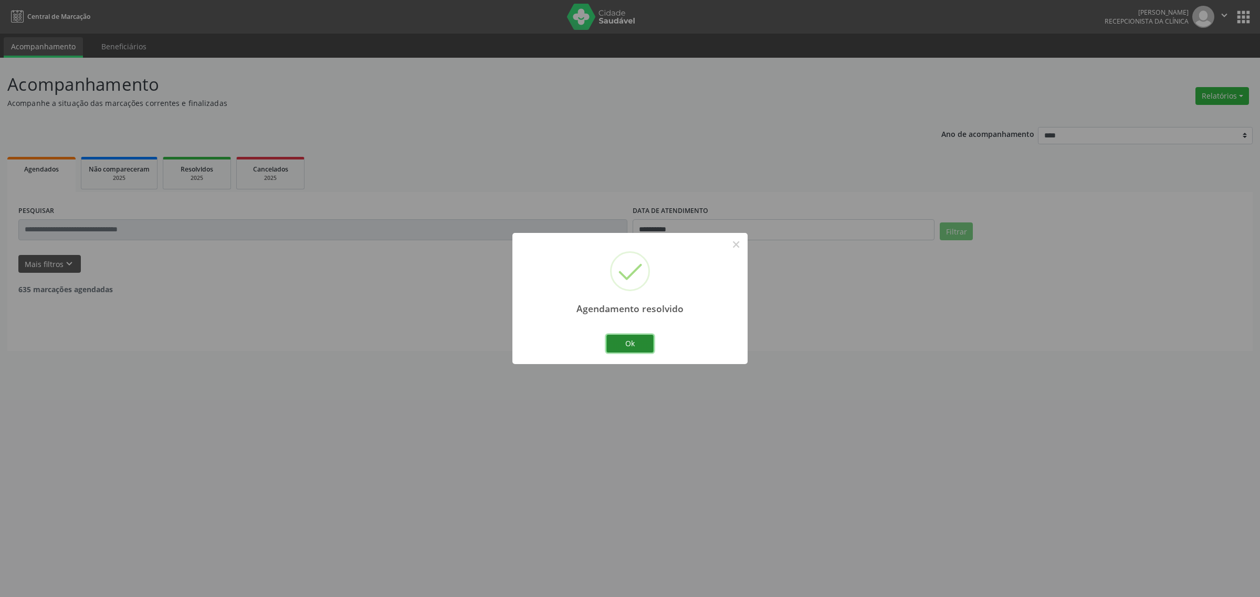
click at [645, 344] on button "Ok" at bounding box center [629, 344] width 47 height 18
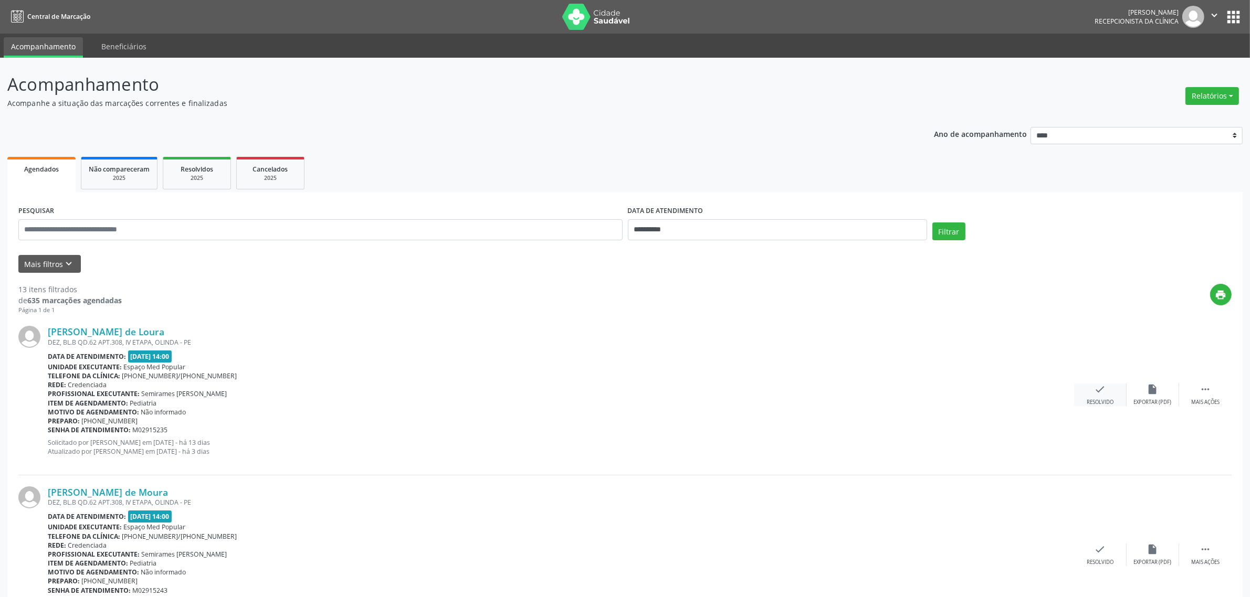
click at [1095, 391] on icon "check" at bounding box center [1101, 390] width 12 height 12
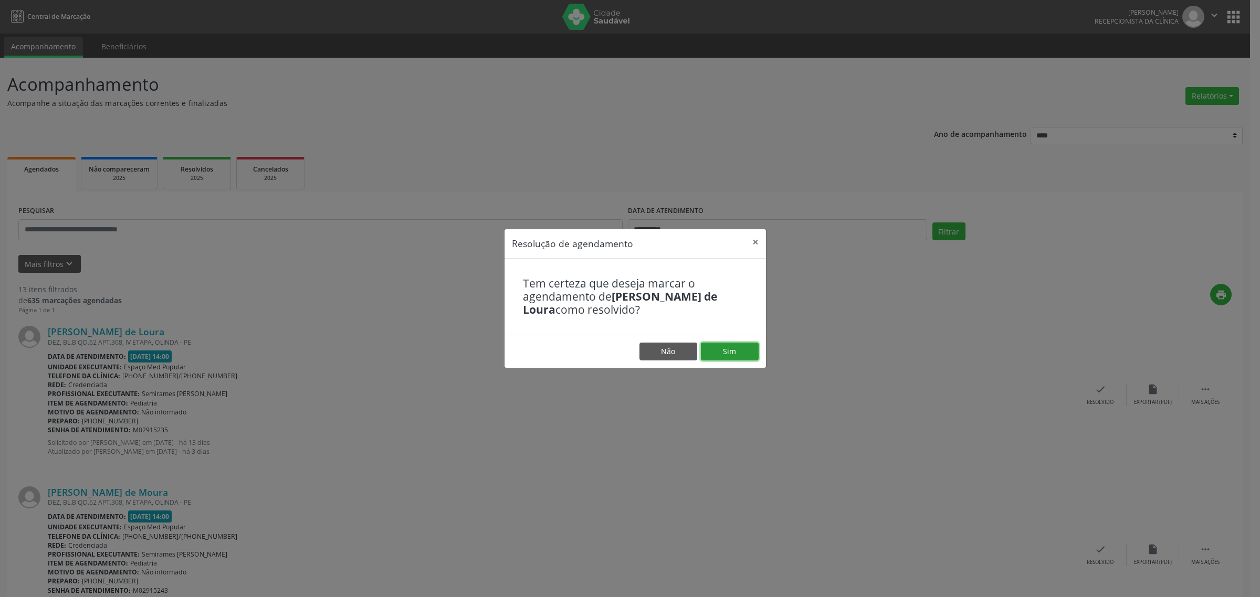
click at [747, 353] on button "Sim" at bounding box center [730, 352] width 58 height 18
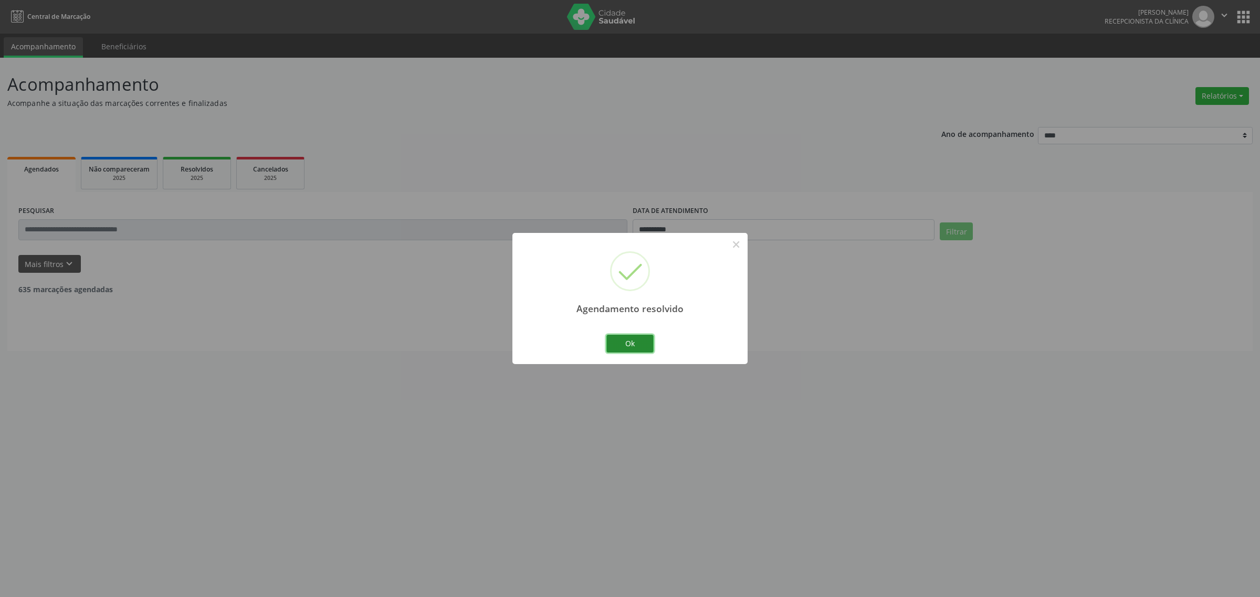
click at [627, 343] on button "Ok" at bounding box center [629, 344] width 47 height 18
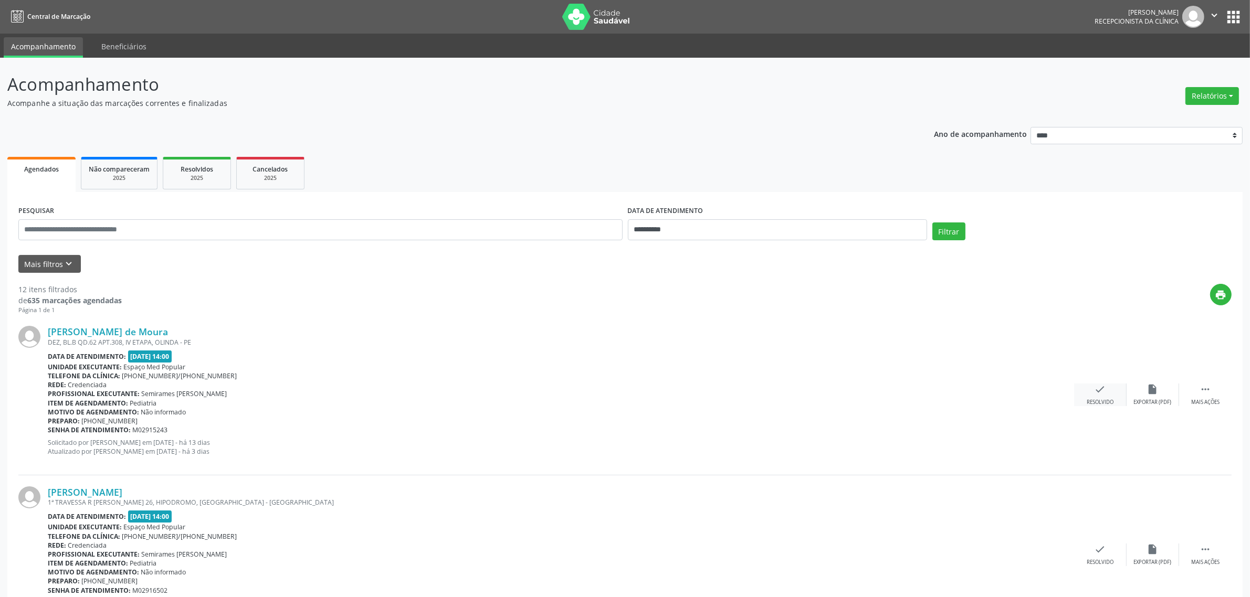
click at [1106, 384] on icon "check" at bounding box center [1101, 390] width 12 height 12
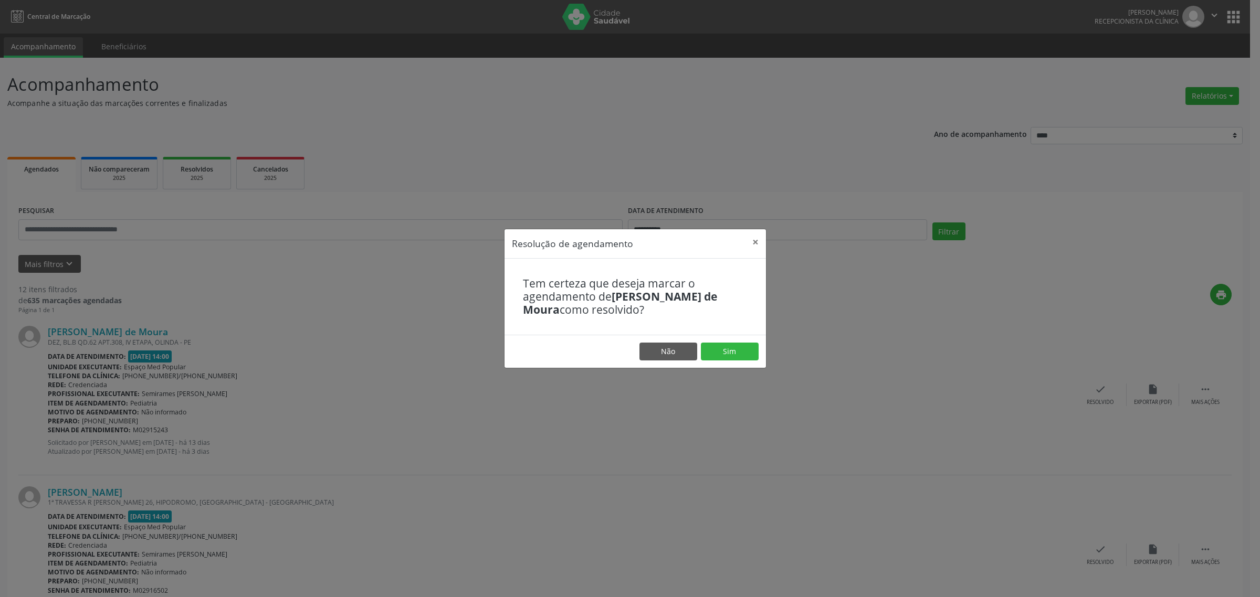
click at [726, 363] on footer "Não Sim" at bounding box center [635, 351] width 261 height 33
click at [726, 357] on button "Sim" at bounding box center [730, 352] width 58 height 18
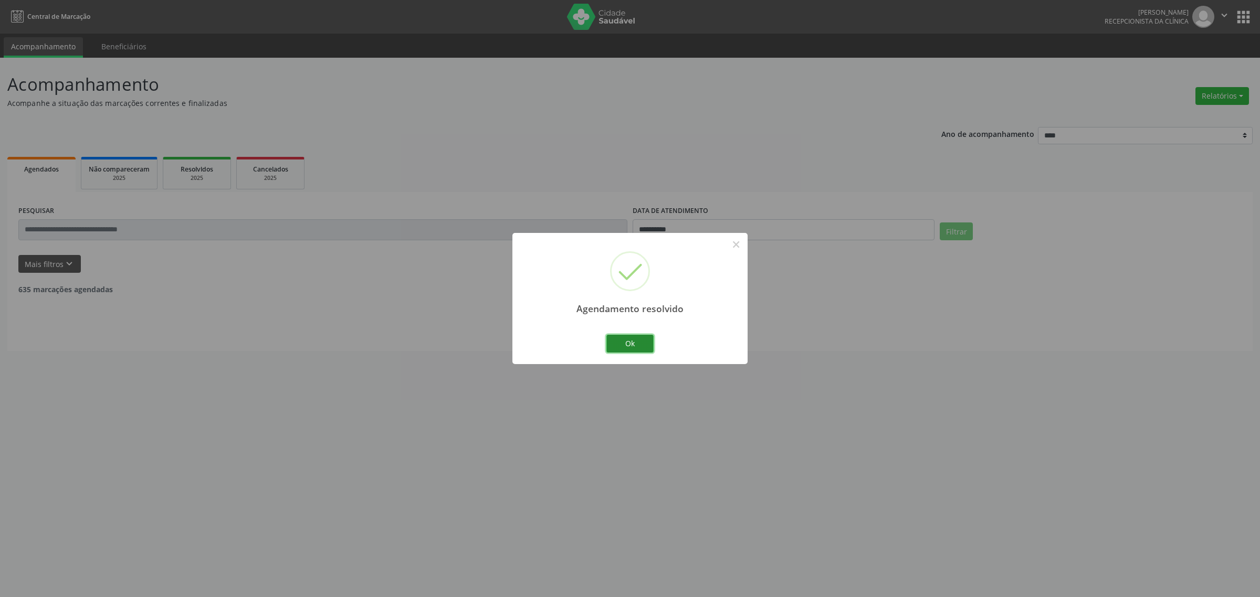
click at [647, 345] on button "Ok" at bounding box center [629, 344] width 47 height 18
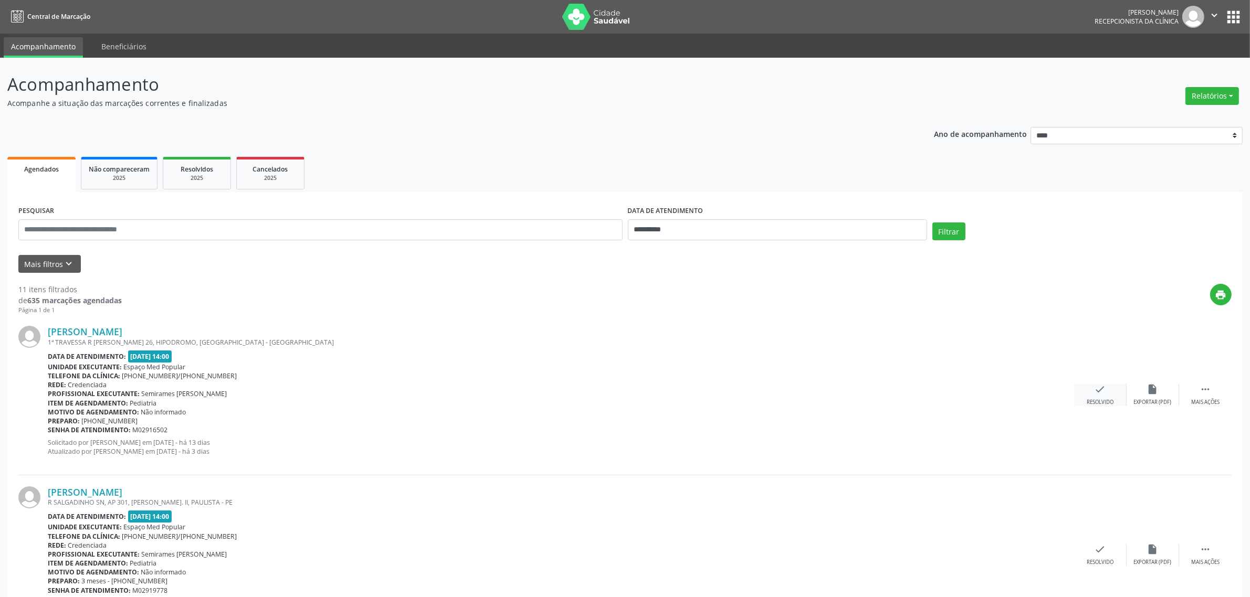
click at [1100, 397] on div "check Resolvido" at bounding box center [1100, 395] width 52 height 23
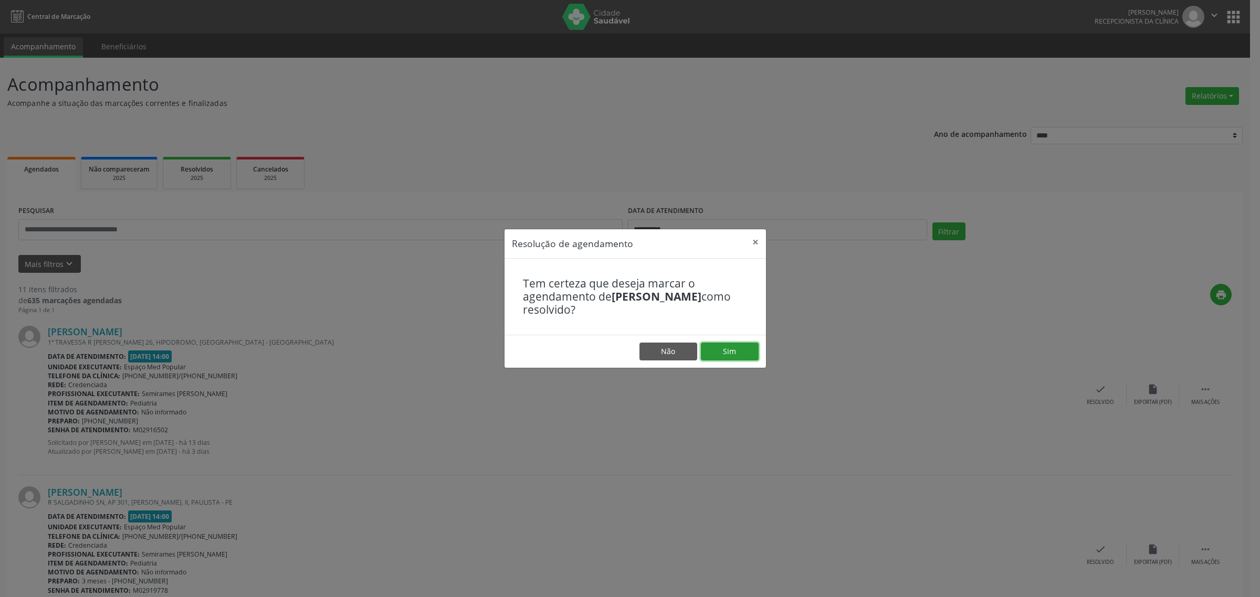
click at [738, 348] on button "Sim" at bounding box center [730, 352] width 58 height 18
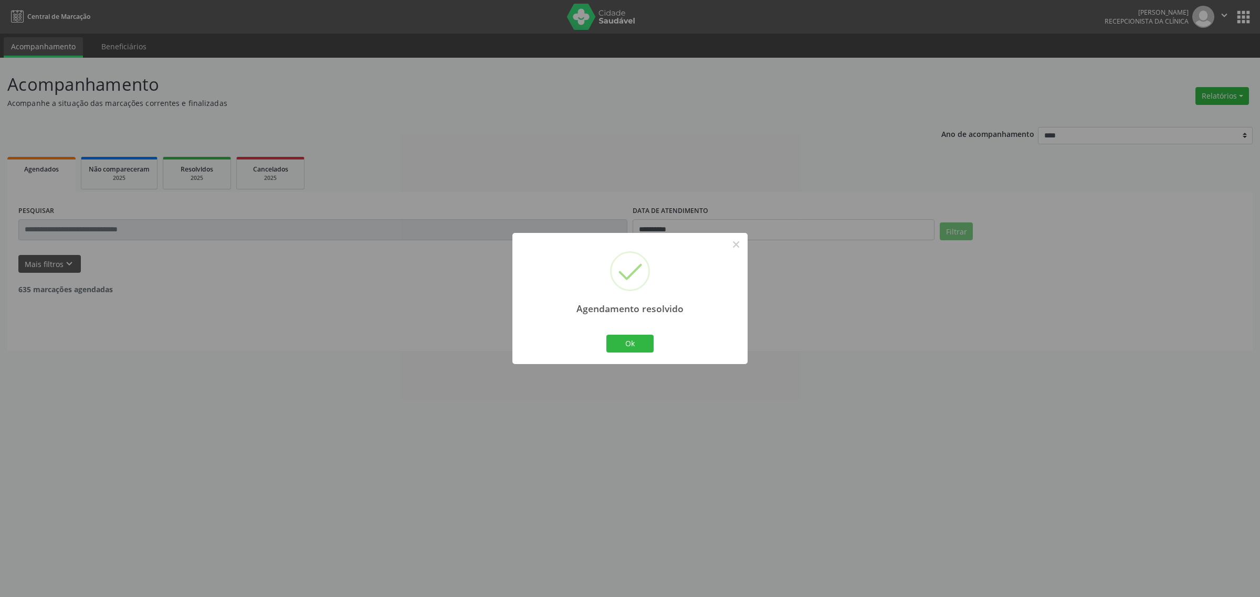
click at [635, 333] on div "Ok Cancel" at bounding box center [630, 344] width 52 height 22
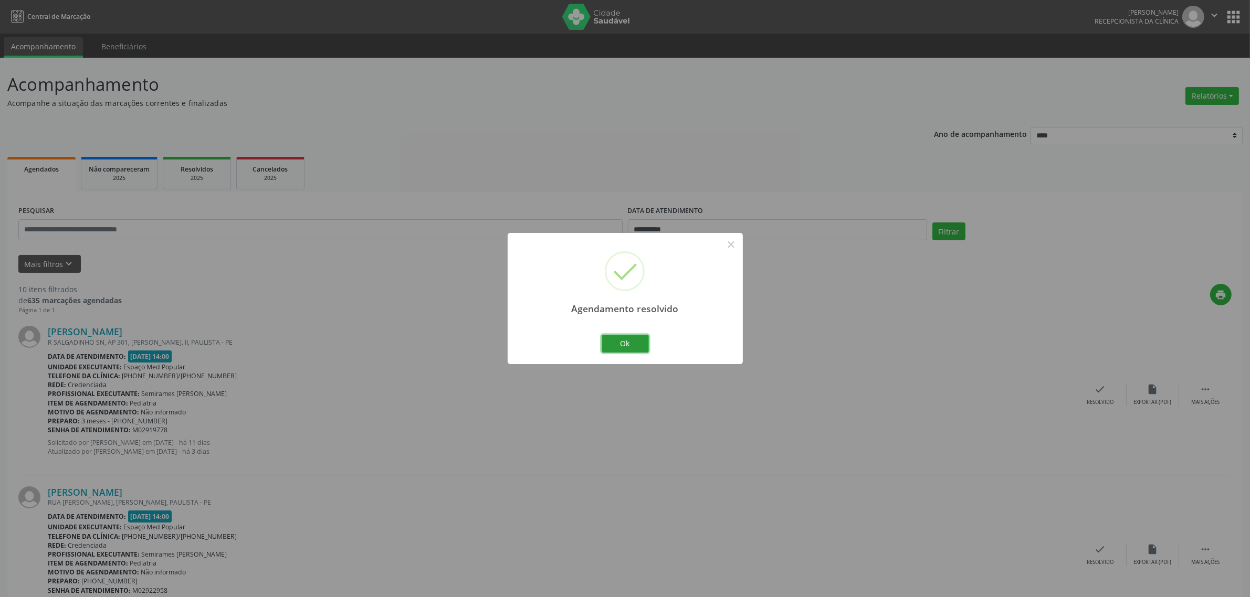
click at [635, 339] on button "Ok" at bounding box center [625, 344] width 47 height 18
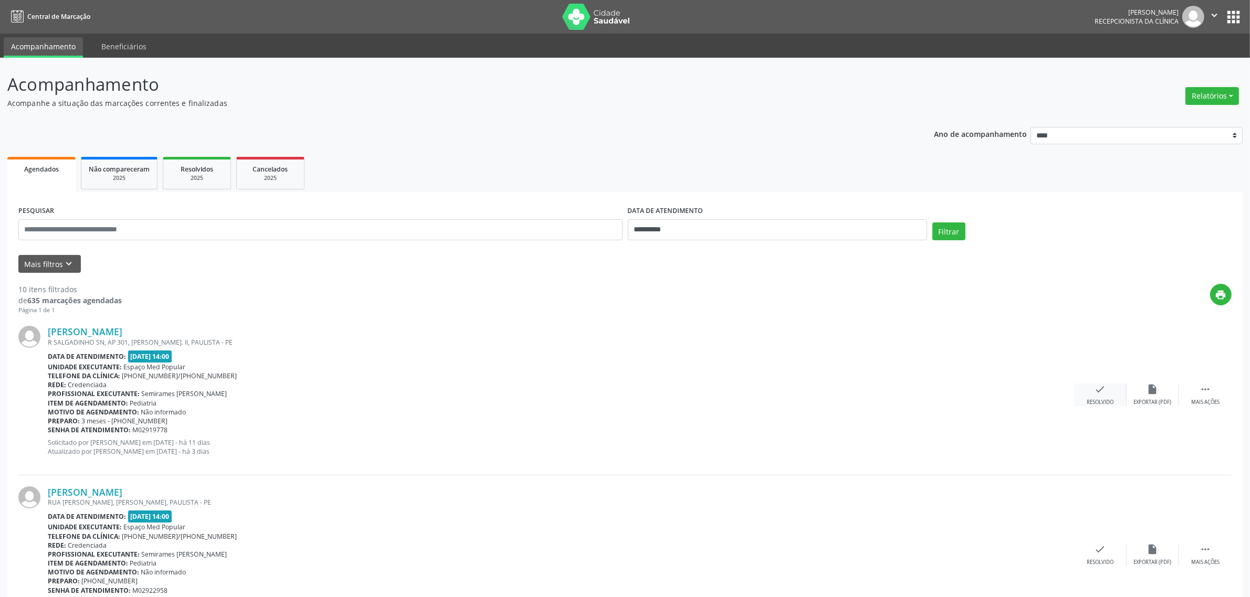
click at [1098, 400] on div "Resolvido" at bounding box center [1100, 402] width 27 height 7
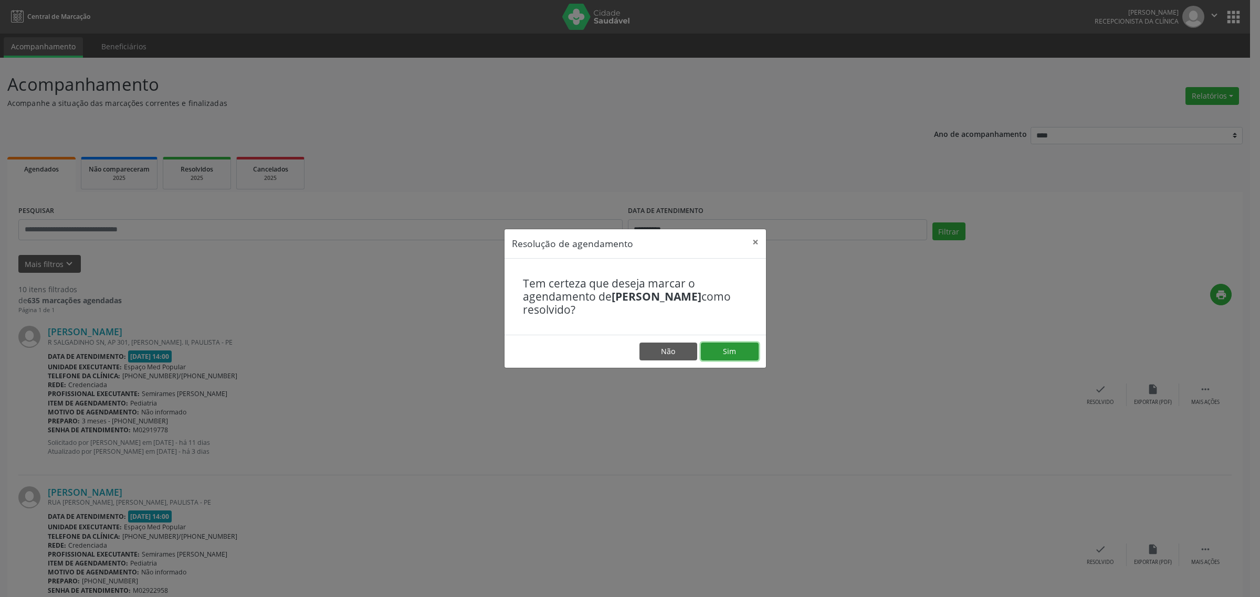
click at [722, 351] on button "Sim" at bounding box center [730, 352] width 58 height 18
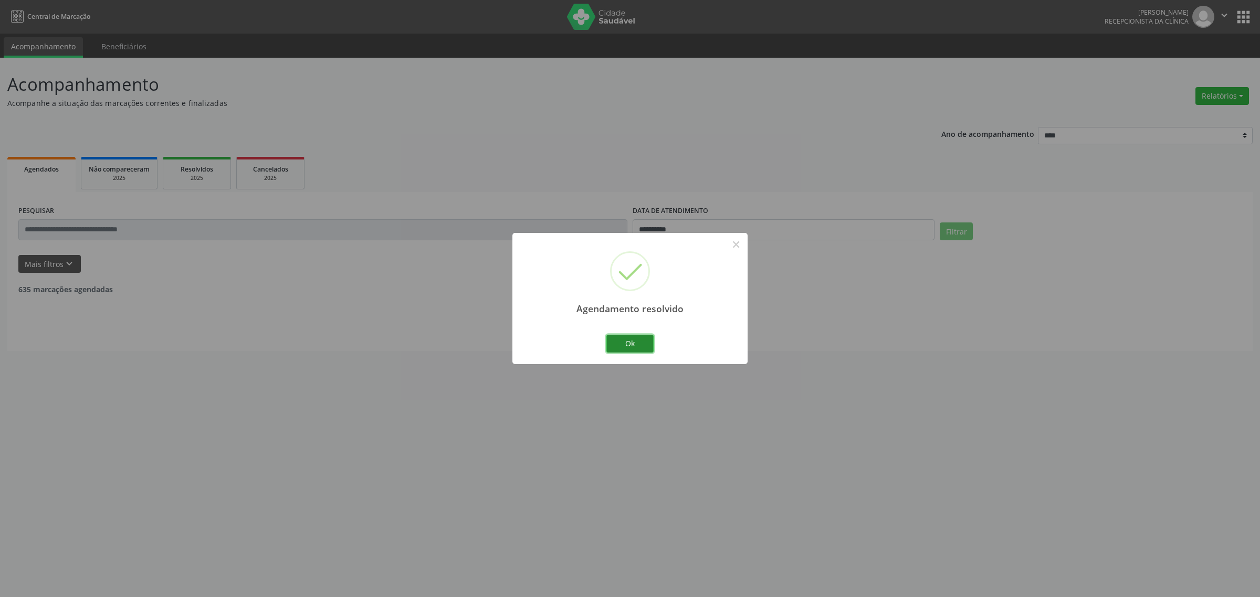
click at [628, 344] on button "Ok" at bounding box center [629, 344] width 47 height 18
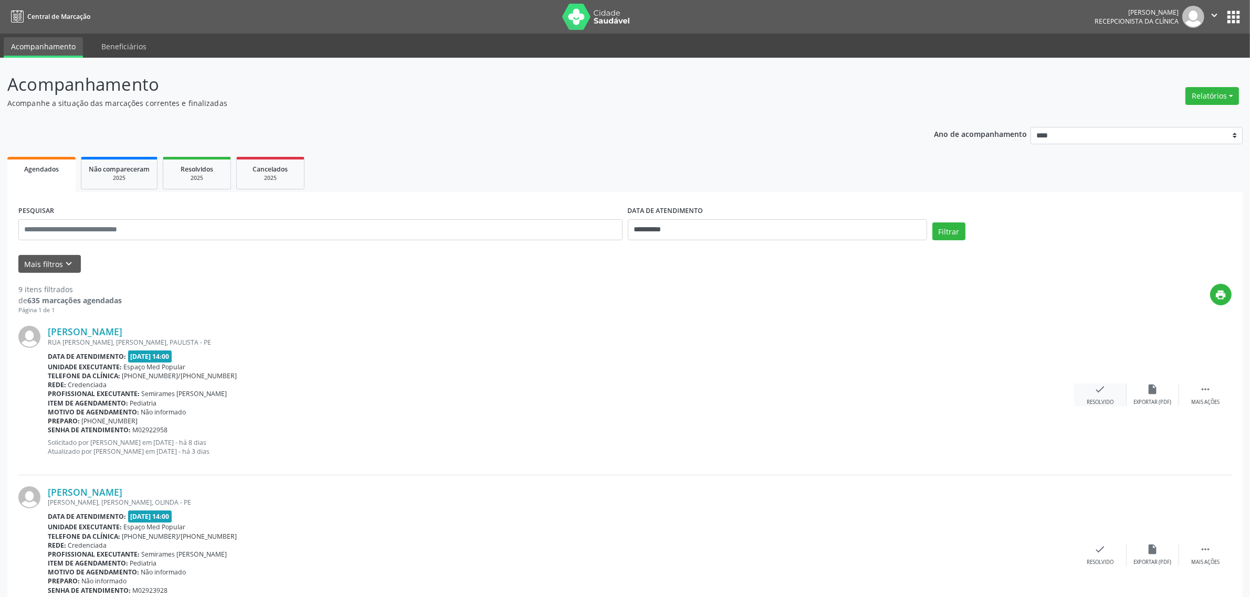
click at [1108, 394] on div "check Resolvido" at bounding box center [1100, 395] width 52 height 23
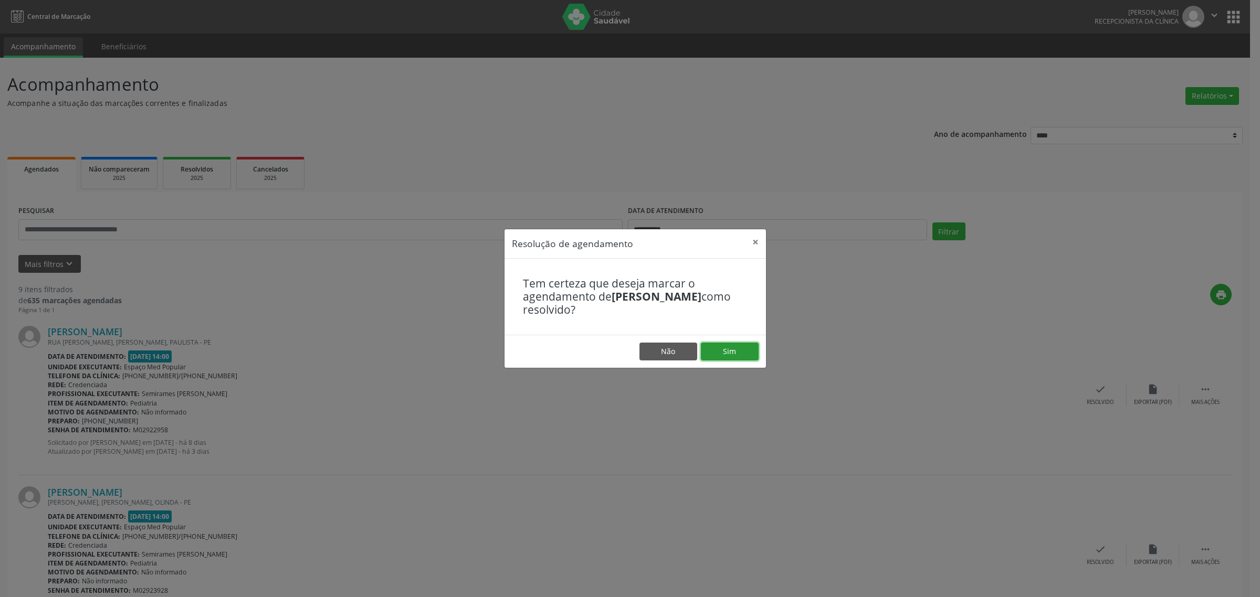
click at [719, 349] on button "Sim" at bounding box center [730, 352] width 58 height 18
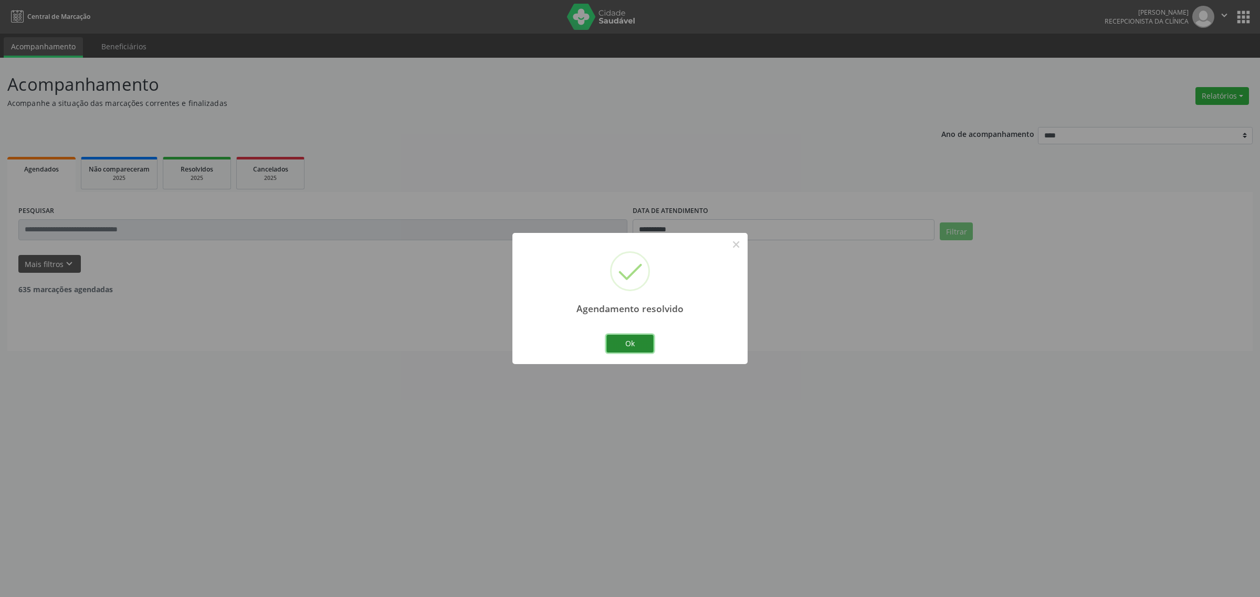
click at [634, 345] on button "Ok" at bounding box center [629, 344] width 47 height 18
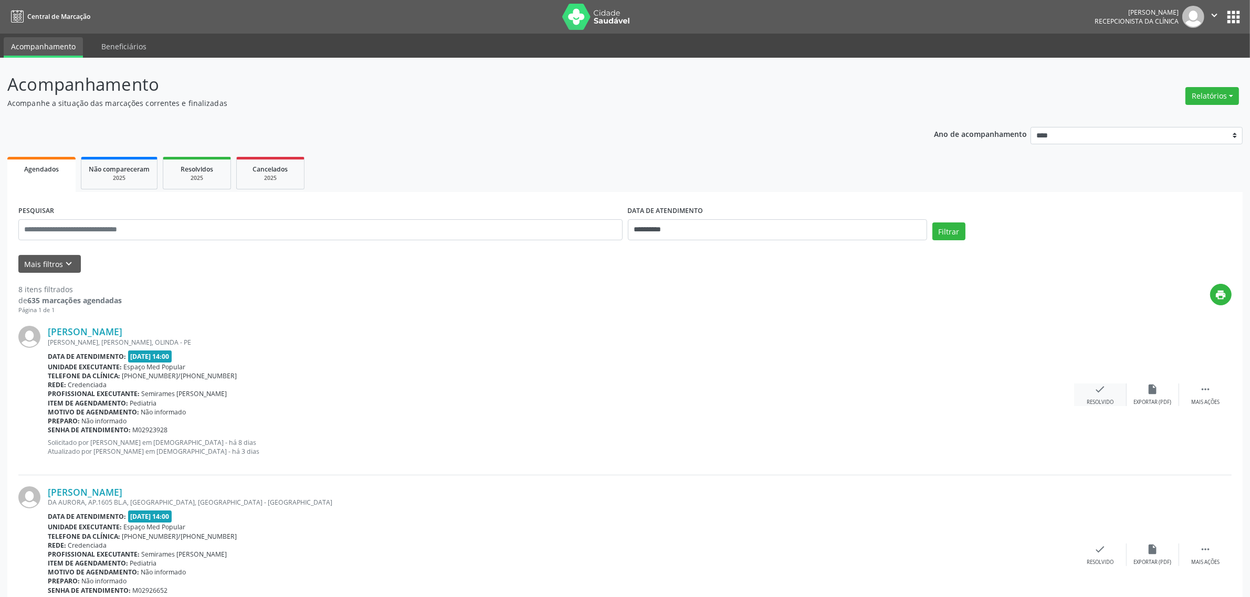
click at [1098, 392] on icon "check" at bounding box center [1101, 390] width 12 height 12
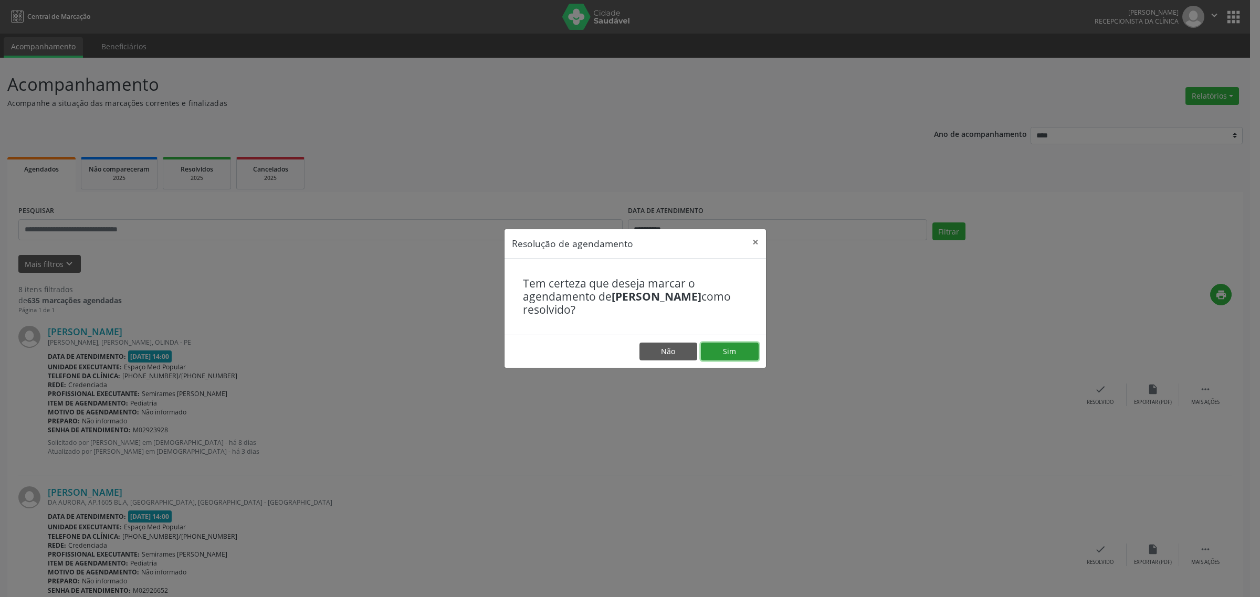
click at [712, 356] on button "Sim" at bounding box center [730, 352] width 58 height 18
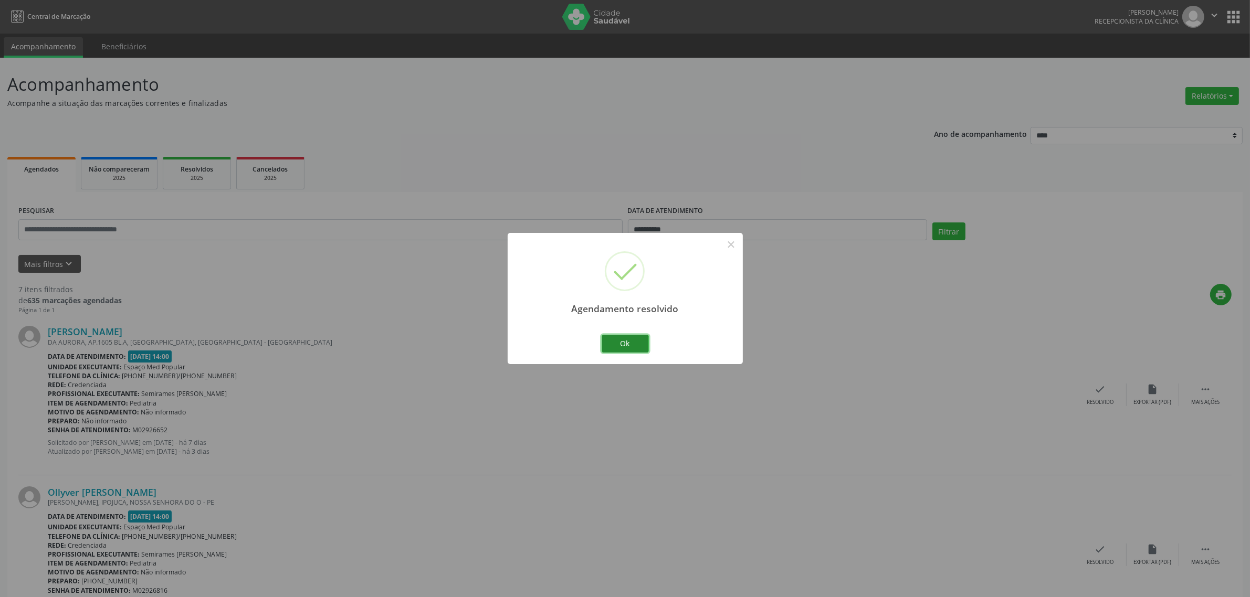
click at [628, 342] on button "Ok" at bounding box center [625, 344] width 47 height 18
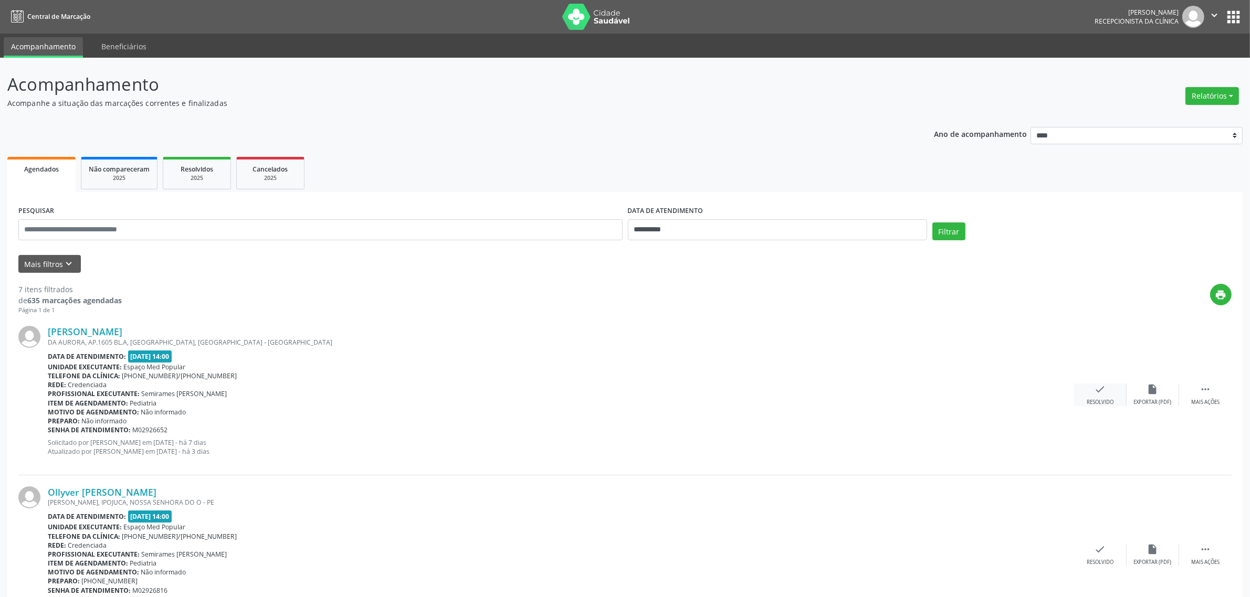
click at [1088, 397] on div "check Resolvido" at bounding box center [1100, 395] width 52 height 23
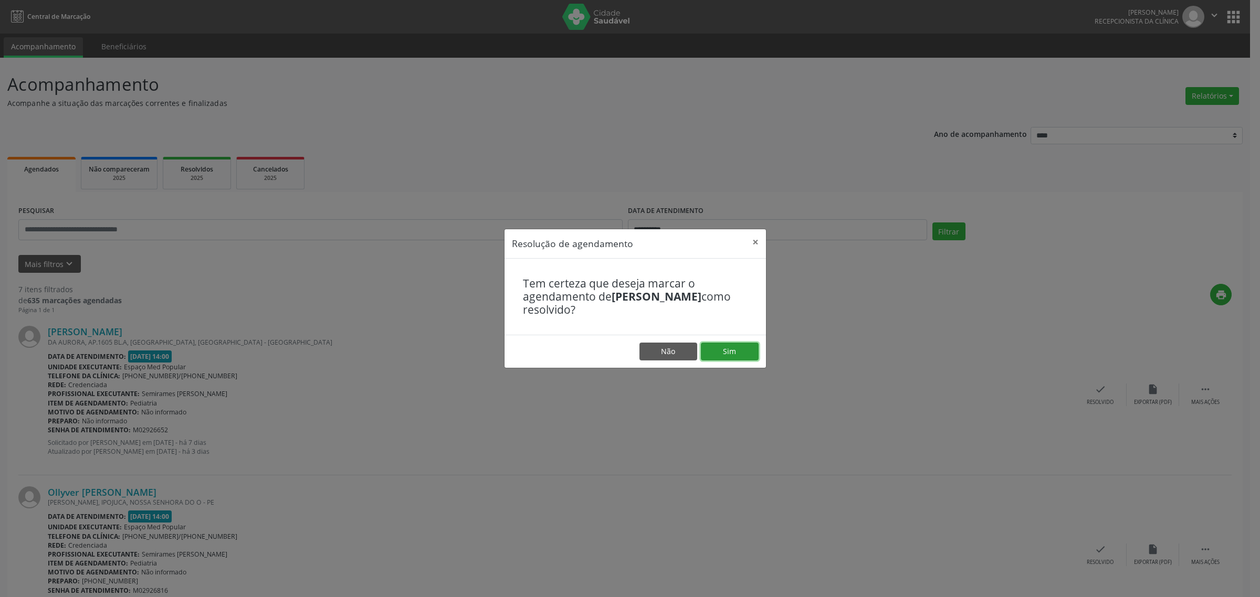
click at [710, 350] on button "Sim" at bounding box center [730, 352] width 58 height 18
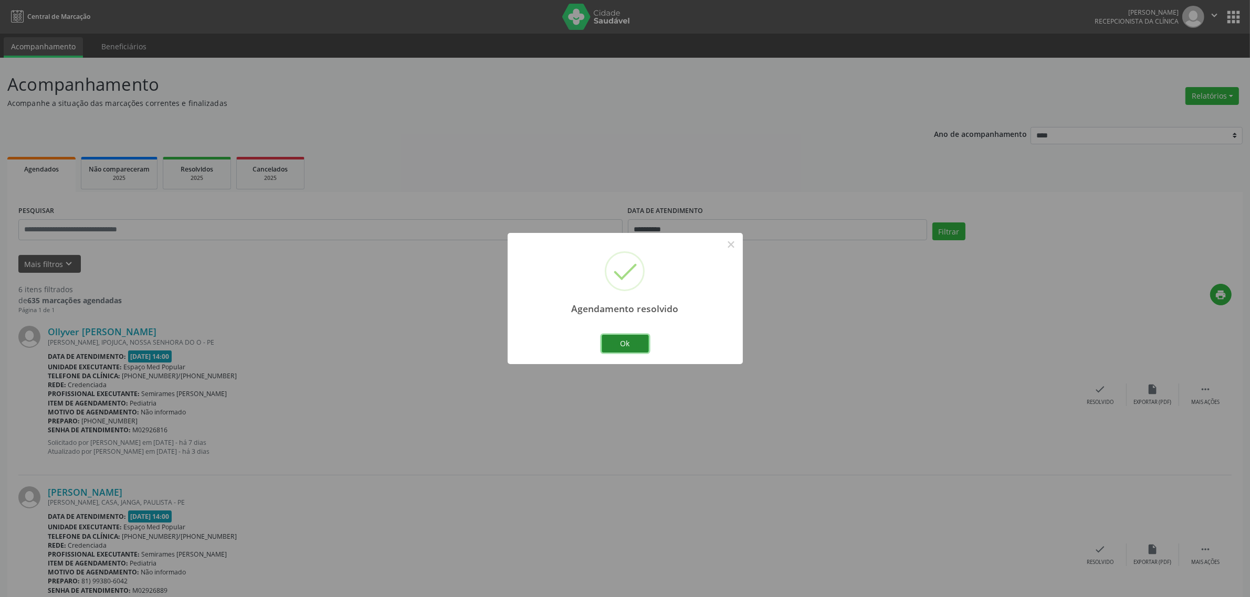
click at [623, 349] on button "Ok" at bounding box center [625, 344] width 47 height 18
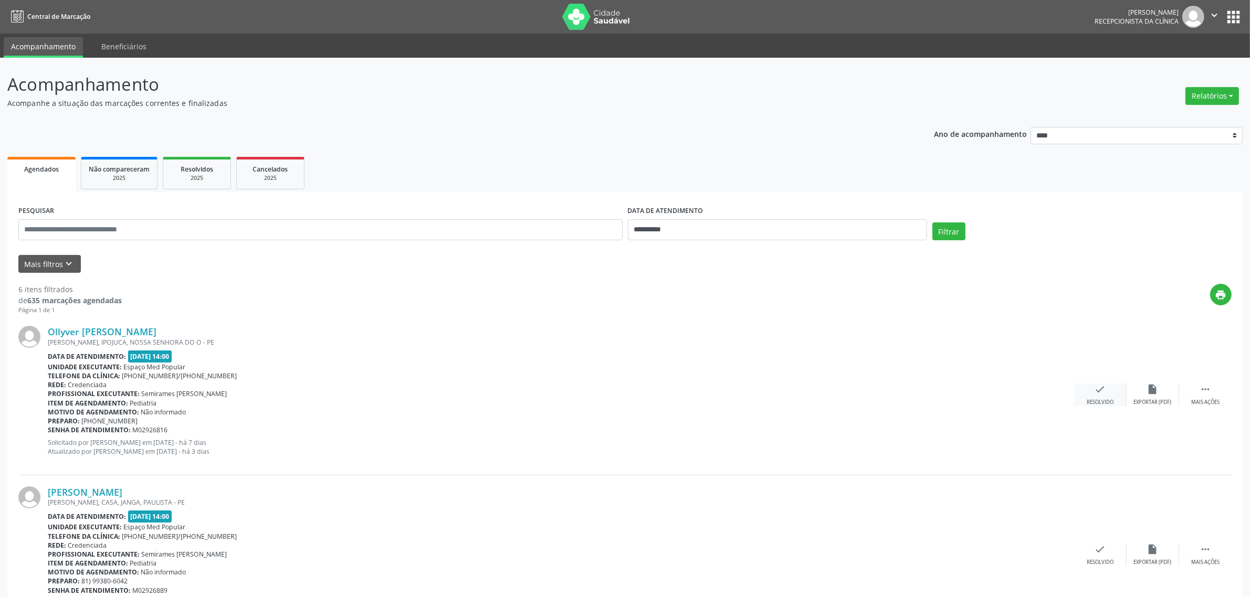
click at [1095, 390] on icon "check" at bounding box center [1101, 390] width 12 height 12
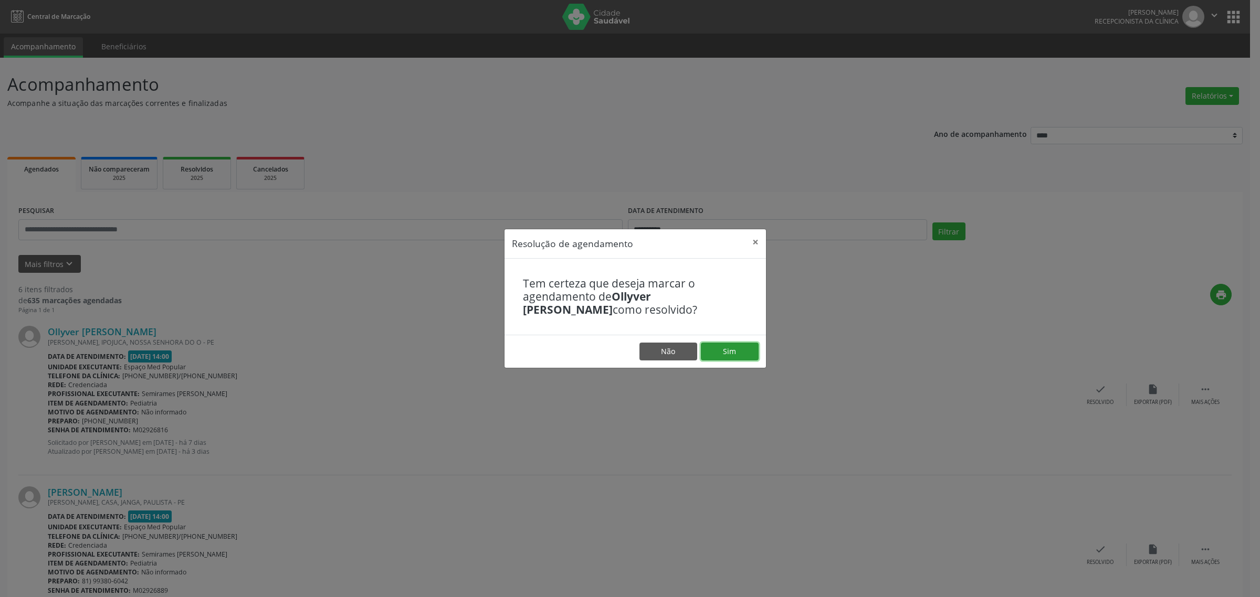
click at [743, 350] on button "Sim" at bounding box center [730, 352] width 58 height 18
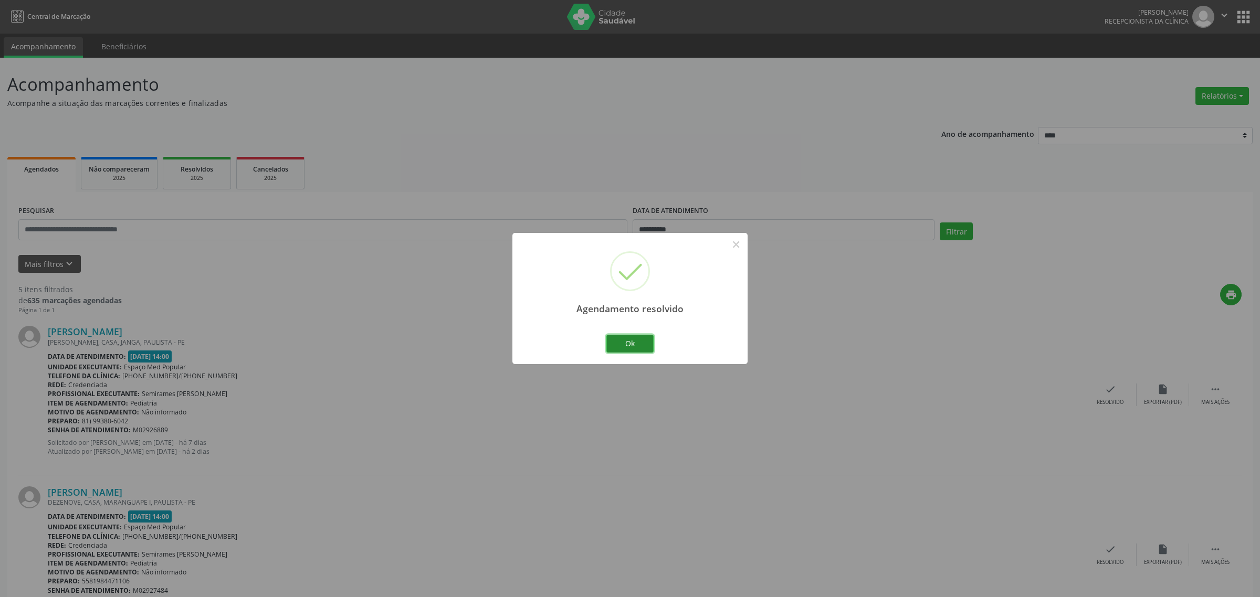
click at [630, 345] on button "Ok" at bounding box center [629, 344] width 47 height 18
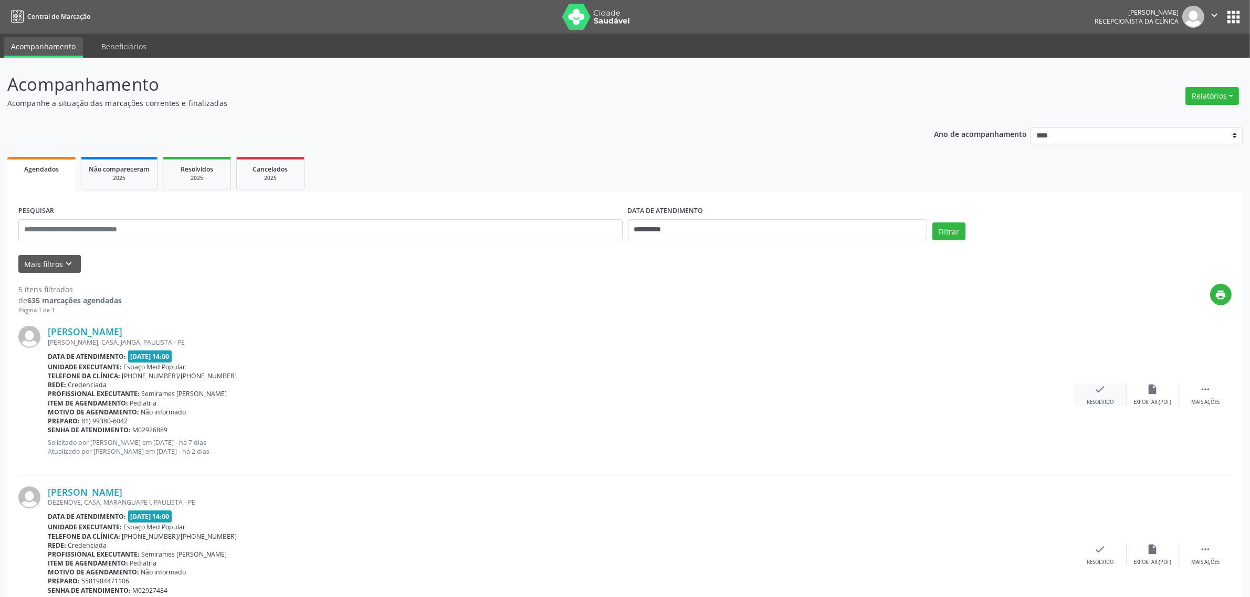
click at [1089, 393] on div "check Resolvido" at bounding box center [1100, 395] width 52 height 23
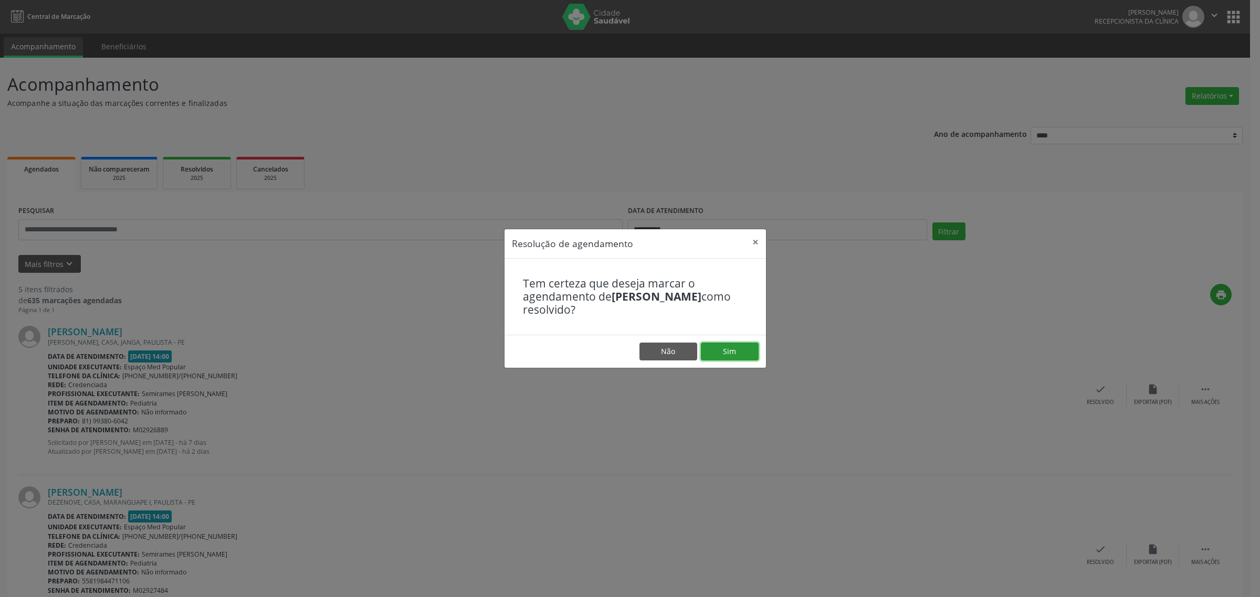
click at [726, 351] on button "Sim" at bounding box center [730, 352] width 58 height 18
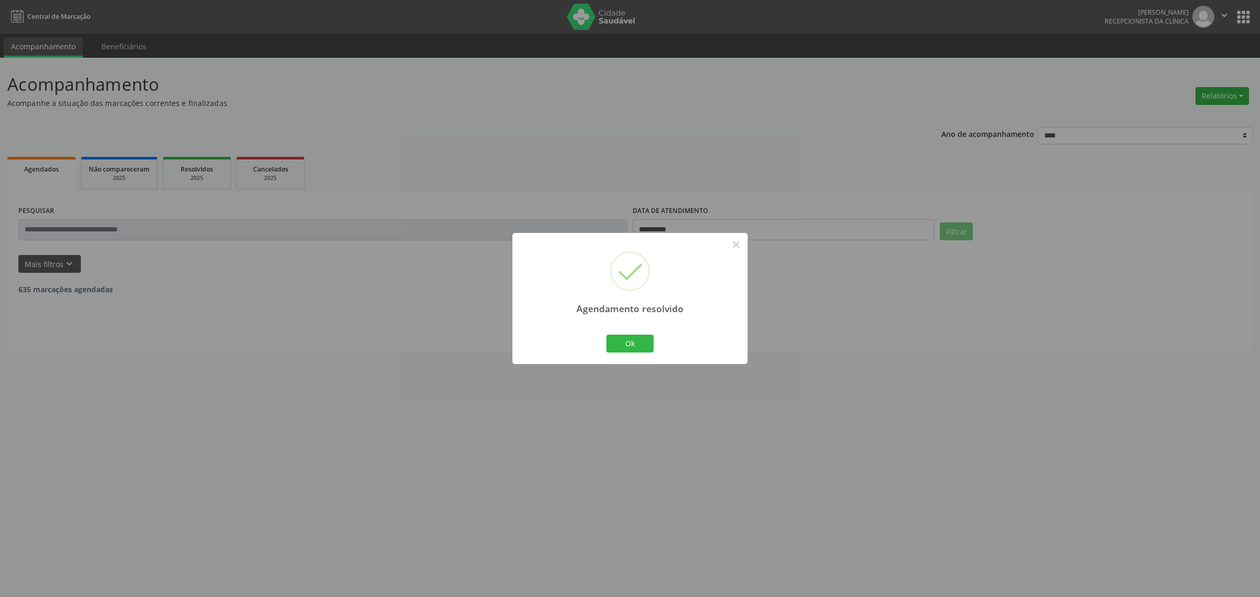
click at [887, 377] on div "Agendamento resolvido × Ok Cancel" at bounding box center [630, 298] width 1260 height 597
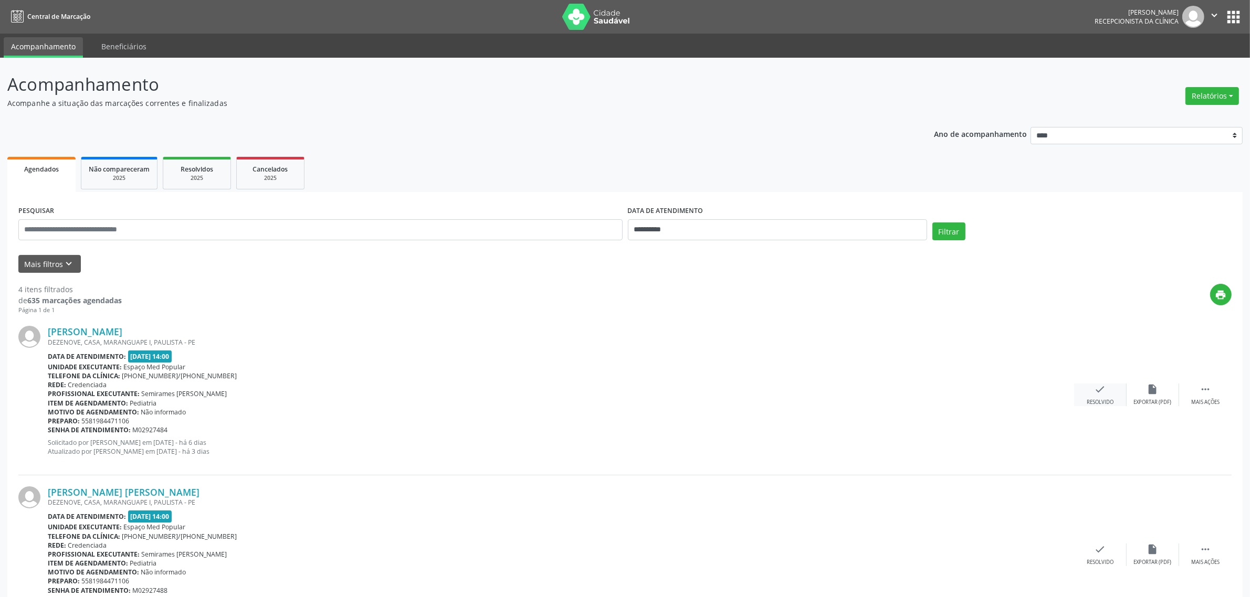
click at [1108, 399] on div "Resolvido" at bounding box center [1100, 402] width 27 height 7
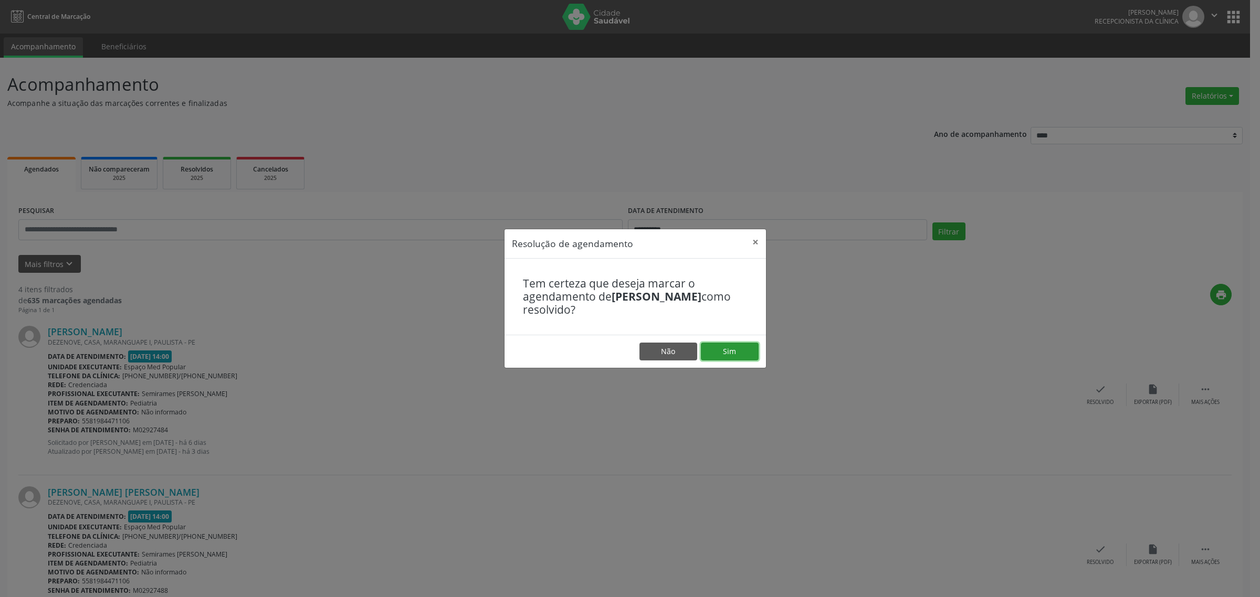
click at [724, 352] on button "Sim" at bounding box center [730, 352] width 58 height 18
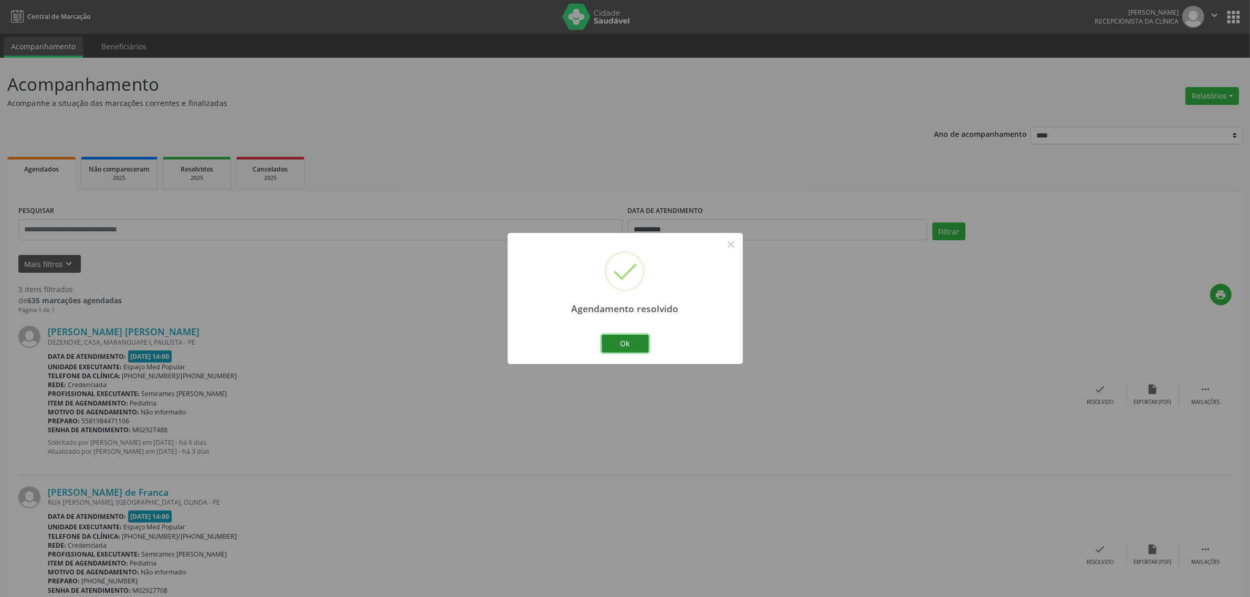
click at [646, 344] on button "Ok" at bounding box center [625, 344] width 47 height 18
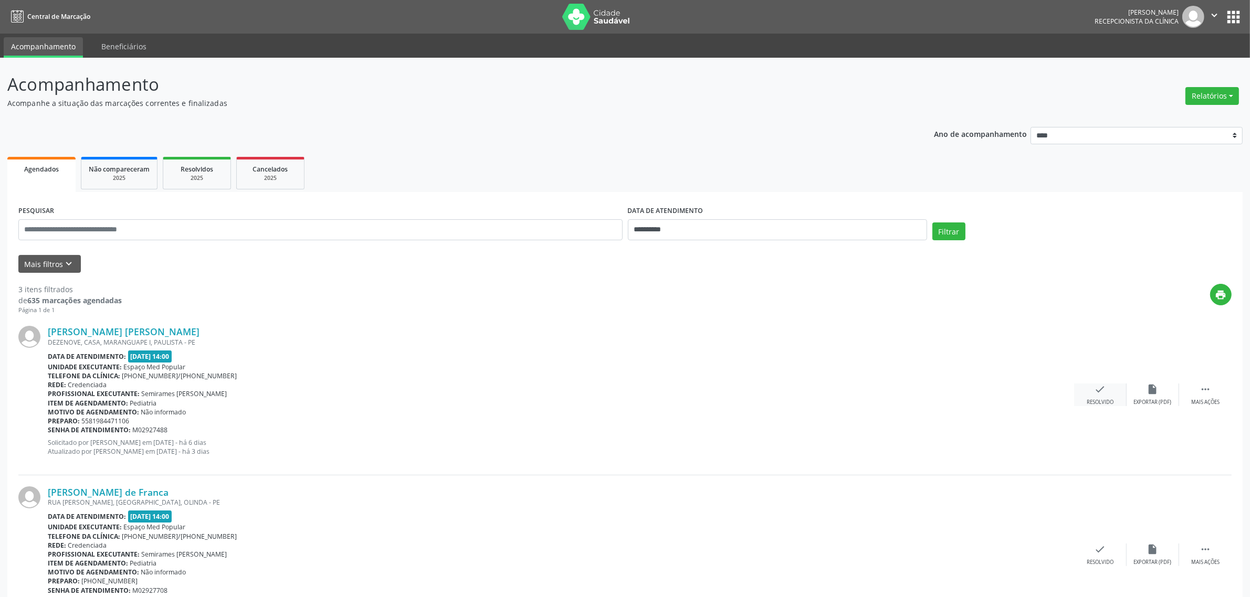
click at [1100, 402] on div "Resolvido" at bounding box center [1100, 402] width 27 height 7
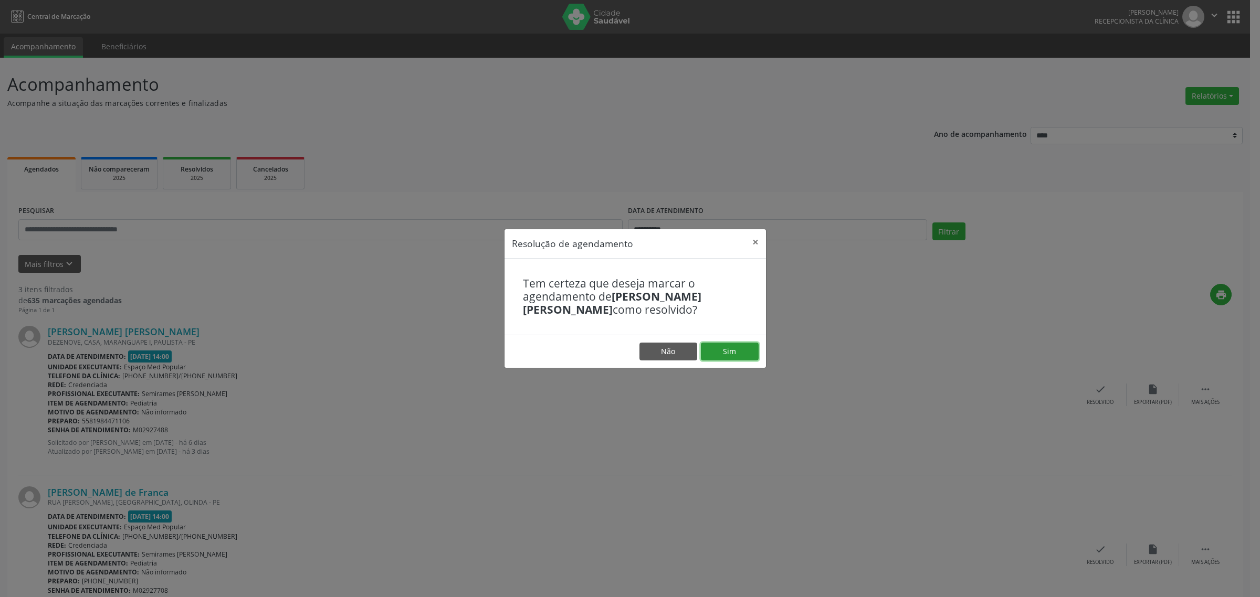
click at [744, 354] on button "Sim" at bounding box center [730, 352] width 58 height 18
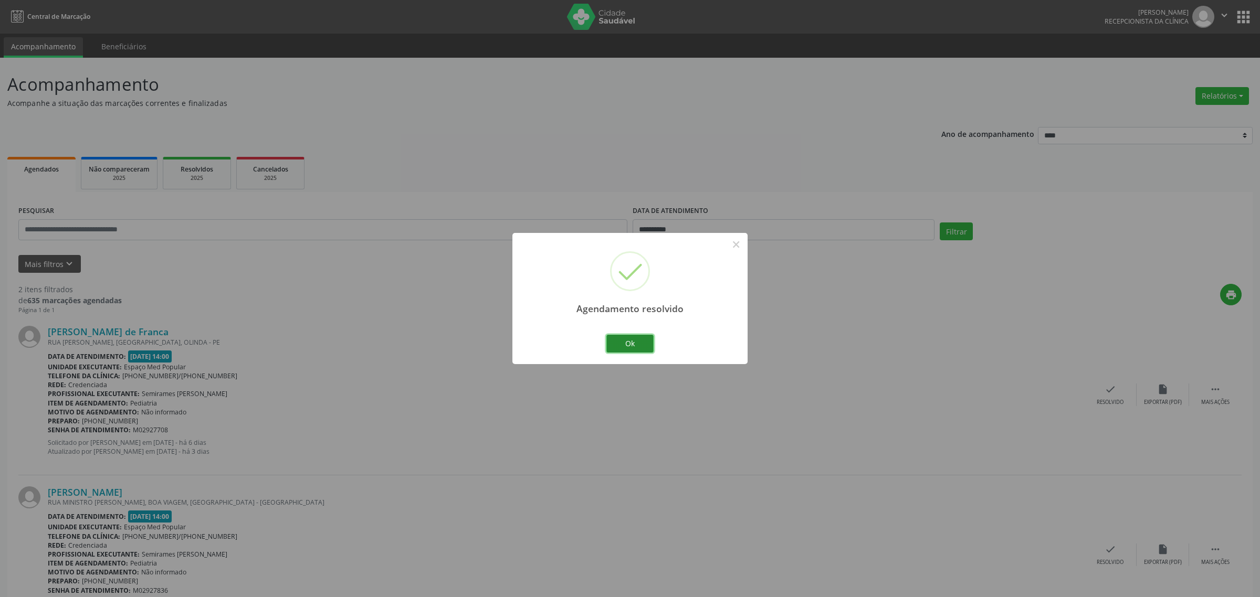
click at [634, 344] on button "Ok" at bounding box center [629, 344] width 47 height 18
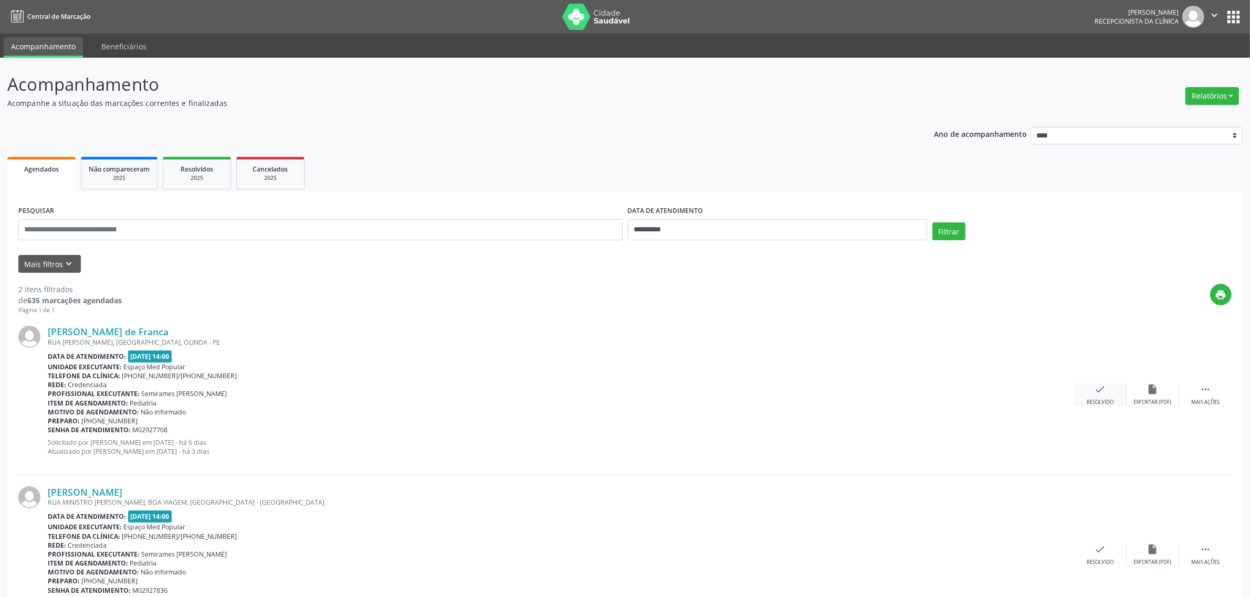
click at [1101, 395] on icon "check" at bounding box center [1101, 390] width 12 height 12
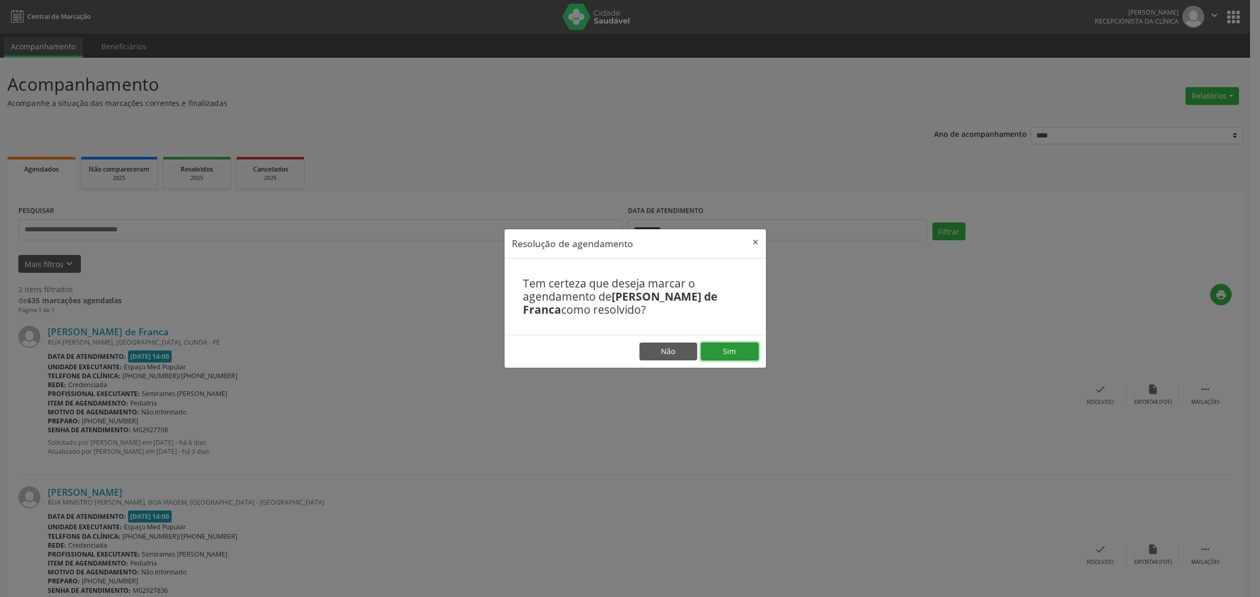
click at [747, 348] on button "Sim" at bounding box center [730, 352] width 58 height 18
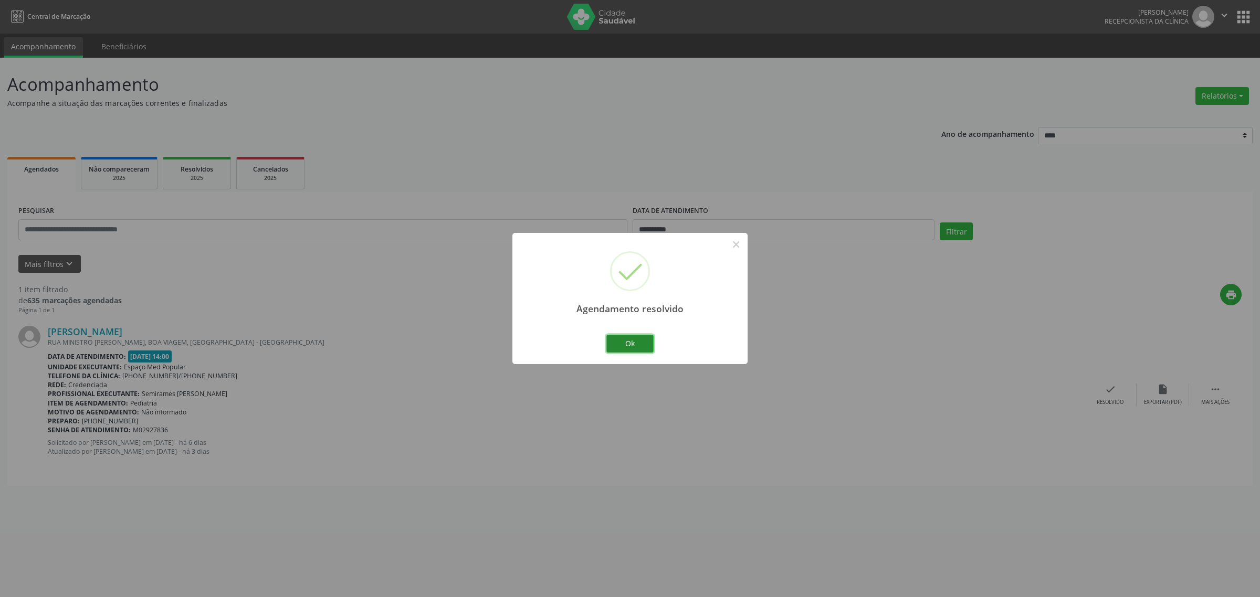
click at [628, 349] on button "Ok" at bounding box center [629, 344] width 47 height 18
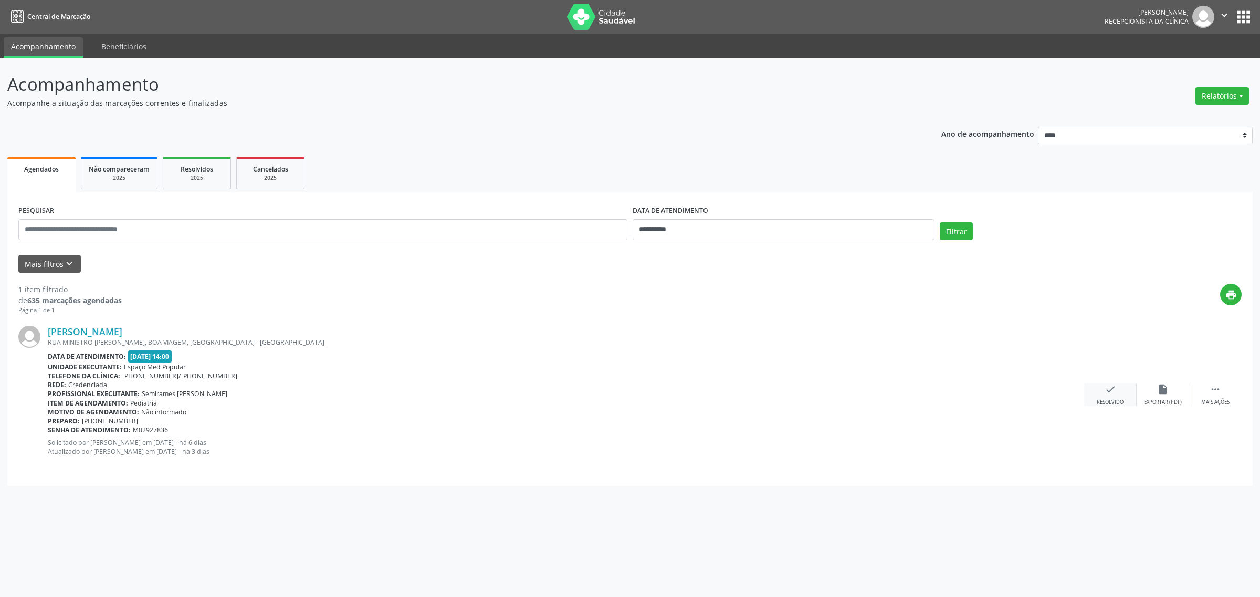
click at [1108, 394] on icon "check" at bounding box center [1111, 390] width 12 height 12
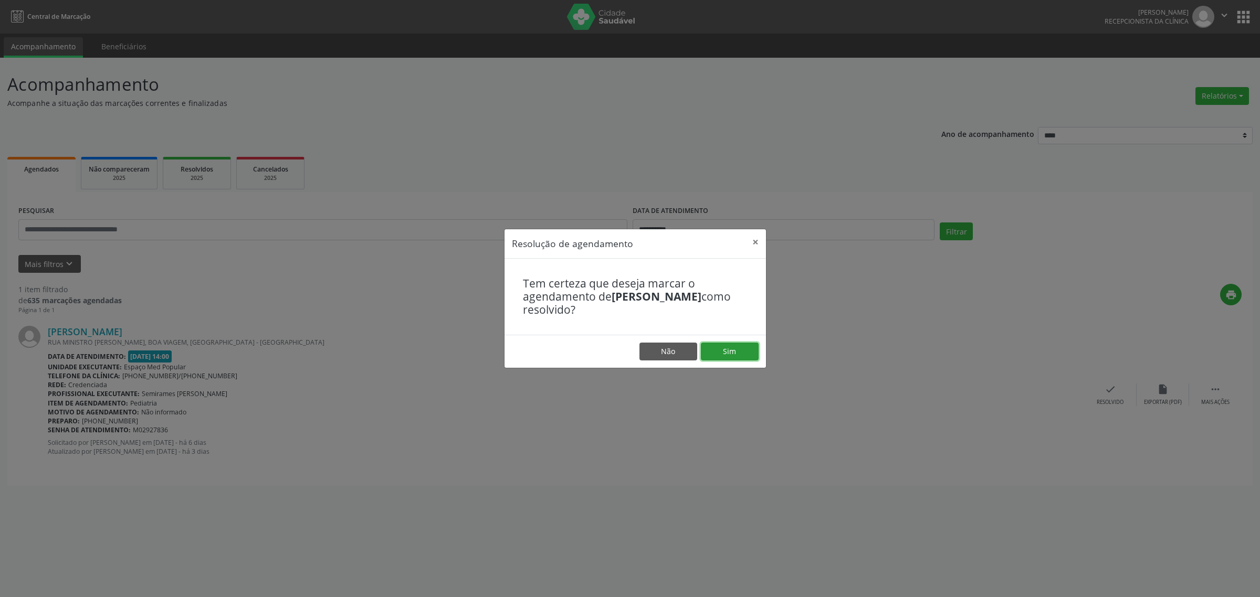
click at [741, 348] on button "Sim" at bounding box center [730, 352] width 58 height 18
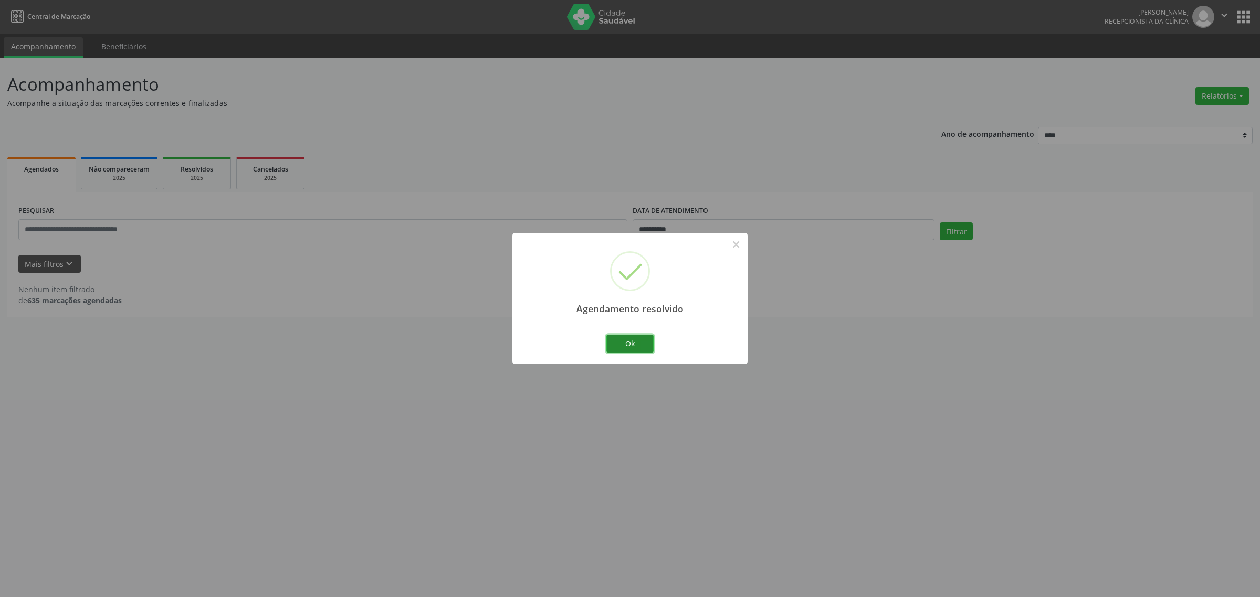
click at [636, 345] on button "Ok" at bounding box center [629, 344] width 47 height 18
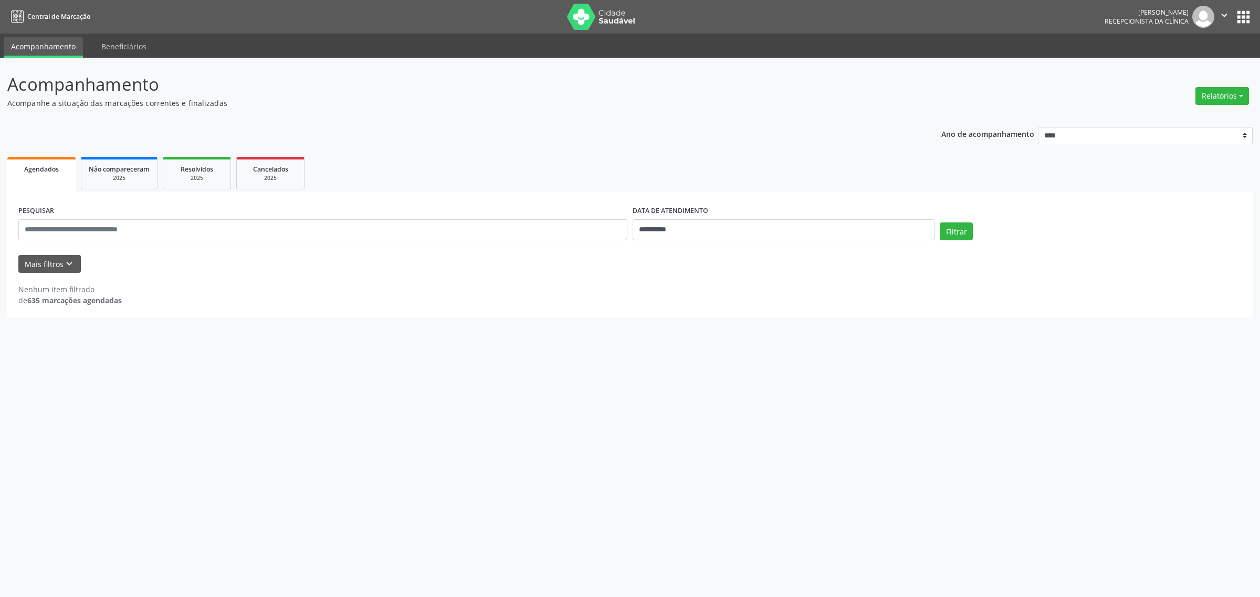
click at [750, 297] on div "Nenhum item filtrado de 635 marcações agendadas" at bounding box center [629, 295] width 1223 height 22
drag, startPoint x: 1016, startPoint y: 305, endPoint x: 1004, endPoint y: 305, distance: 12.6
click at [1004, 305] on div "Nenhum item filtrado de 635 marcações agendadas" at bounding box center [629, 295] width 1223 height 22
click at [965, 238] on button "Filtrar" at bounding box center [956, 232] width 33 height 18
click at [607, 348] on div "**********" at bounding box center [630, 328] width 1260 height 540
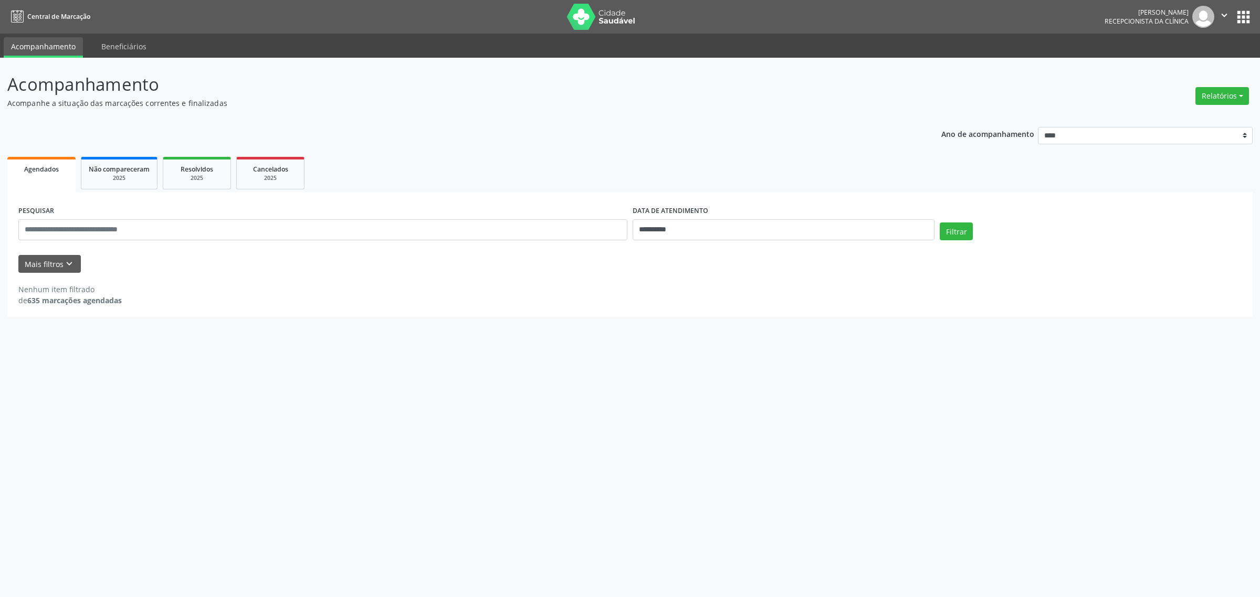
click at [528, 118] on div "**********" at bounding box center [629, 194] width 1245 height 246
click at [688, 227] on input "**********" at bounding box center [784, 229] width 302 height 21
click at [659, 346] on span "22" at bounding box center [662, 347] width 20 height 20
type input "**********"
click at [659, 346] on span "22" at bounding box center [662, 347] width 20 height 20
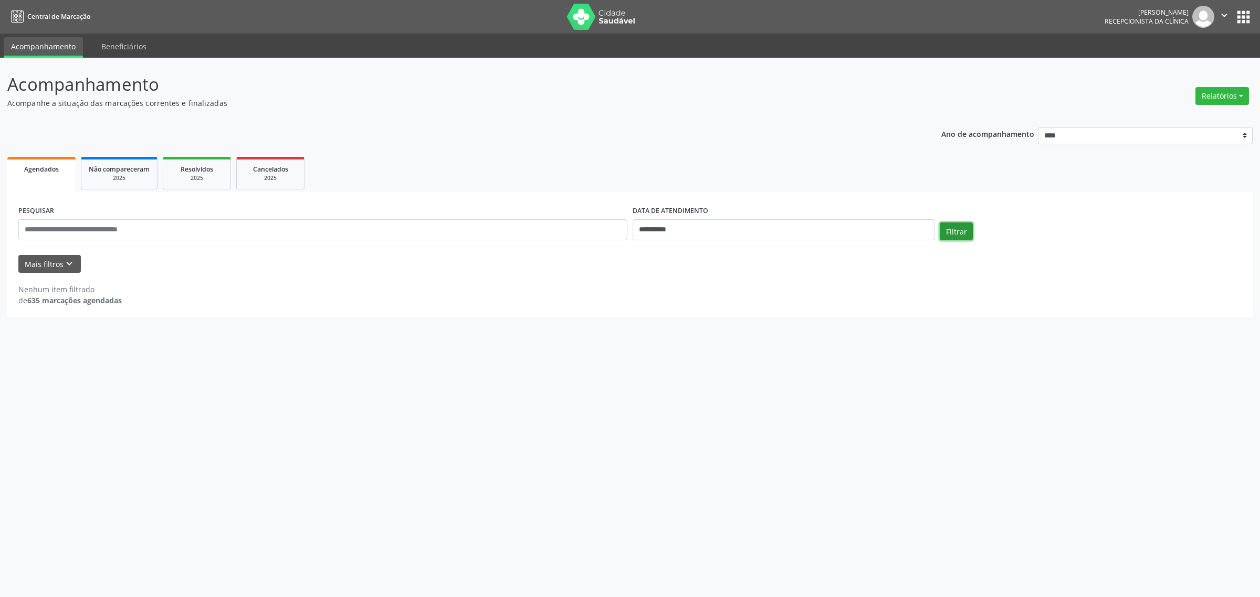
click at [954, 229] on button "Filtrar" at bounding box center [956, 232] width 33 height 18
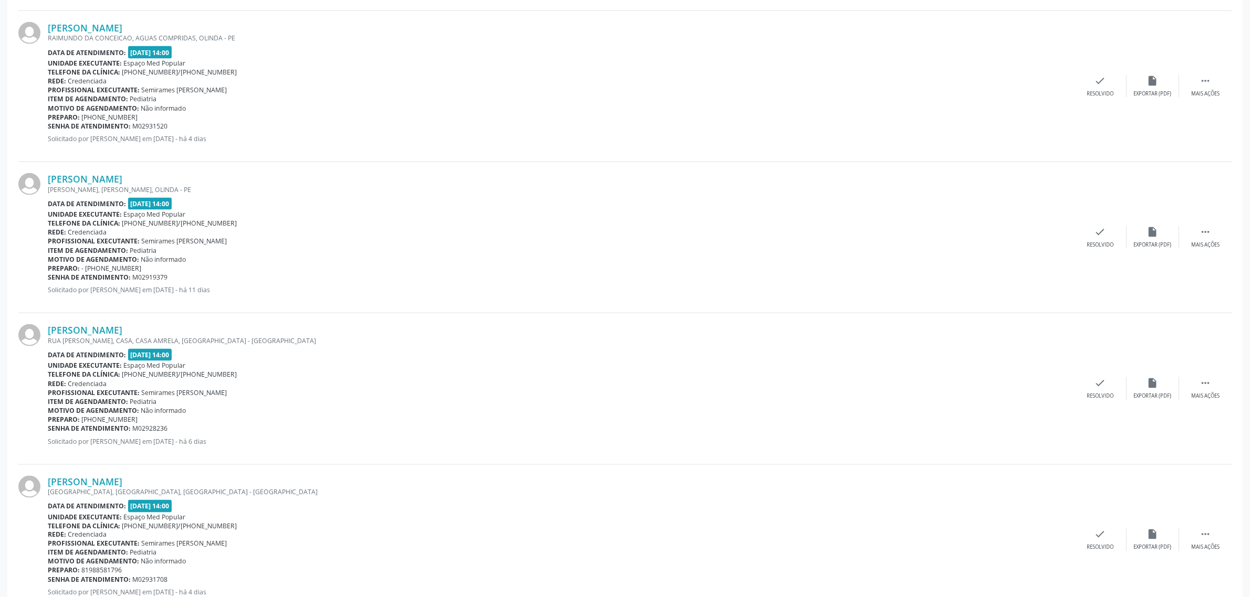
scroll to position [2036, 0]
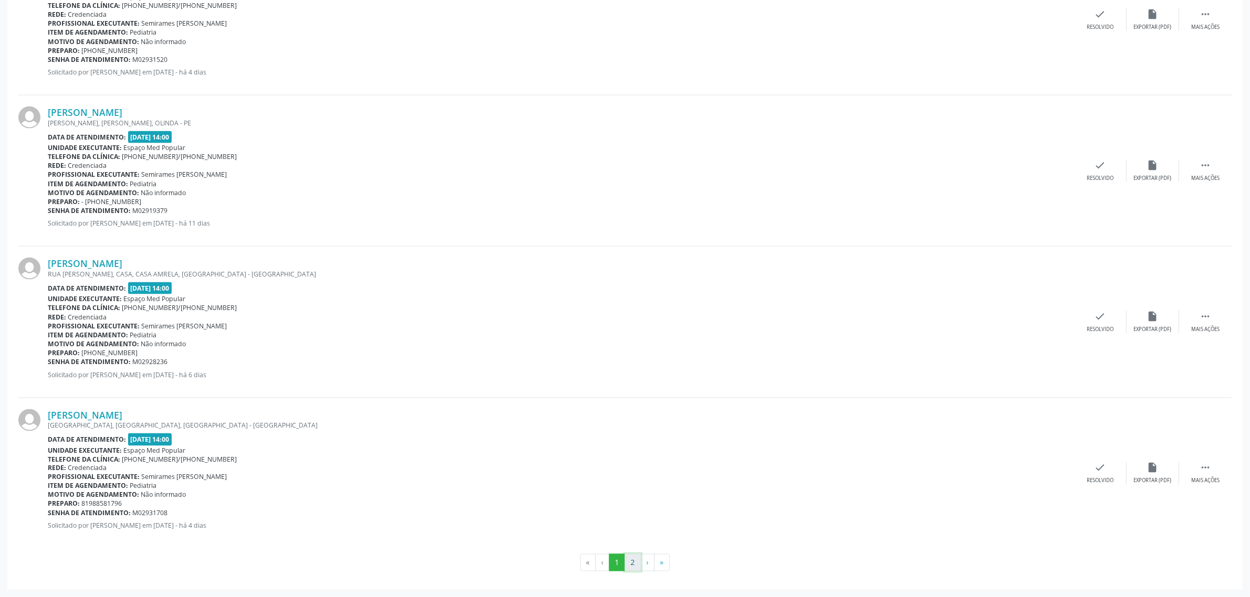
click at [632, 562] on button "2" at bounding box center [633, 563] width 16 height 18
